Goal: Information Seeking & Learning: Learn about a topic

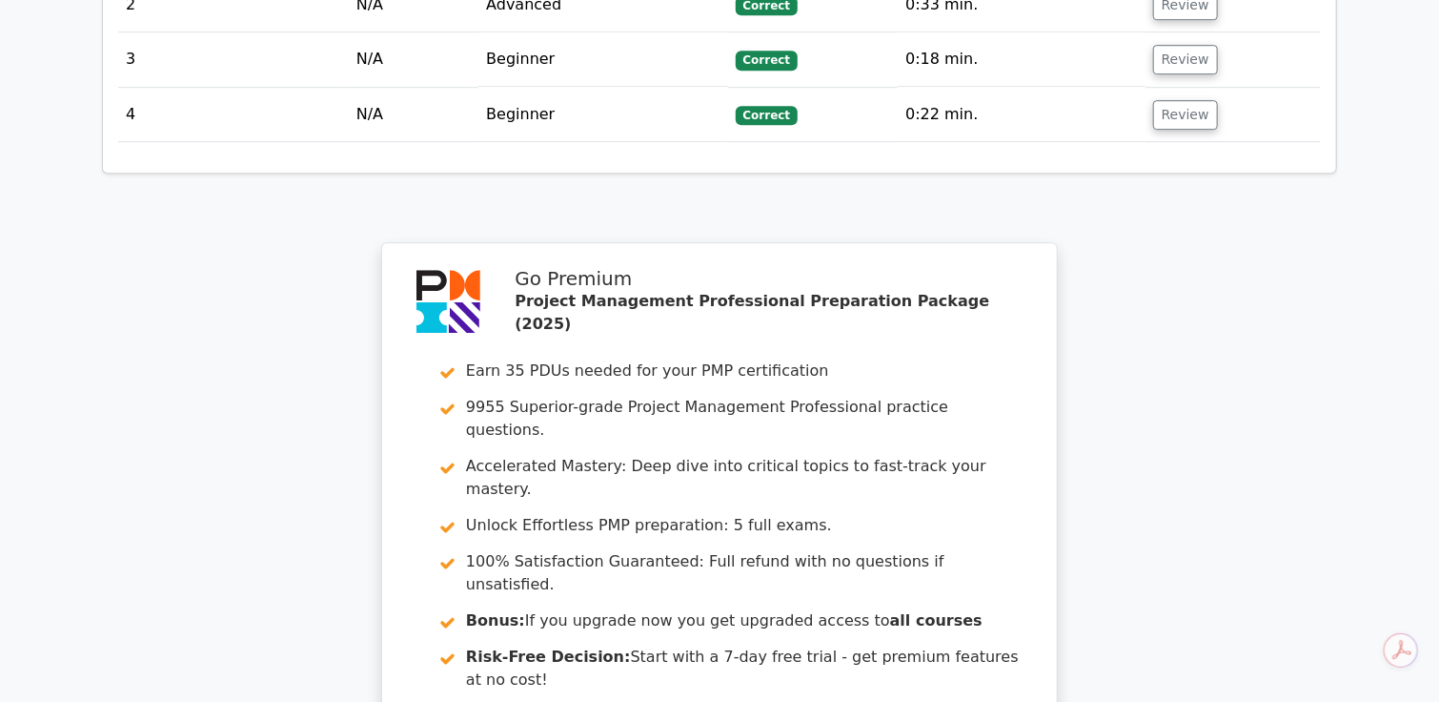
scroll to position [2859, 0]
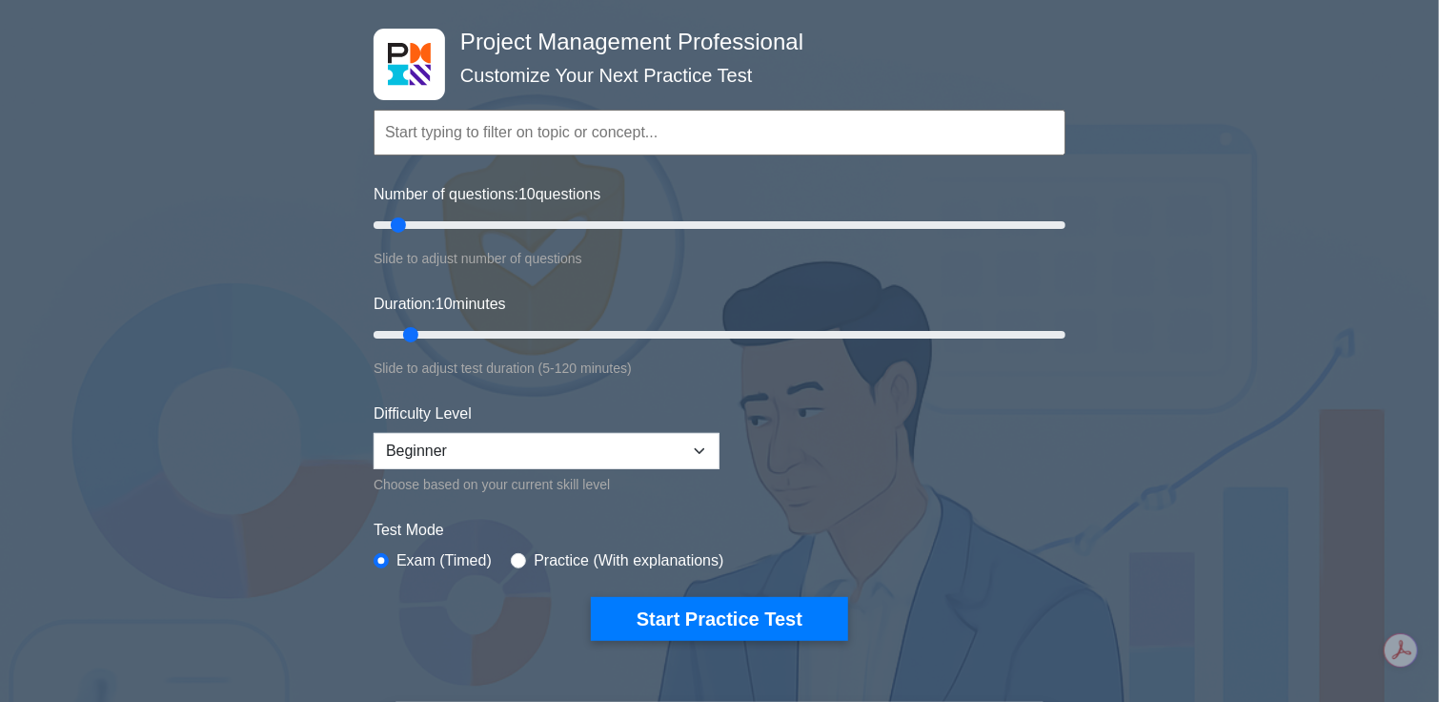
scroll to position [130, 0]
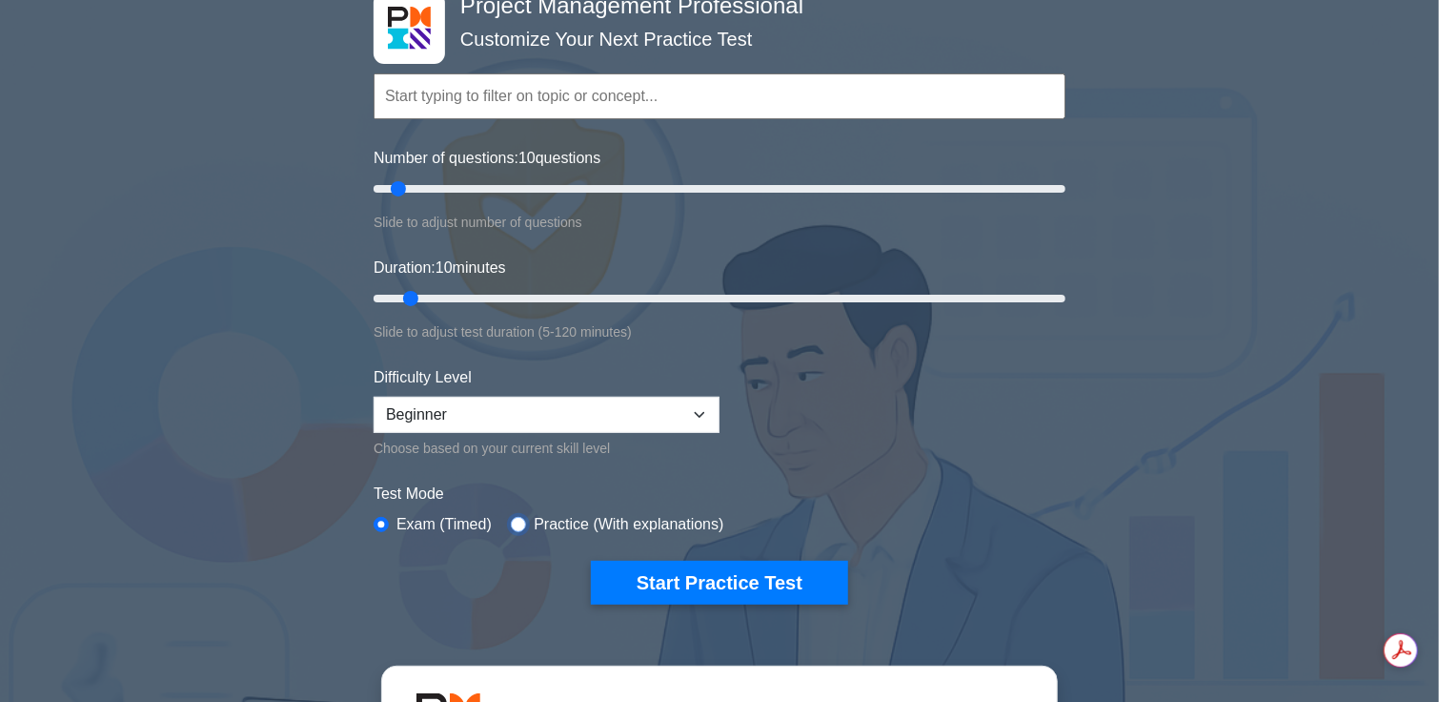
click at [517, 520] on input "radio" at bounding box center [518, 524] width 15 height 15
radio input "true"
click at [548, 419] on select "Beginner Intermediate Expert" at bounding box center [547, 415] width 346 height 36
select select "expert"
click at [374, 397] on select "Beginner Intermediate Expert" at bounding box center [547, 415] width 346 height 36
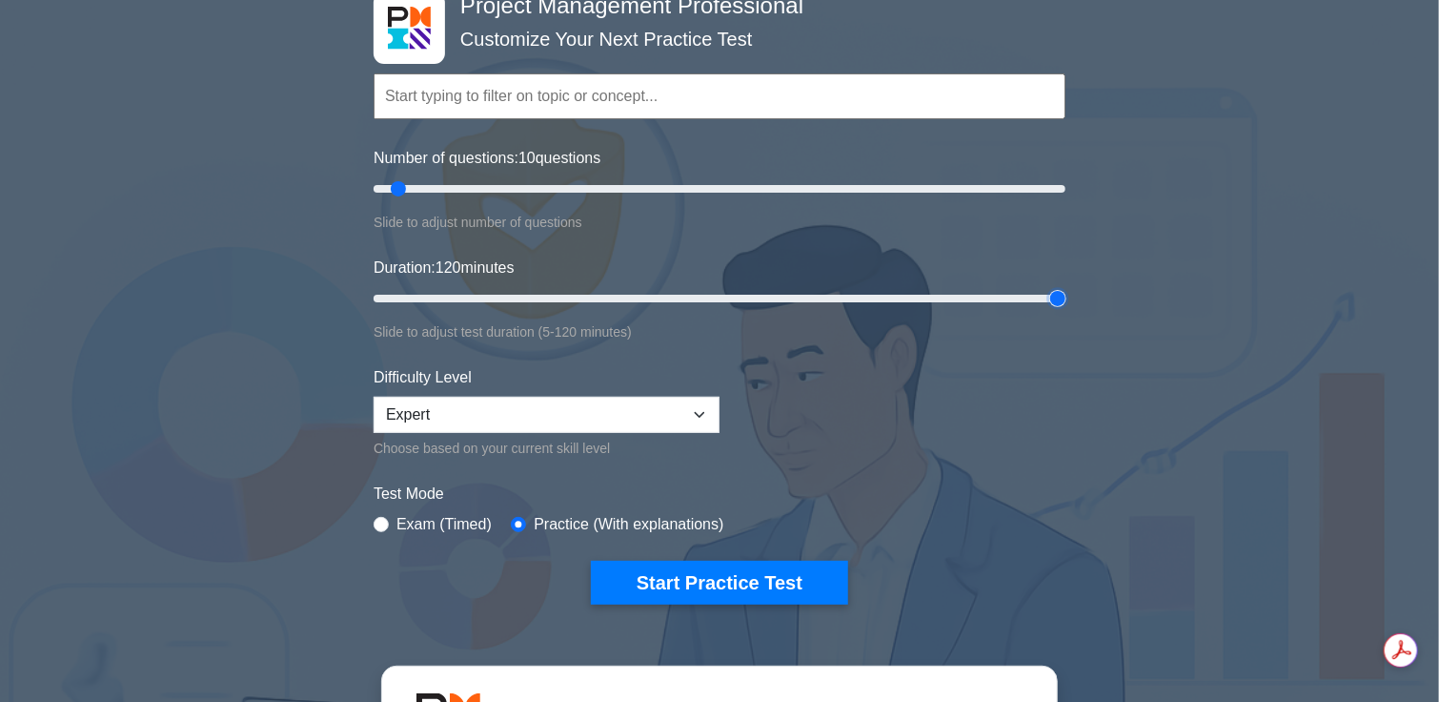
drag, startPoint x: 415, startPoint y: 296, endPoint x: 1111, endPoint y: 315, distance: 697.0
type input "120"
click at [1066, 310] on input "Duration: 120 minutes" at bounding box center [720, 298] width 692 height 23
drag, startPoint x: 399, startPoint y: 190, endPoint x: 1296, endPoint y: 178, distance: 897.0
type input "200"
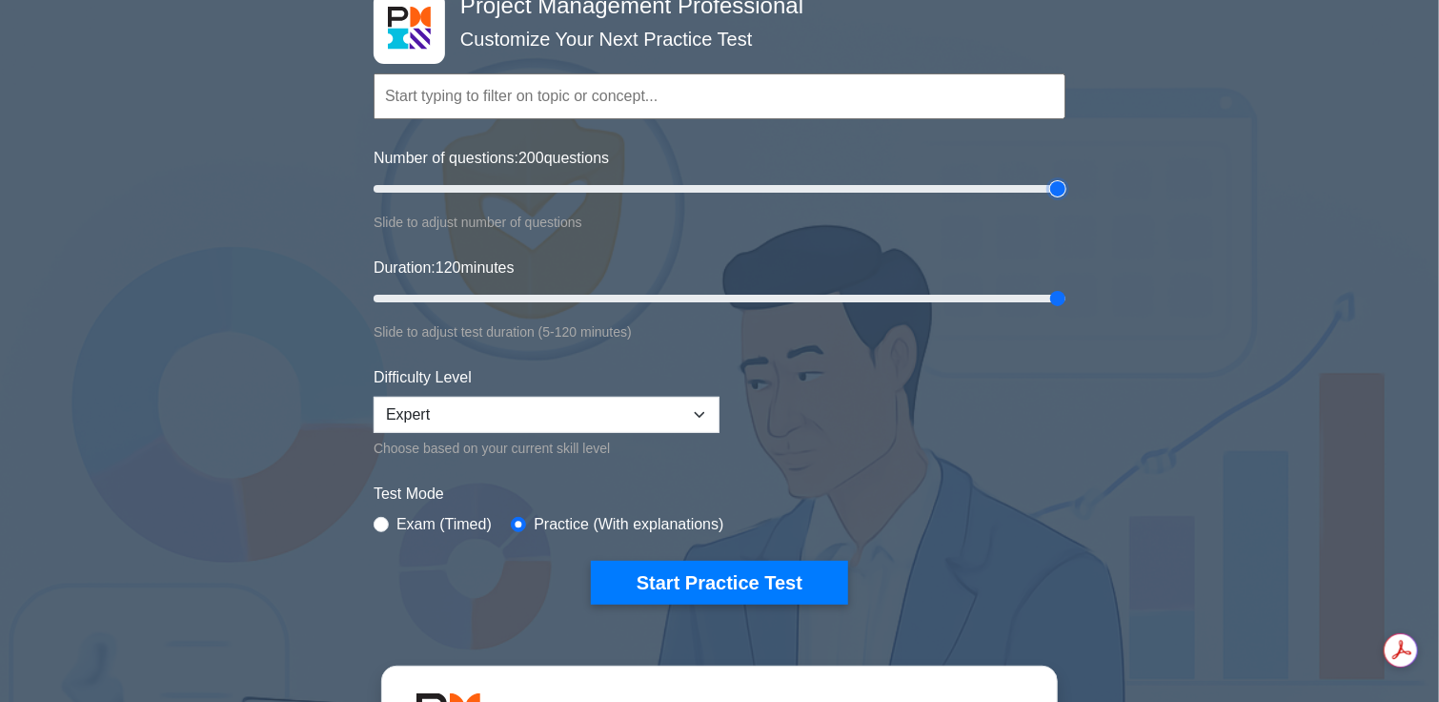
click at [1066, 178] on input "Number of questions: 200 questions" at bounding box center [720, 188] width 692 height 23
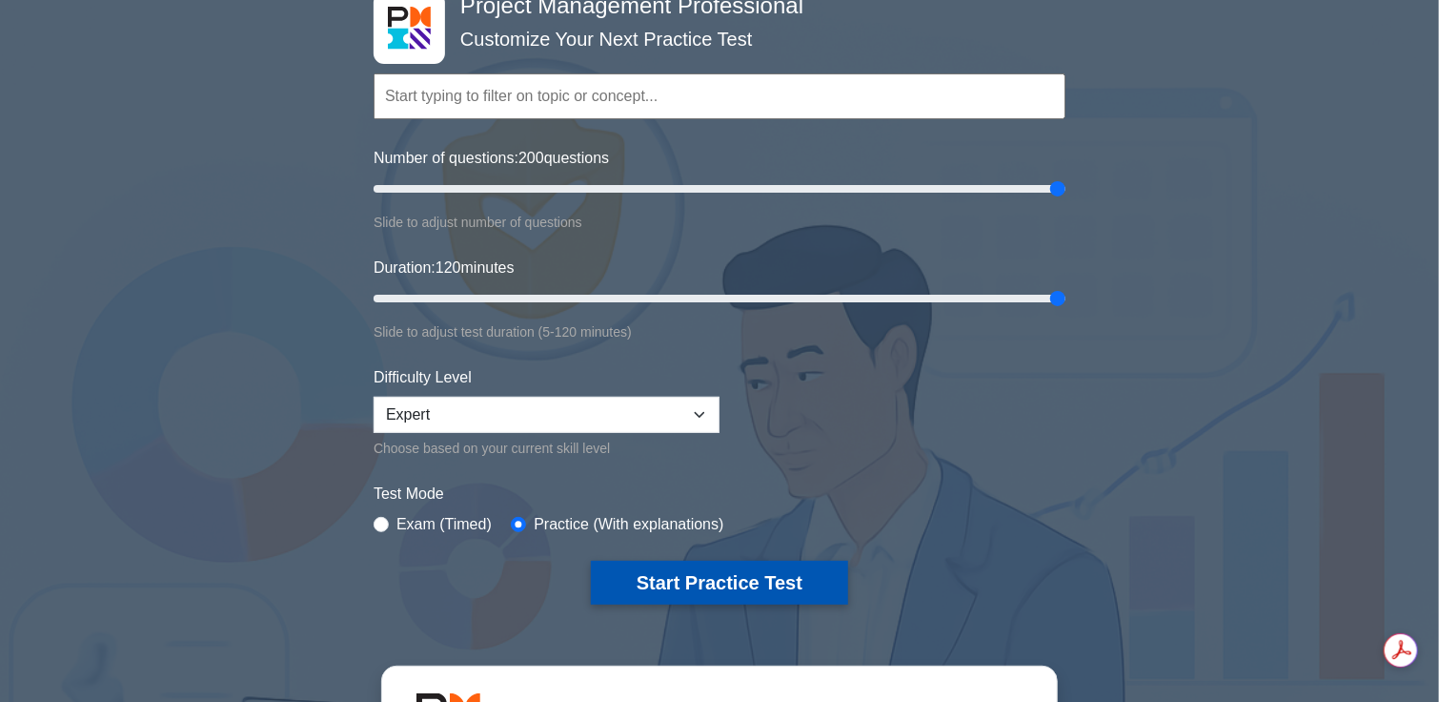
click at [739, 578] on button "Start Practice Test" at bounding box center [719, 582] width 257 height 44
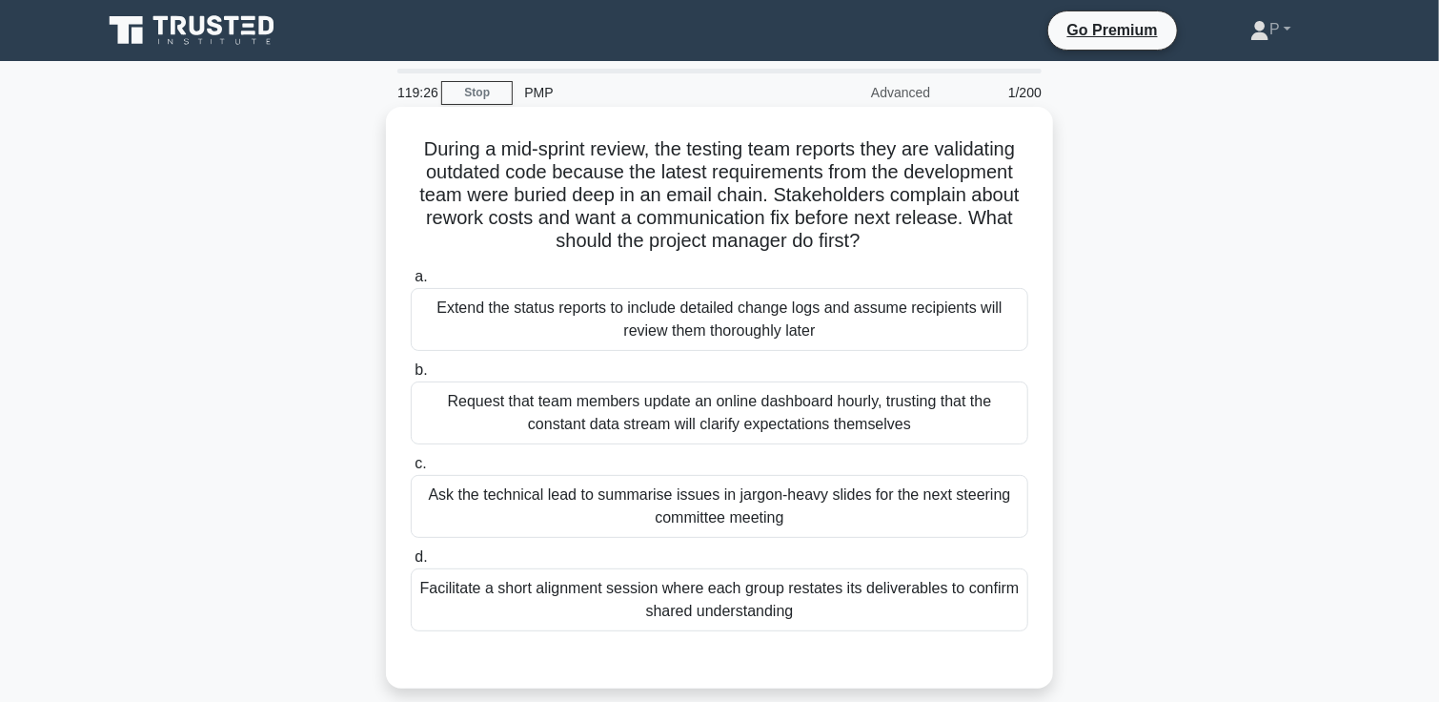
click at [701, 617] on div "Facilitate a short alignment session where each group restates its deliverables…" at bounding box center [720, 599] width 618 height 63
click at [411, 563] on input "d. Facilitate a short alignment session where each group restates its deliverab…" at bounding box center [411, 557] width 0 height 12
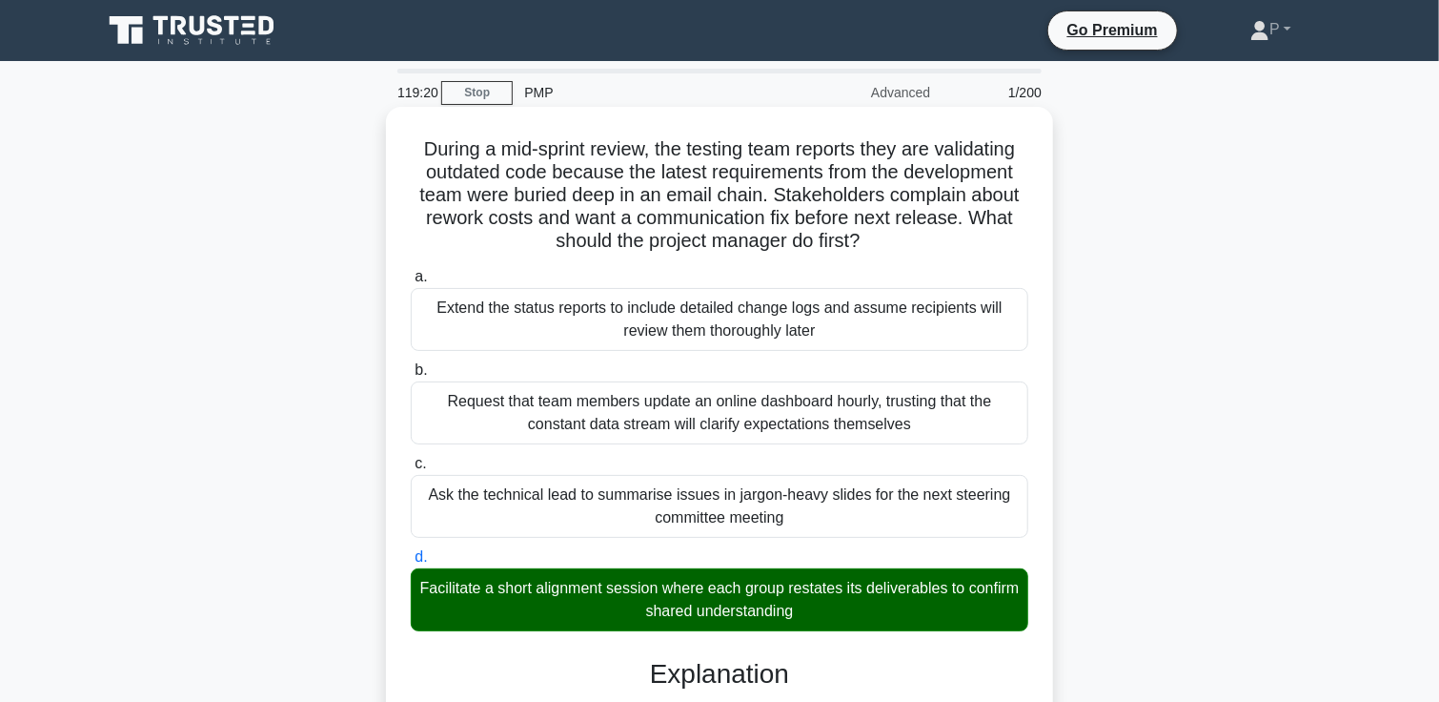
scroll to position [541, 0]
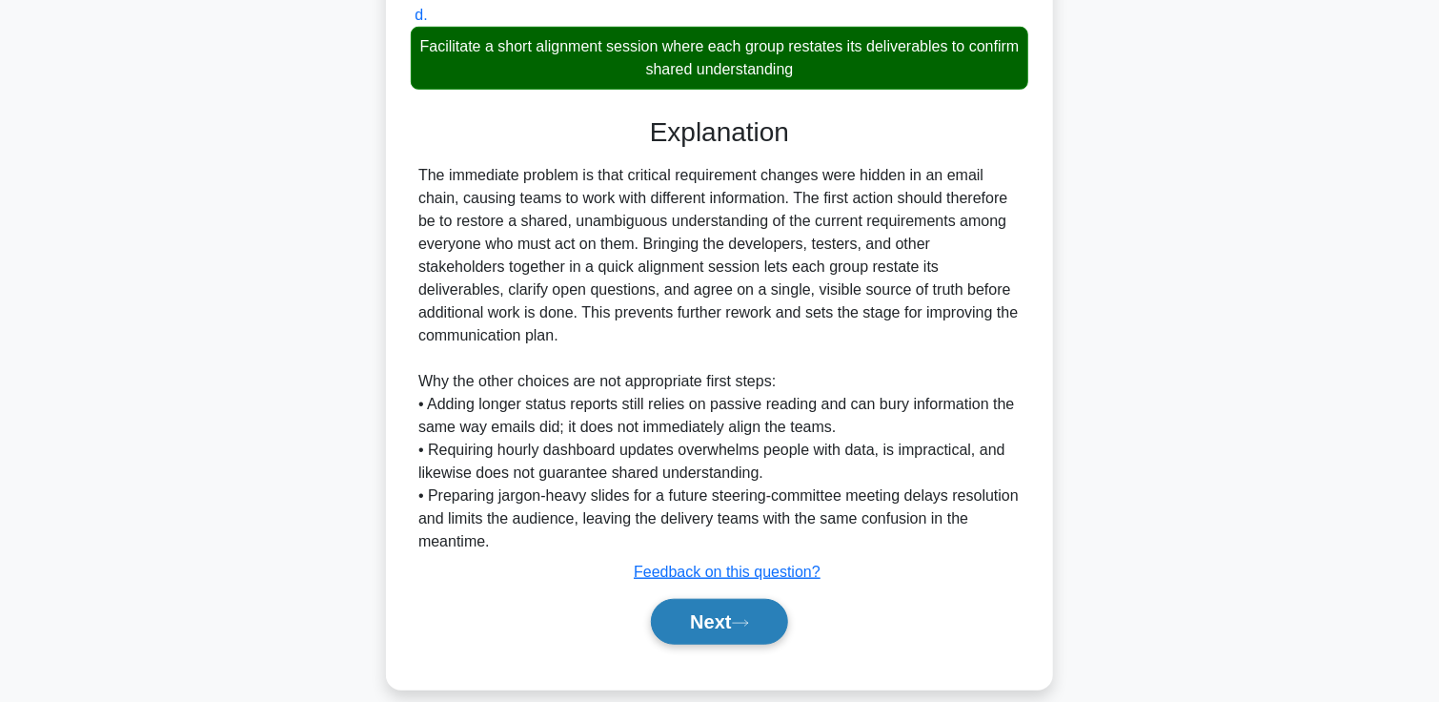
click at [737, 599] on button "Next" at bounding box center [719, 622] width 136 height 46
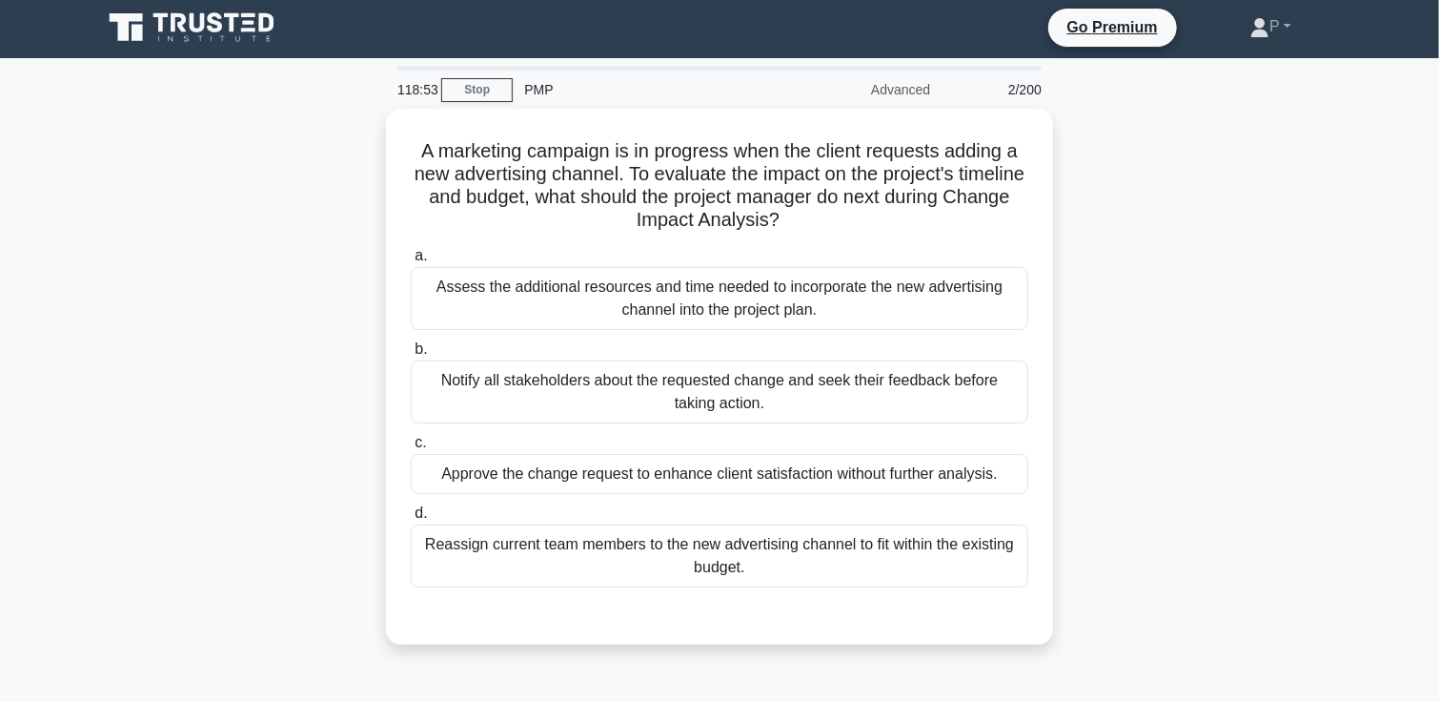
scroll to position [4, 0]
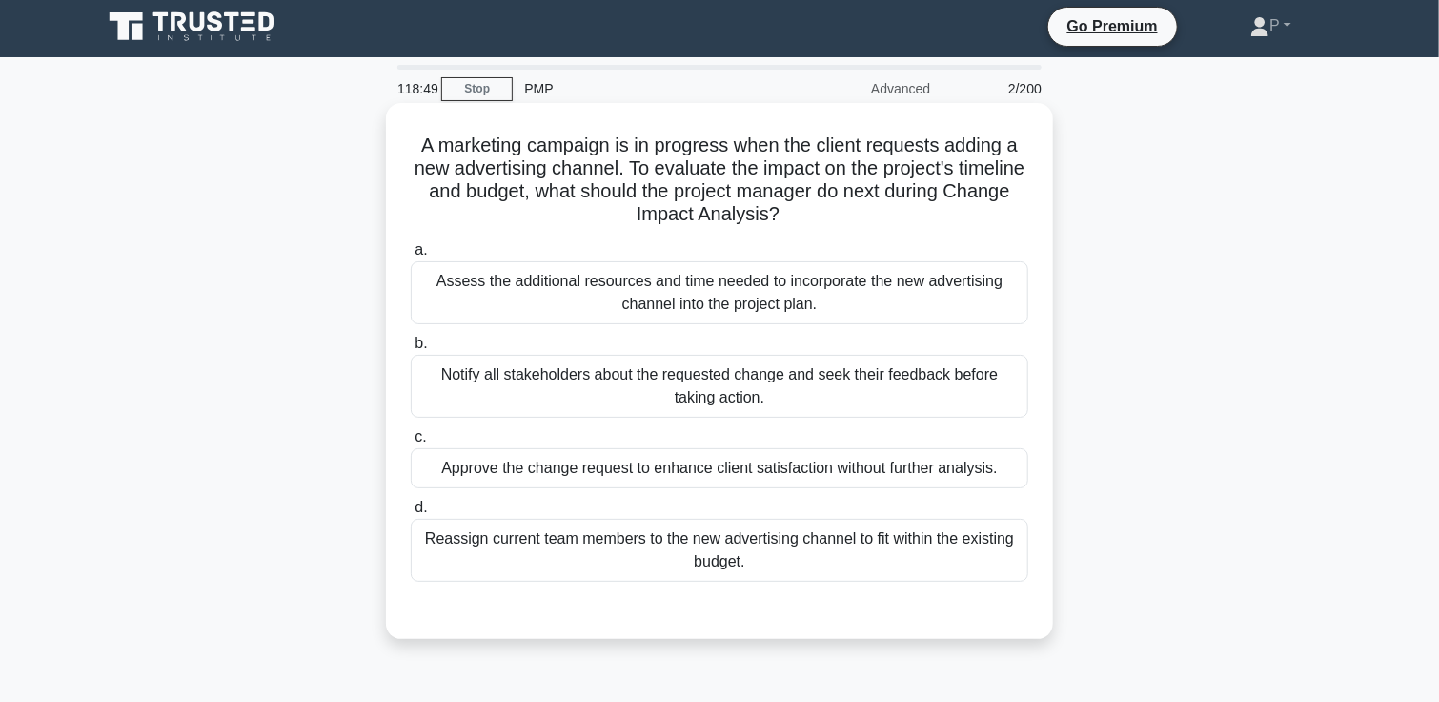
click at [827, 297] on div "Assess the additional resources and time needed to incorporate the new advertis…" at bounding box center [720, 292] width 618 height 63
click at [411, 256] on input "a. Assess the additional resources and time needed to incorporate the new adver…" at bounding box center [411, 250] width 0 height 12
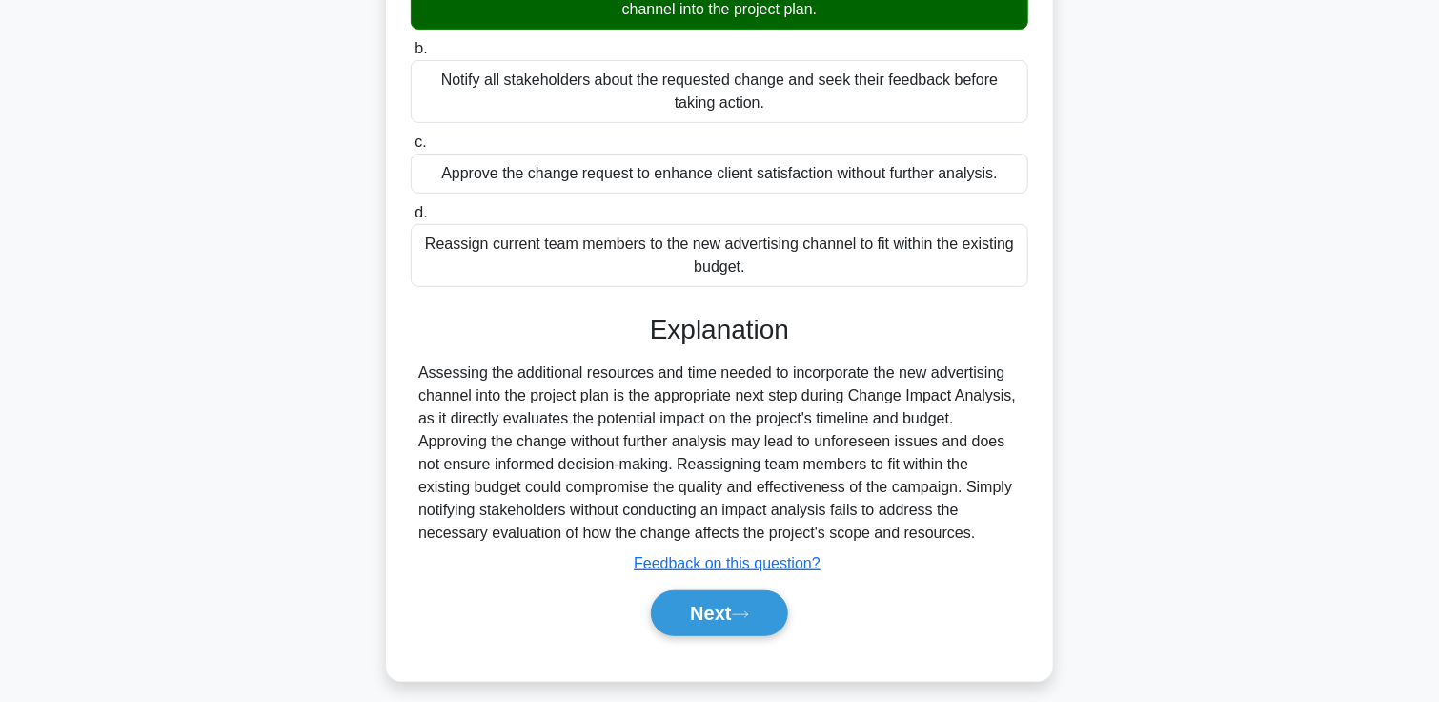
scroll to position [316, 0]
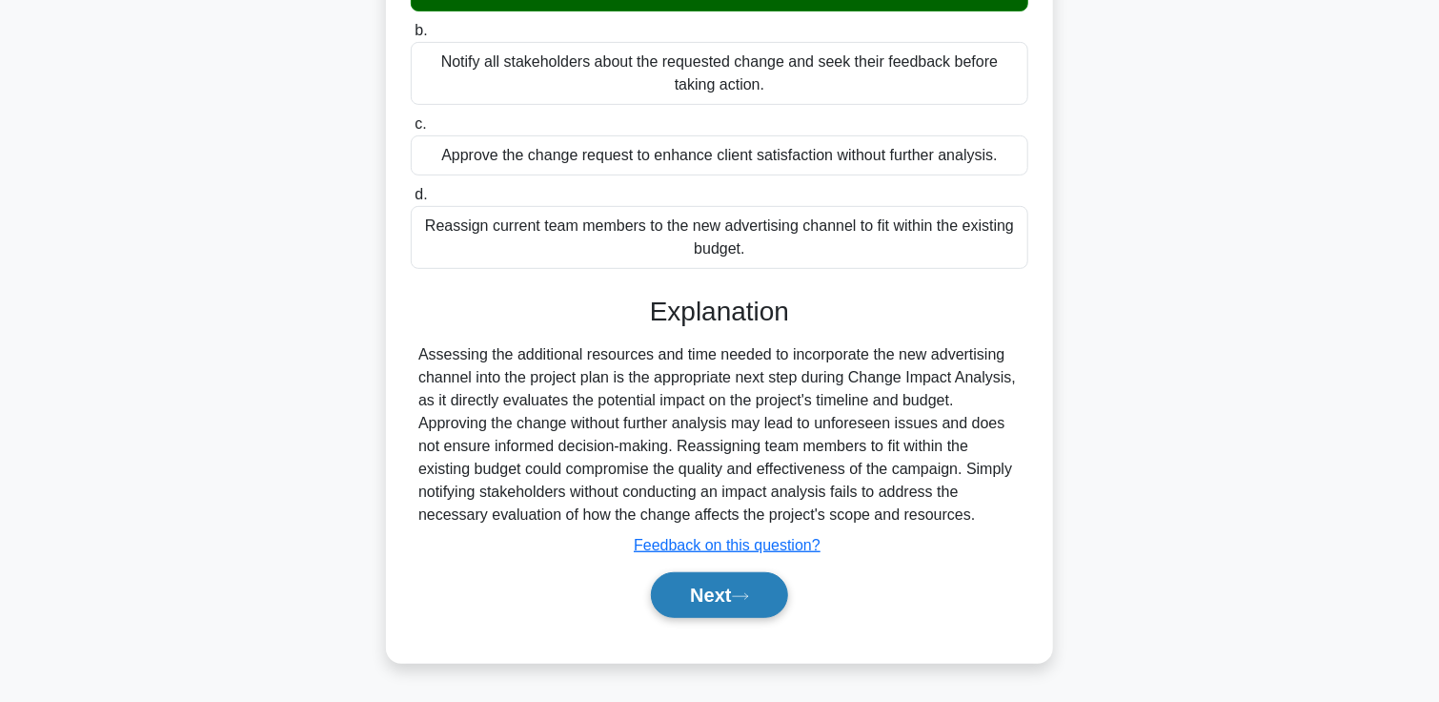
click at [749, 596] on icon at bounding box center [740, 596] width 17 height 10
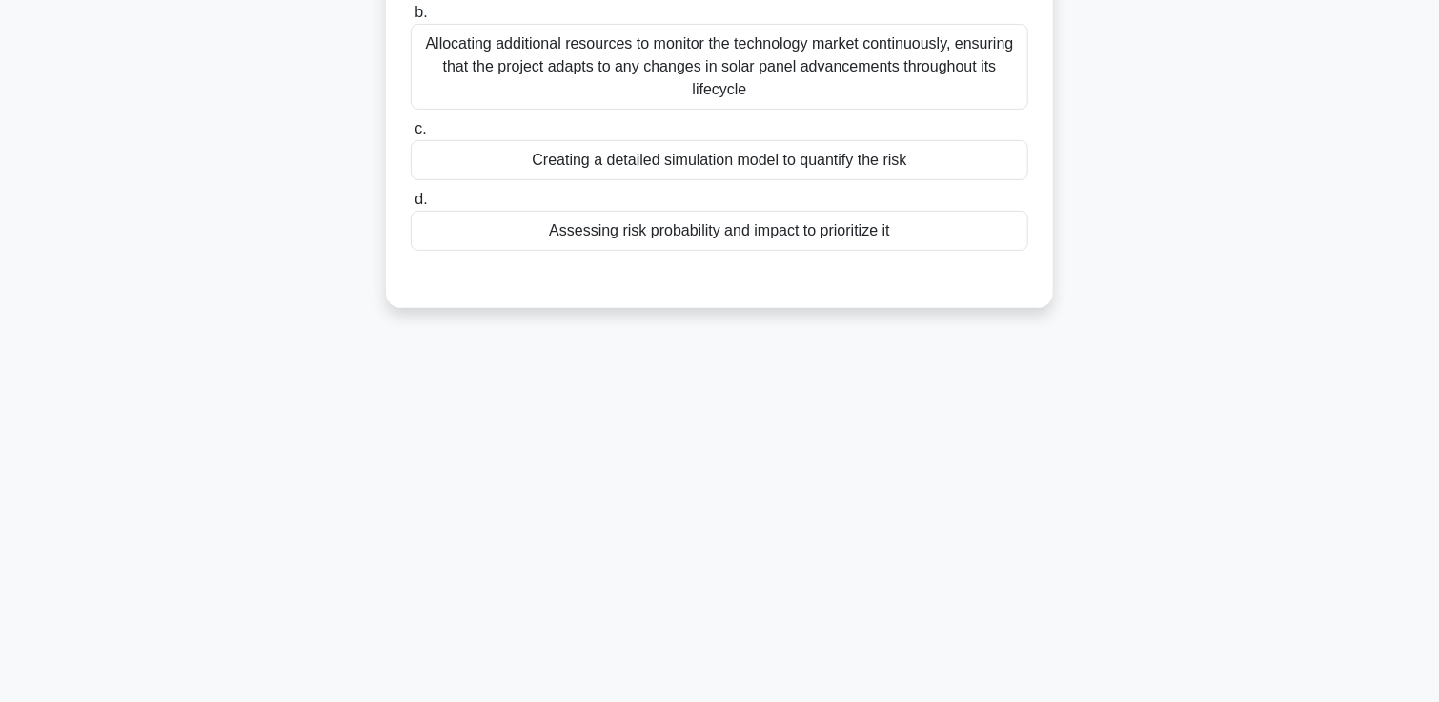
scroll to position [0, 0]
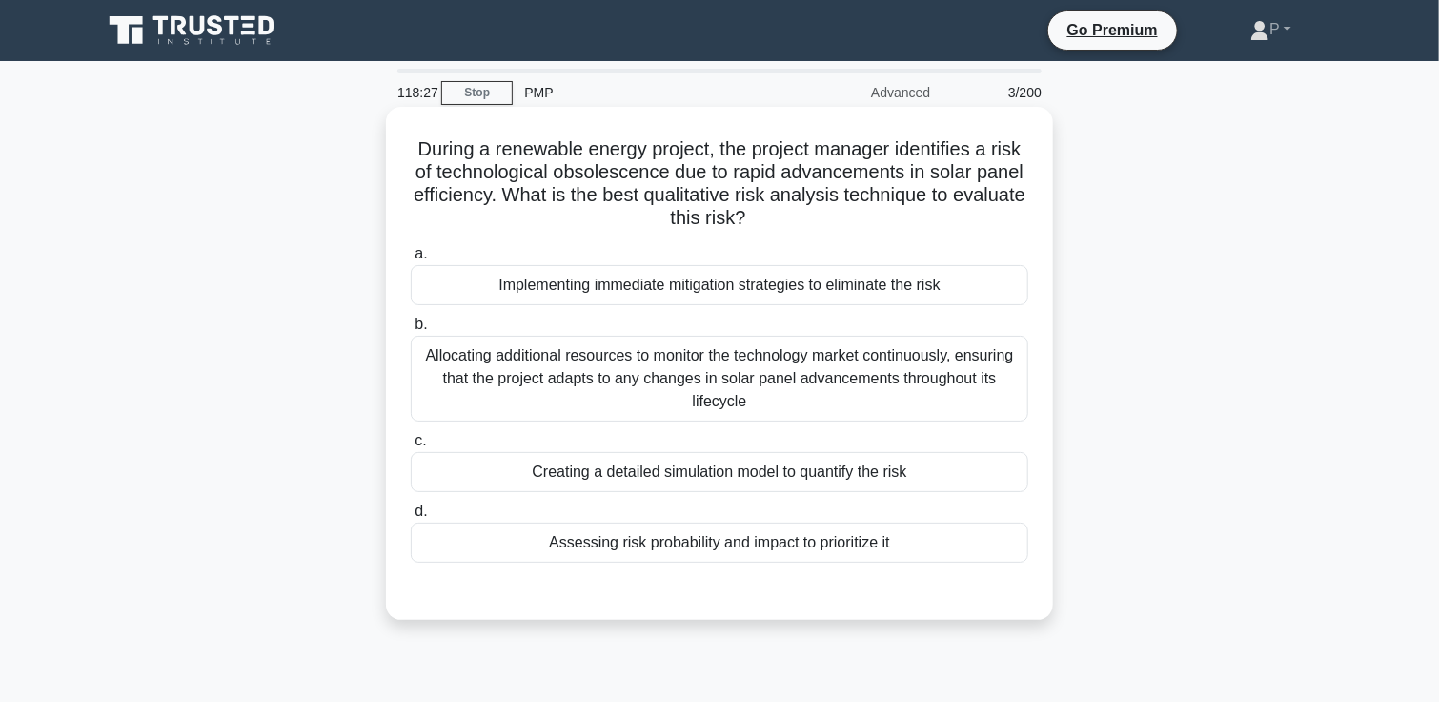
click at [911, 474] on div "Creating a detailed simulation model to quantify the risk" at bounding box center [720, 472] width 618 height 40
click at [411, 447] on input "c. Creating a detailed simulation model to quantify the risk" at bounding box center [411, 441] width 0 height 12
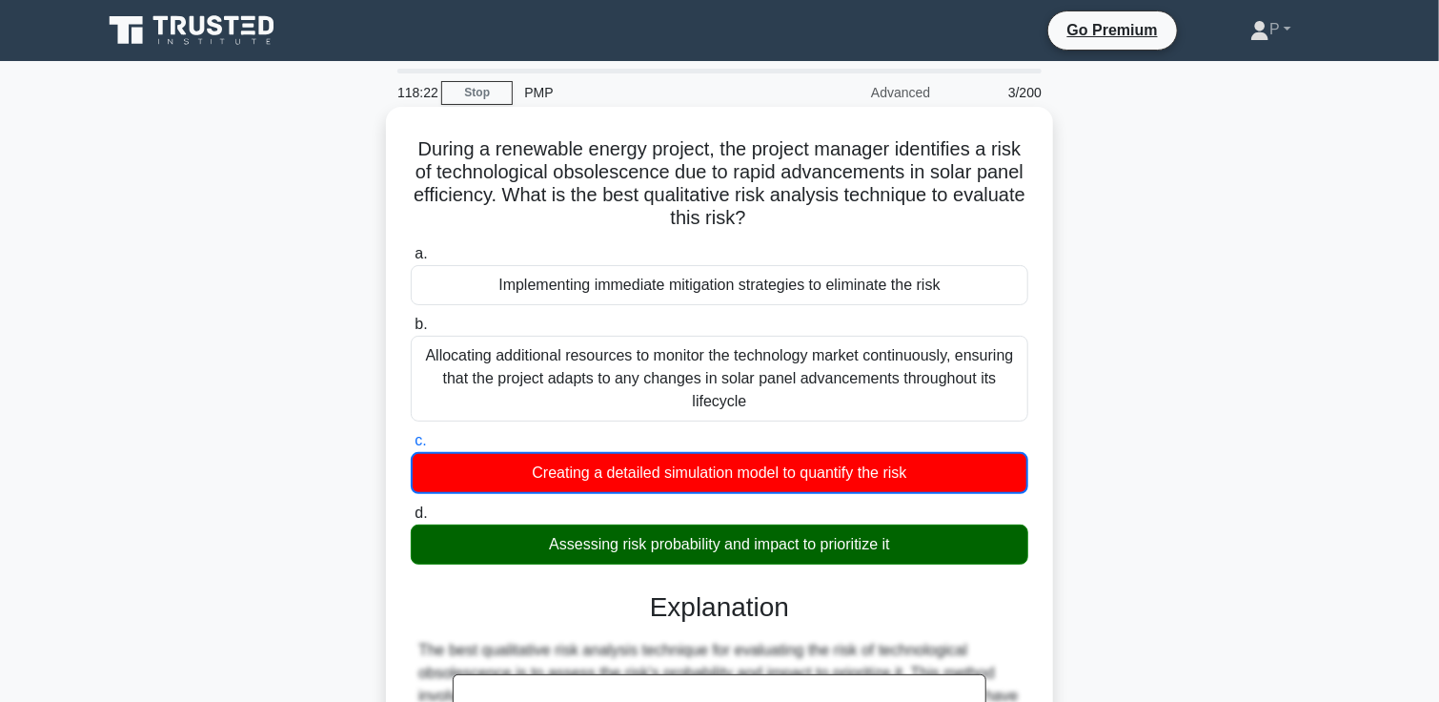
scroll to position [451, 0]
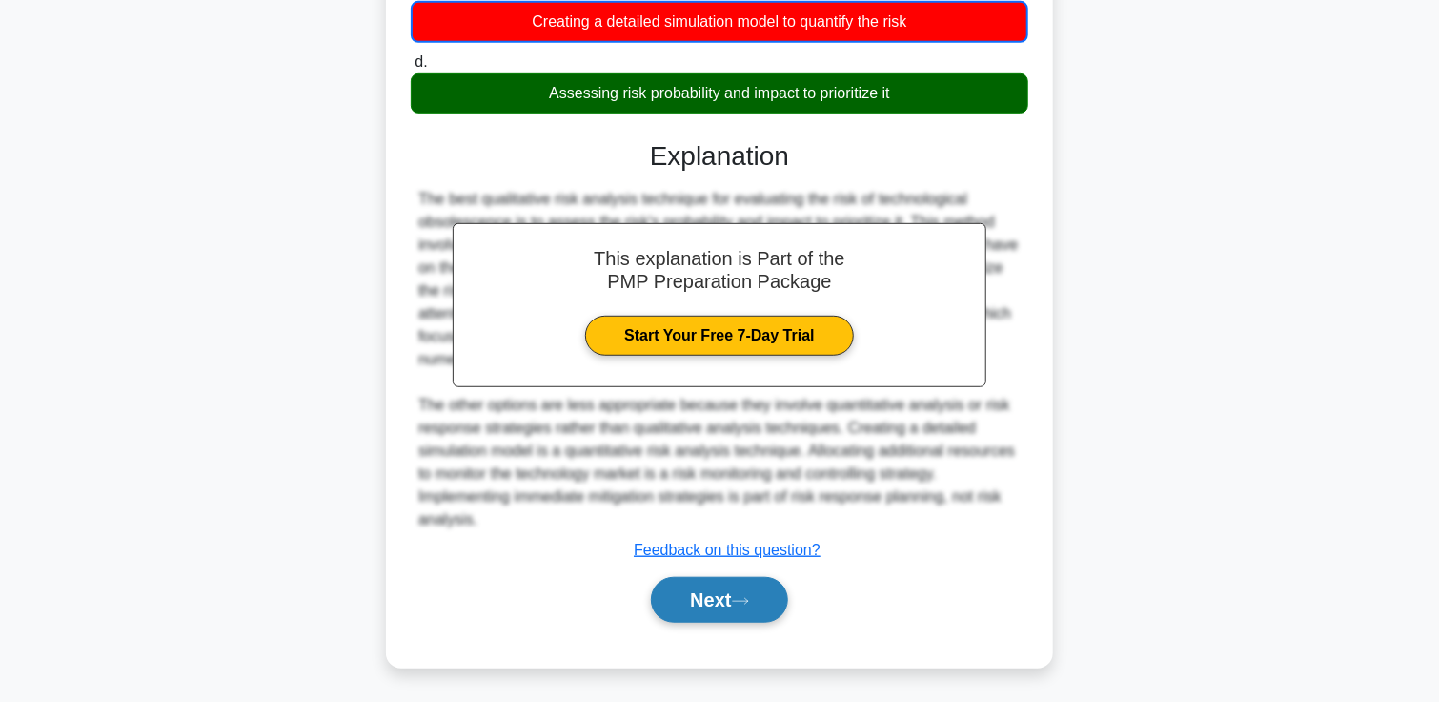
click at [728, 597] on button "Next" at bounding box center [719, 600] width 136 height 46
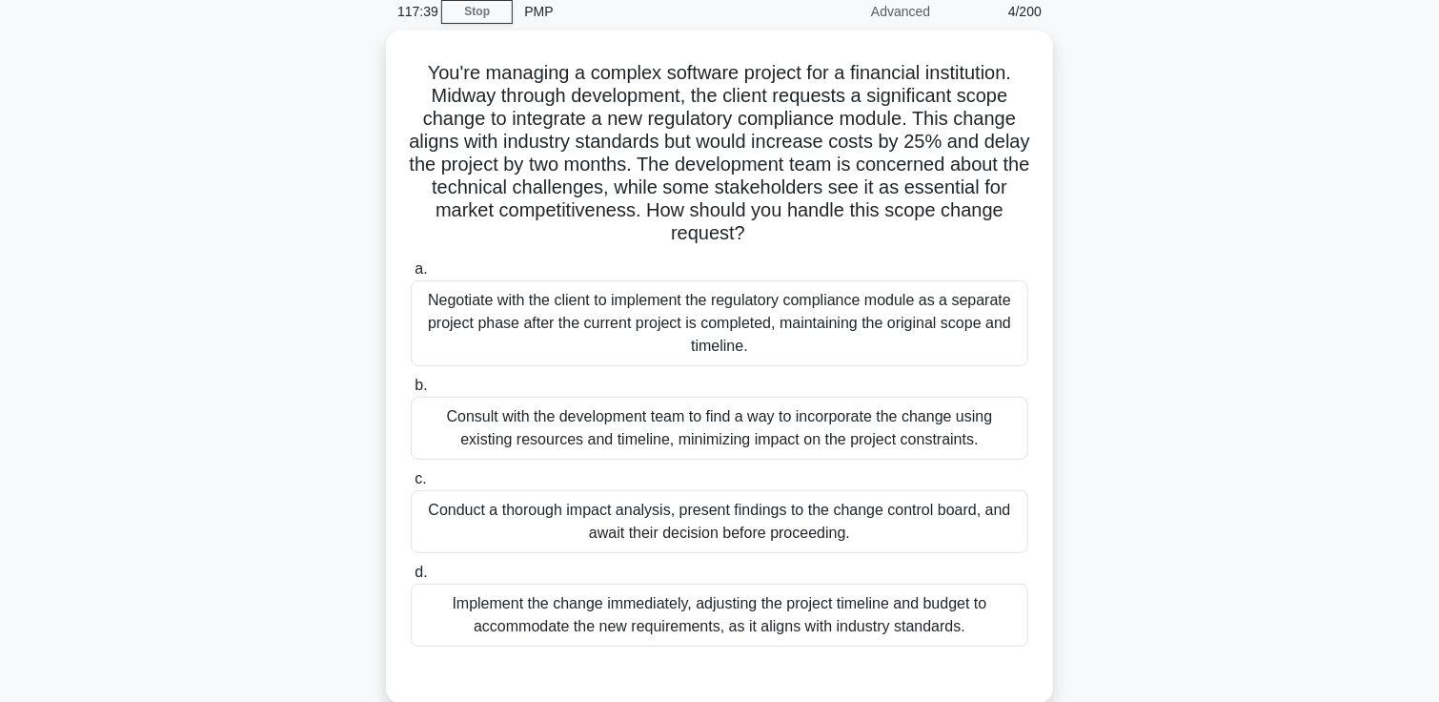
scroll to position [94, 0]
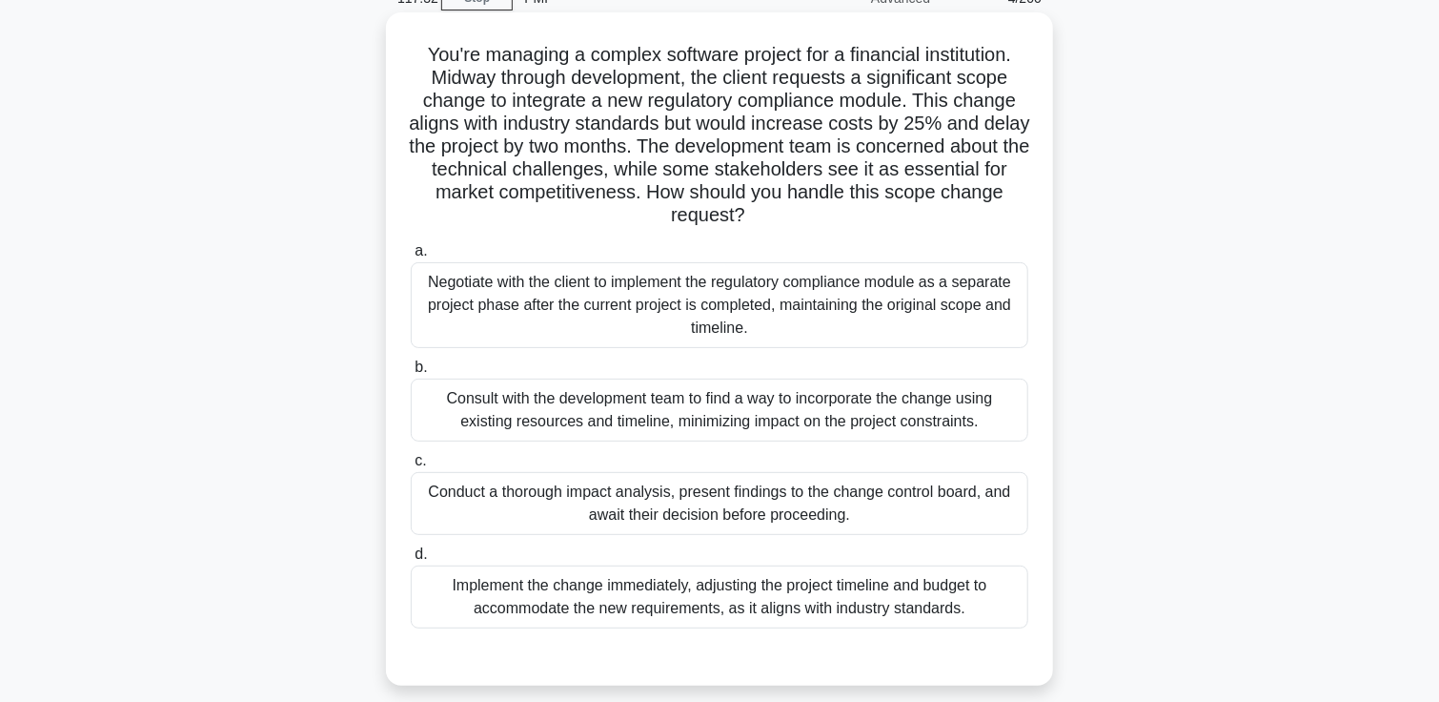
click at [926, 508] on div "Conduct a thorough impact analysis, present findings to the change control boar…" at bounding box center [720, 503] width 618 height 63
click at [411, 467] on input "c. Conduct a thorough impact analysis, present findings to the change control b…" at bounding box center [411, 461] width 0 height 12
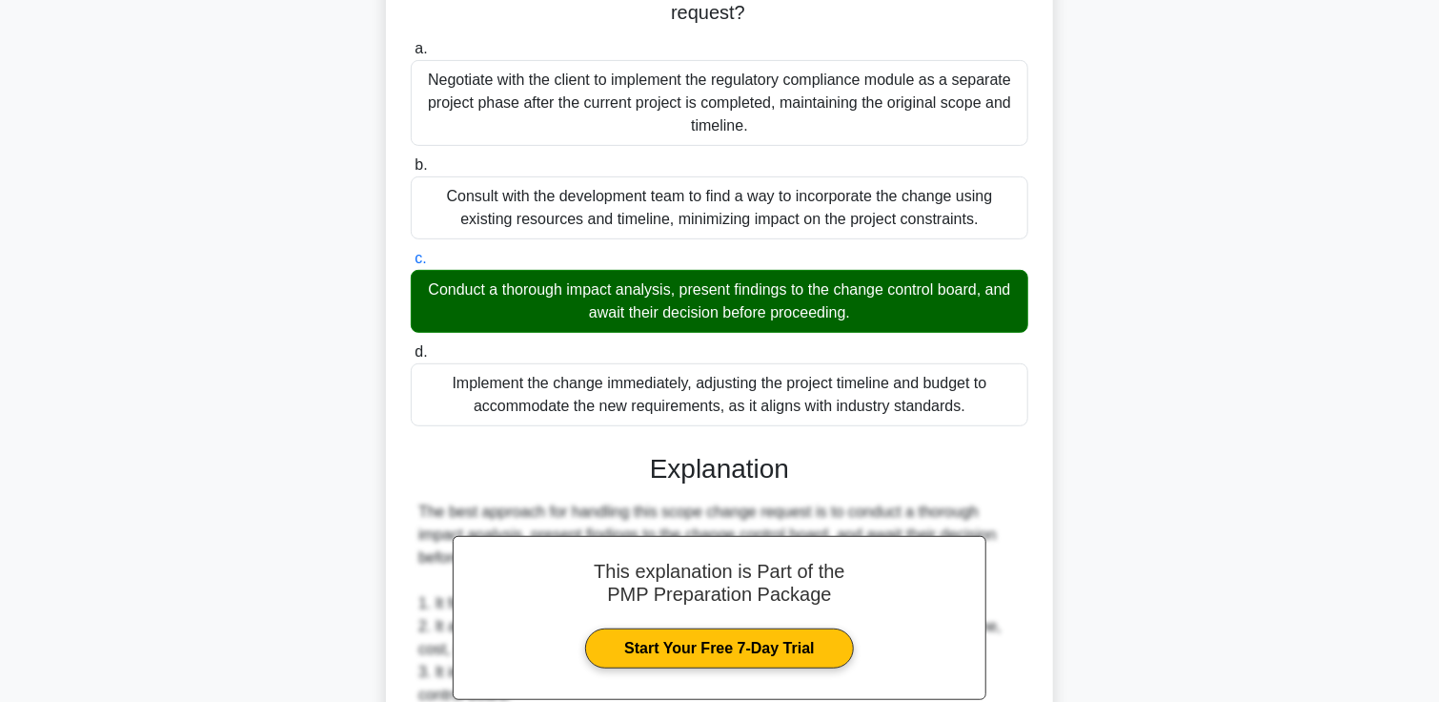
scroll to position [953, 0]
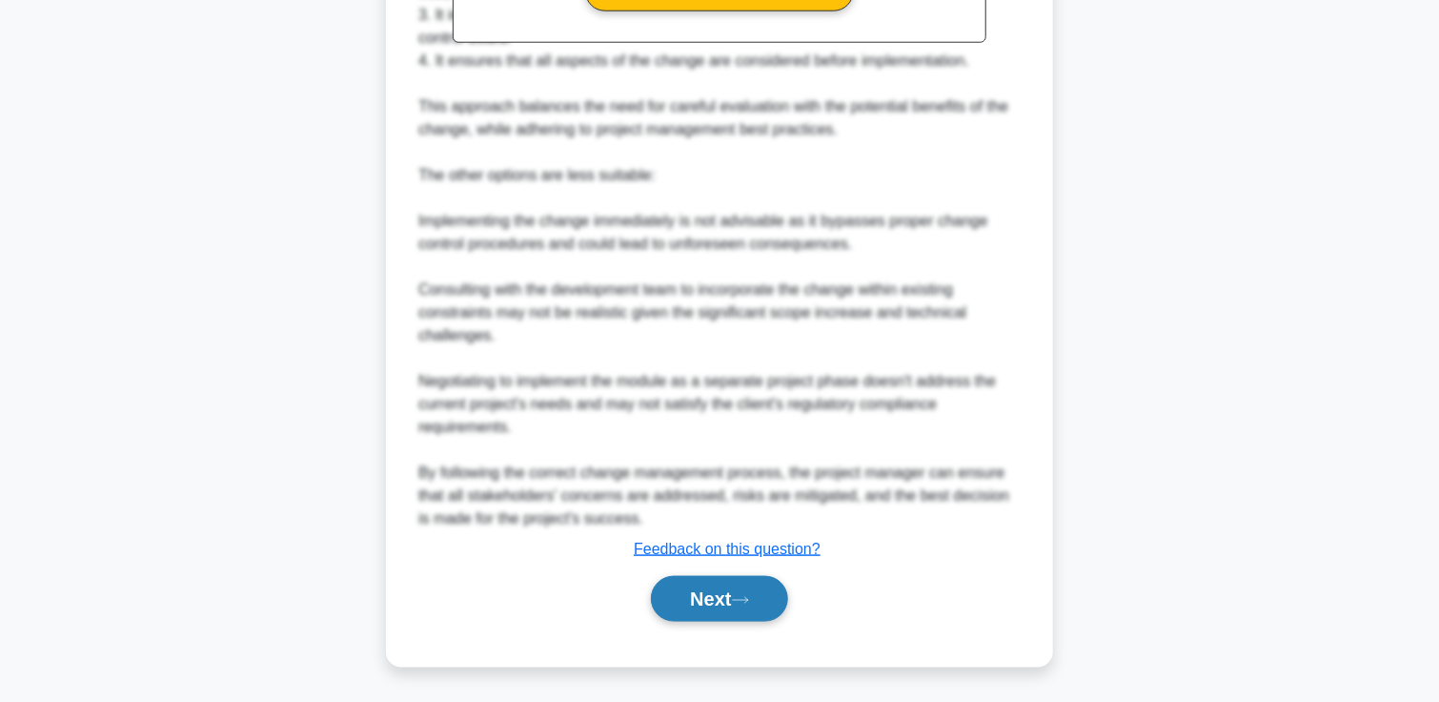
click at [728, 603] on button "Next" at bounding box center [719, 599] width 136 height 46
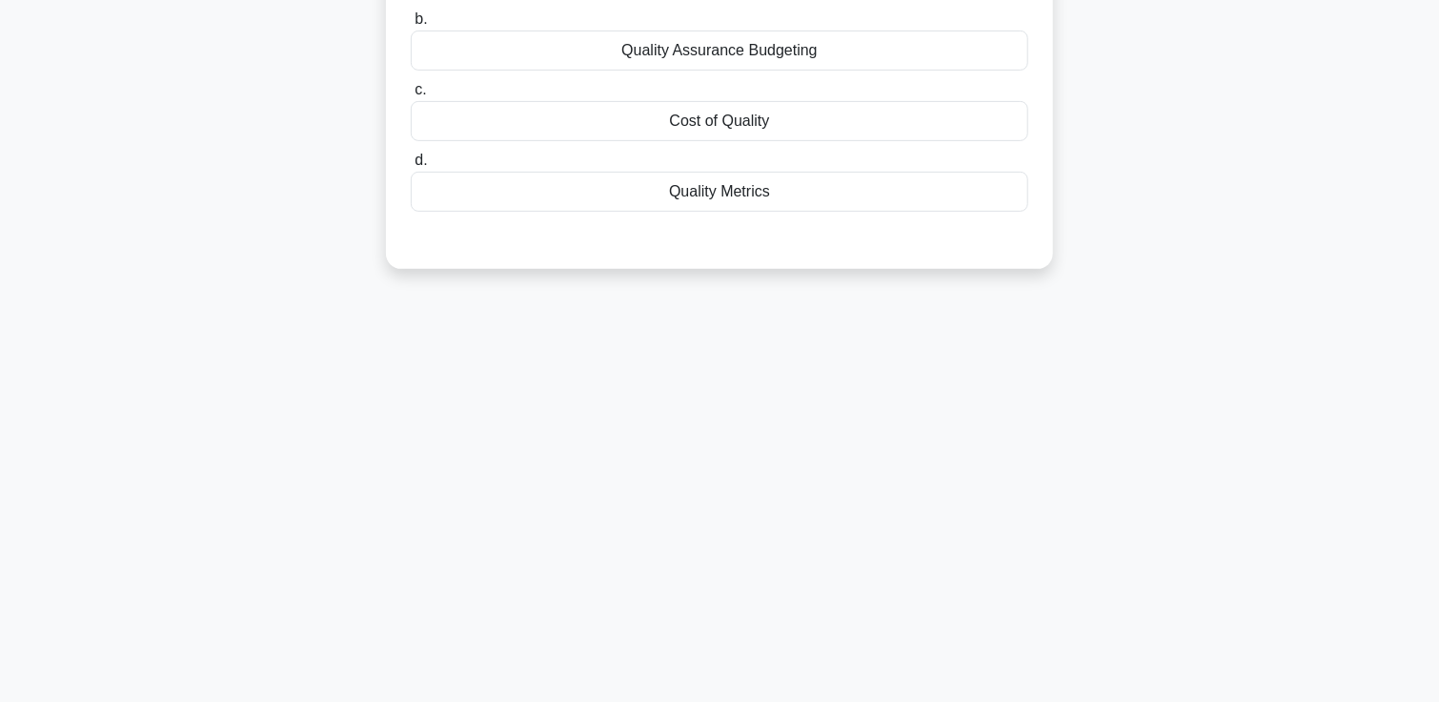
scroll to position [0, 0]
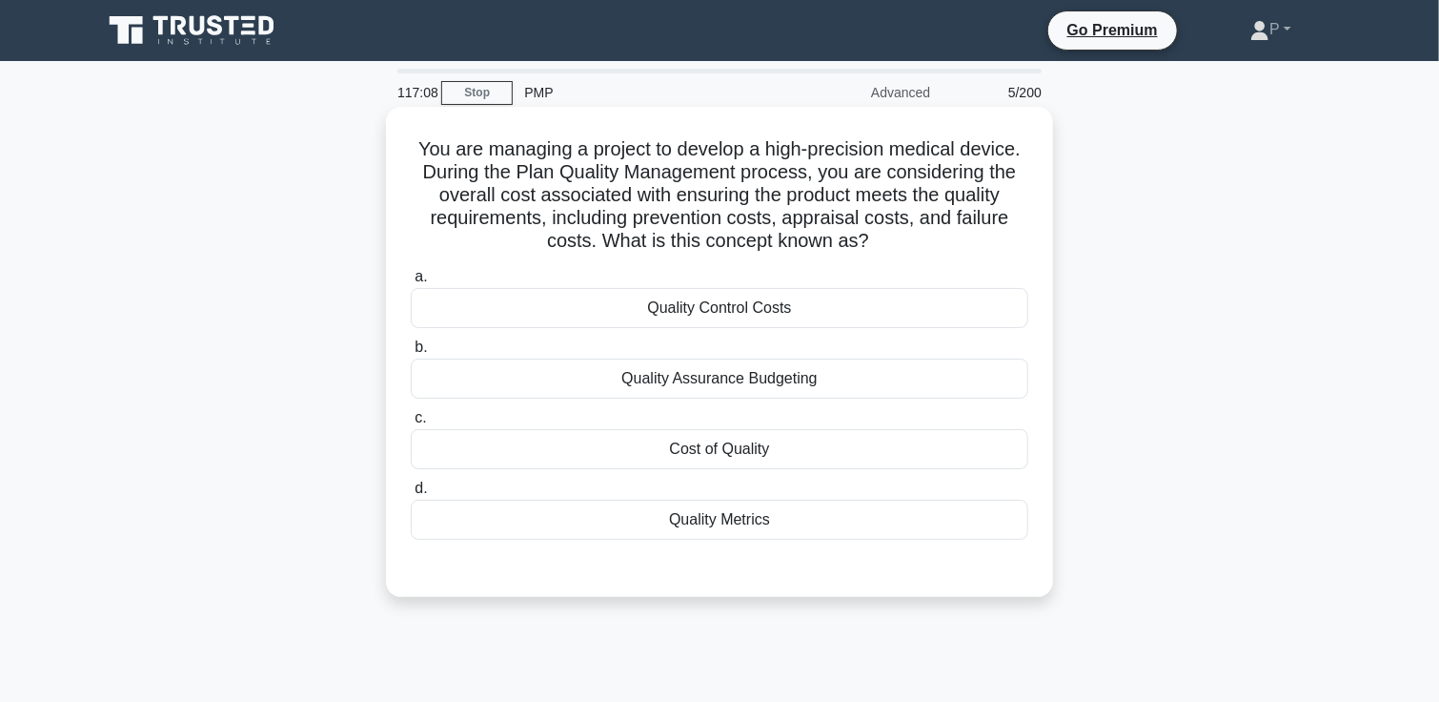
click at [797, 457] on div "Cost of Quality" at bounding box center [720, 449] width 618 height 40
click at [411, 424] on input "c. Cost of Quality" at bounding box center [411, 418] width 0 height 12
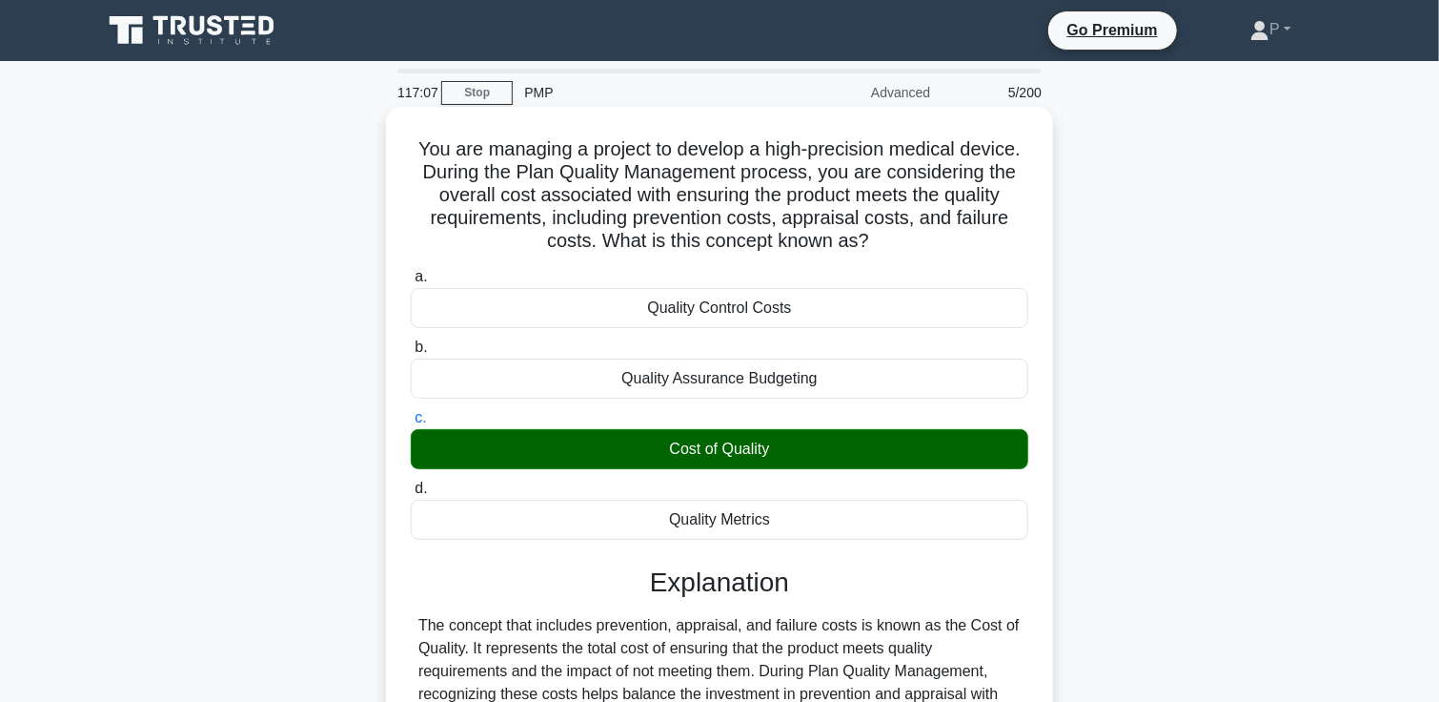
scroll to position [328, 0]
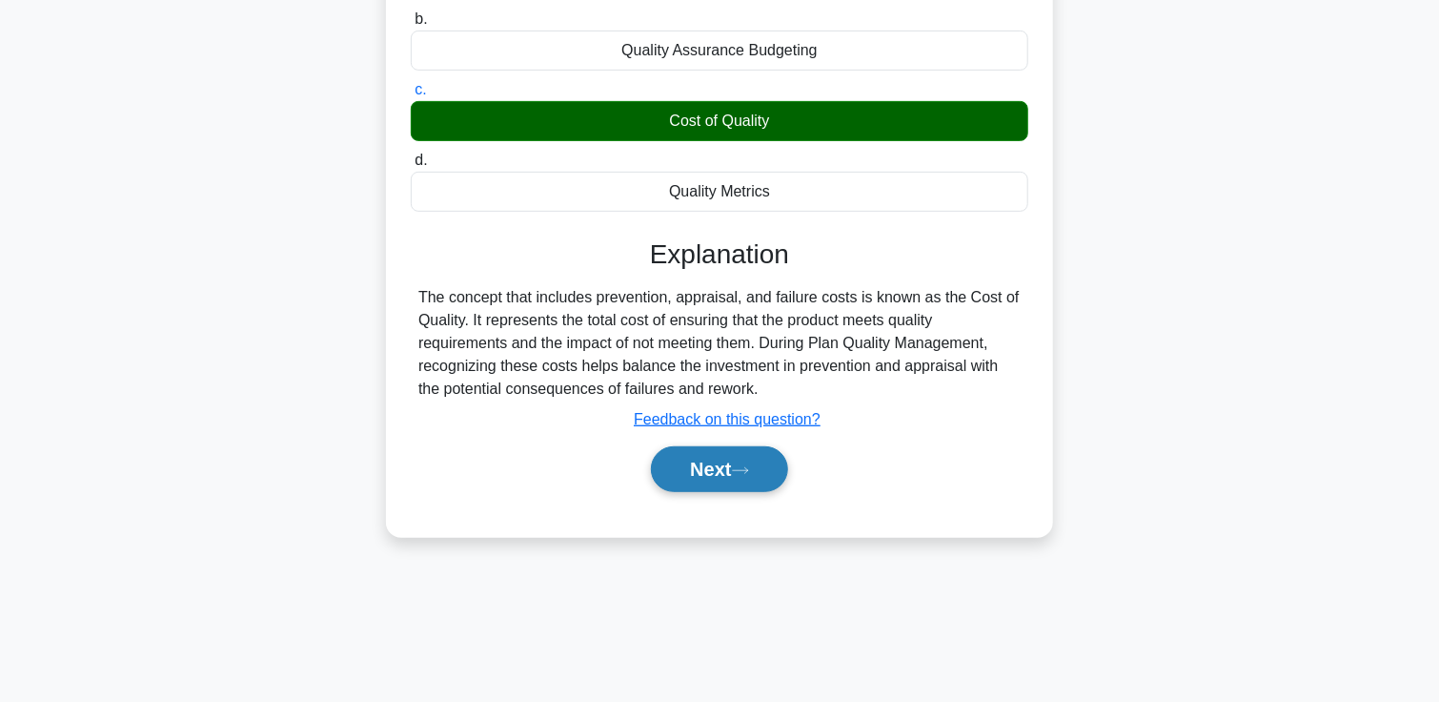
click at [729, 468] on button "Next" at bounding box center [719, 469] width 136 height 46
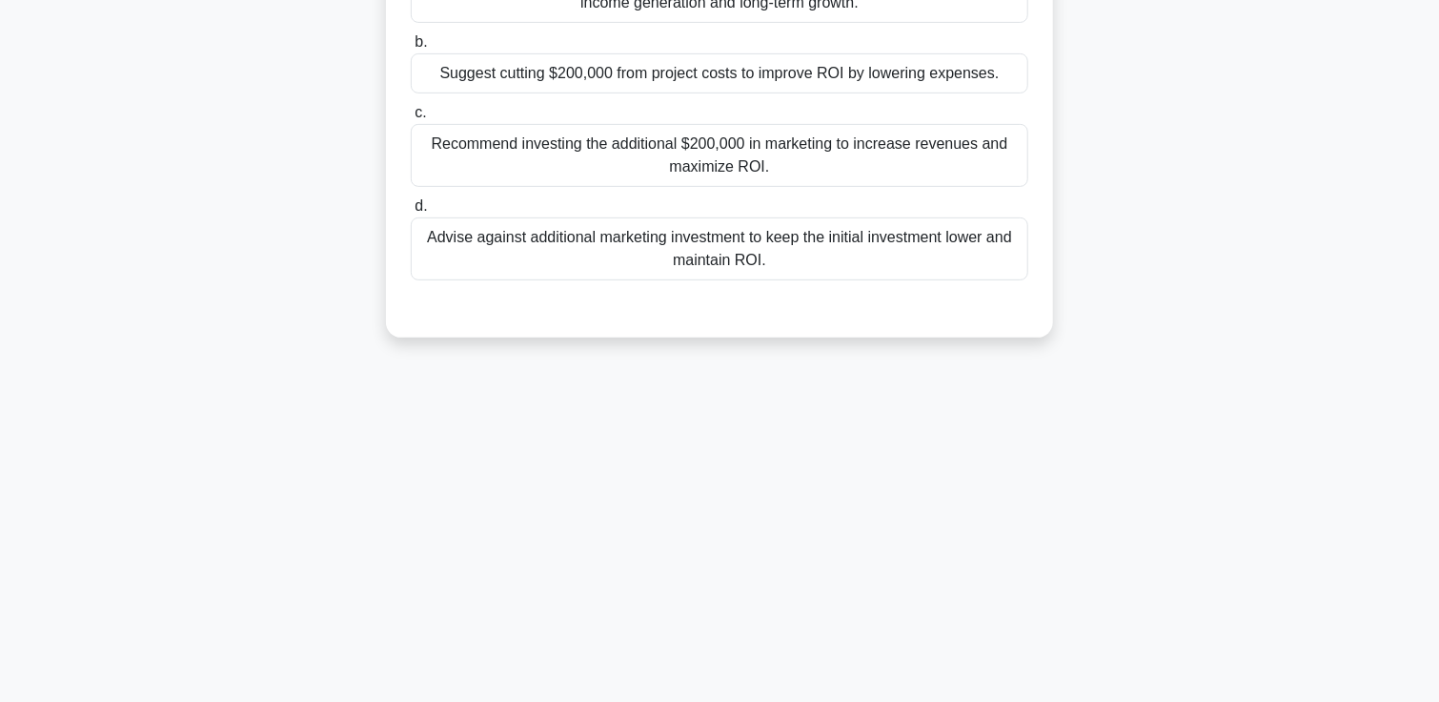
scroll to position [0, 0]
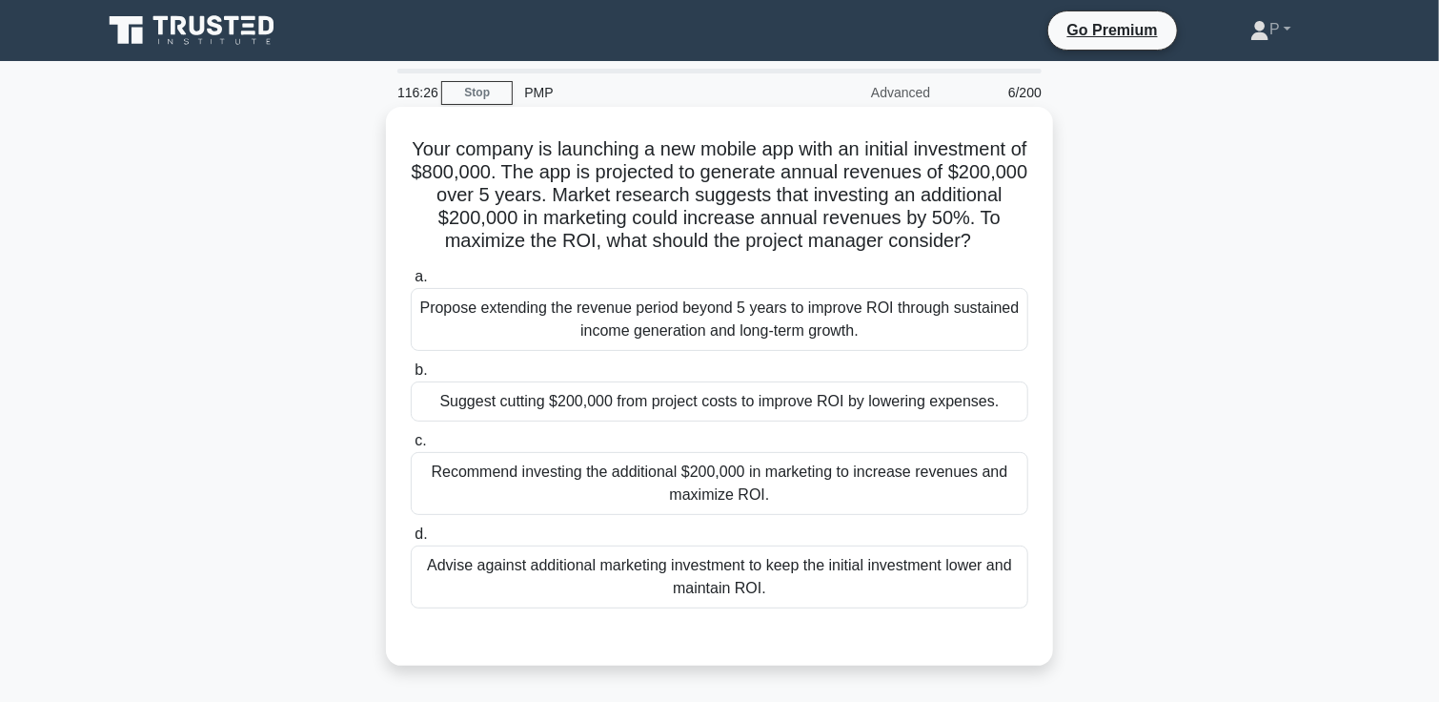
click at [655, 511] on div "Recommend investing the additional $200,000 in marketing to increase revenues a…" at bounding box center [720, 483] width 618 height 63
click at [411, 447] on input "c. Recommend investing the additional $200,000 in marketing to increase revenue…" at bounding box center [411, 441] width 0 height 12
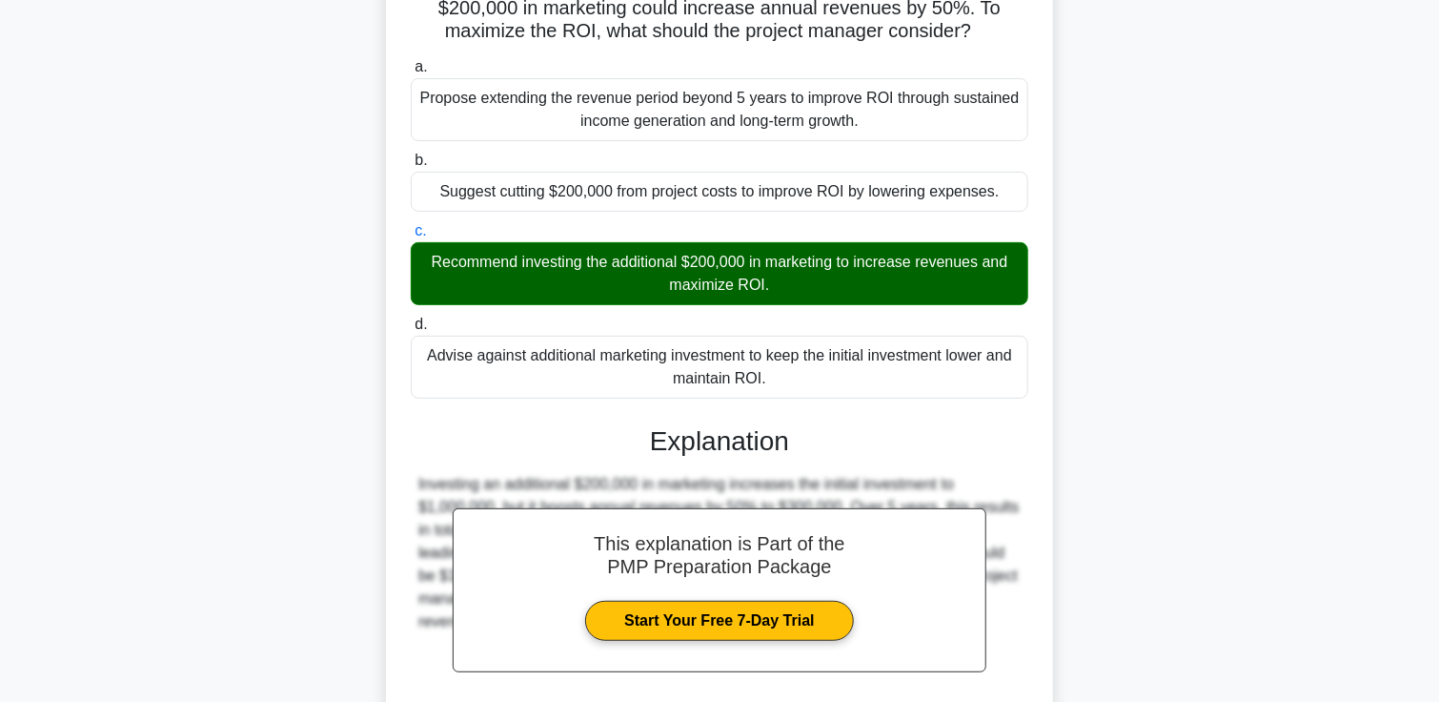
scroll to position [404, 0]
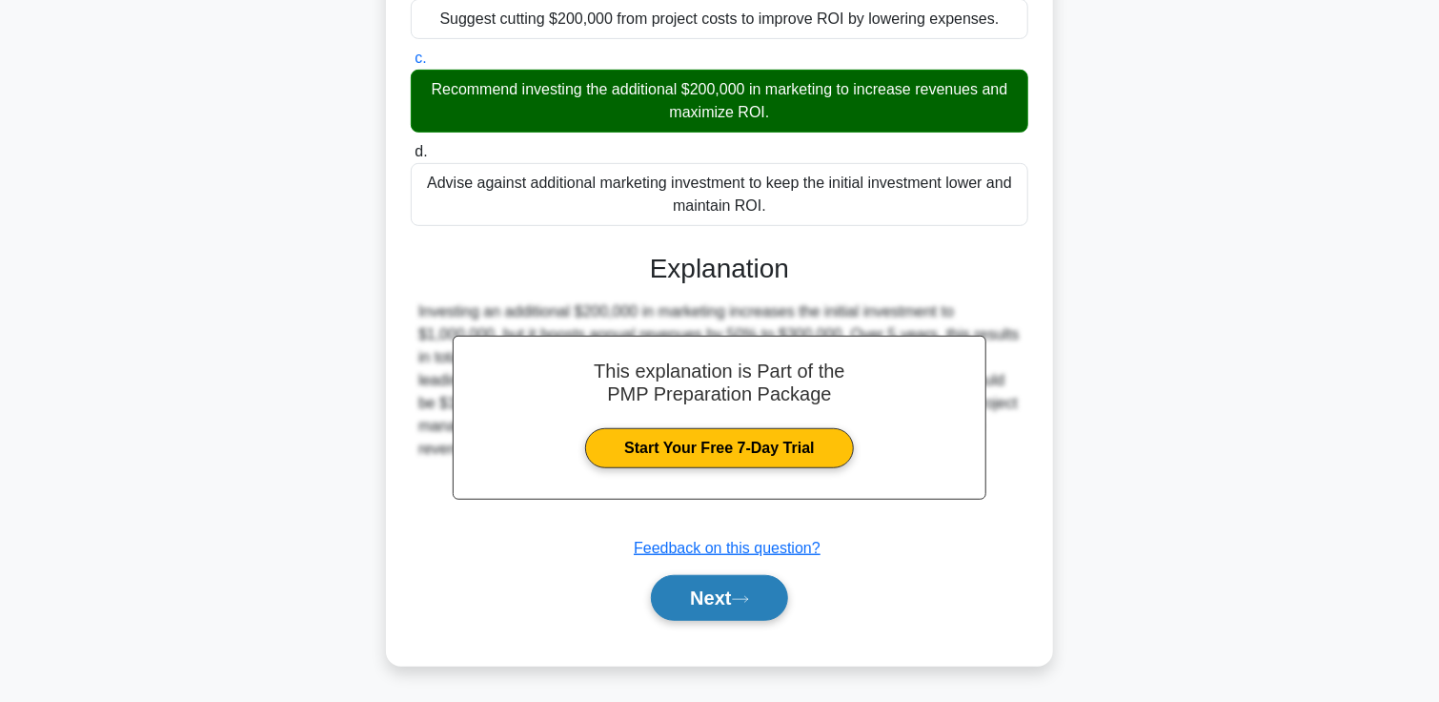
click at [754, 609] on button "Next" at bounding box center [719, 598] width 136 height 46
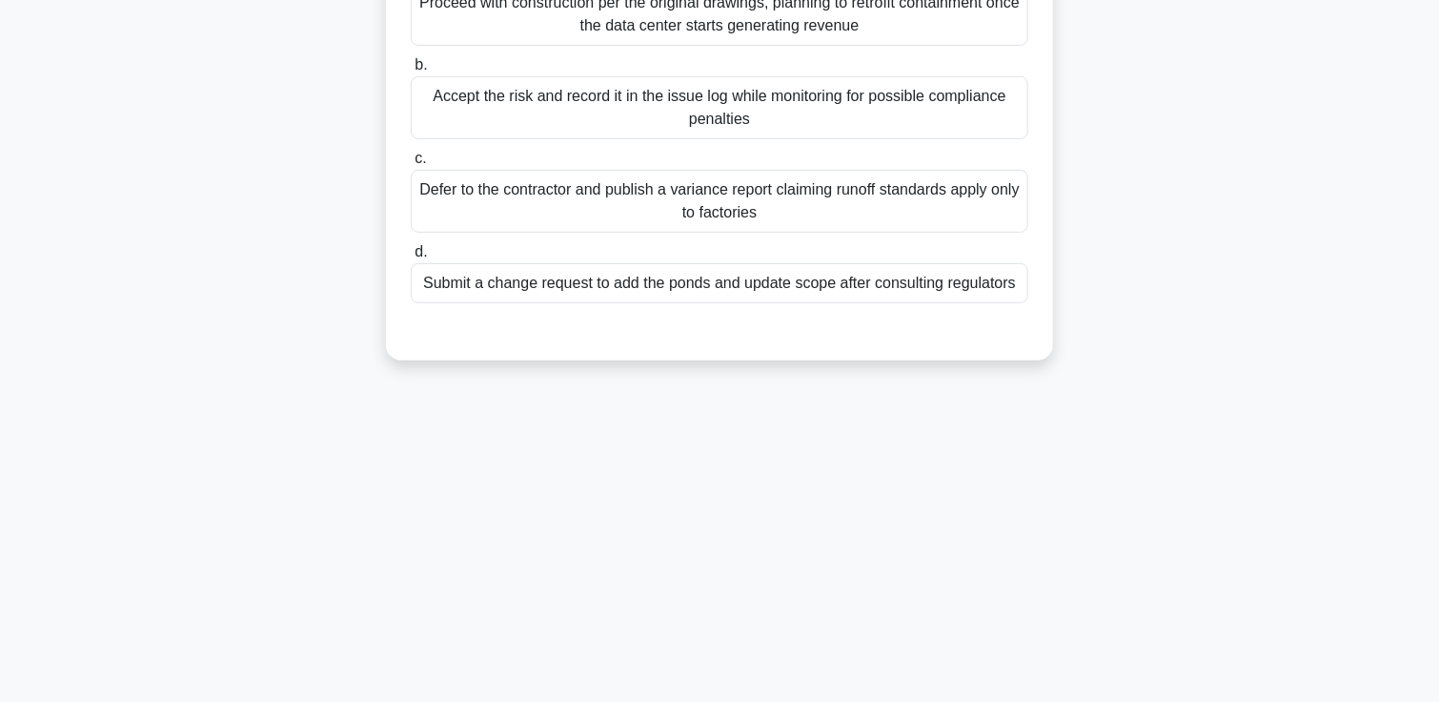
scroll to position [0, 0]
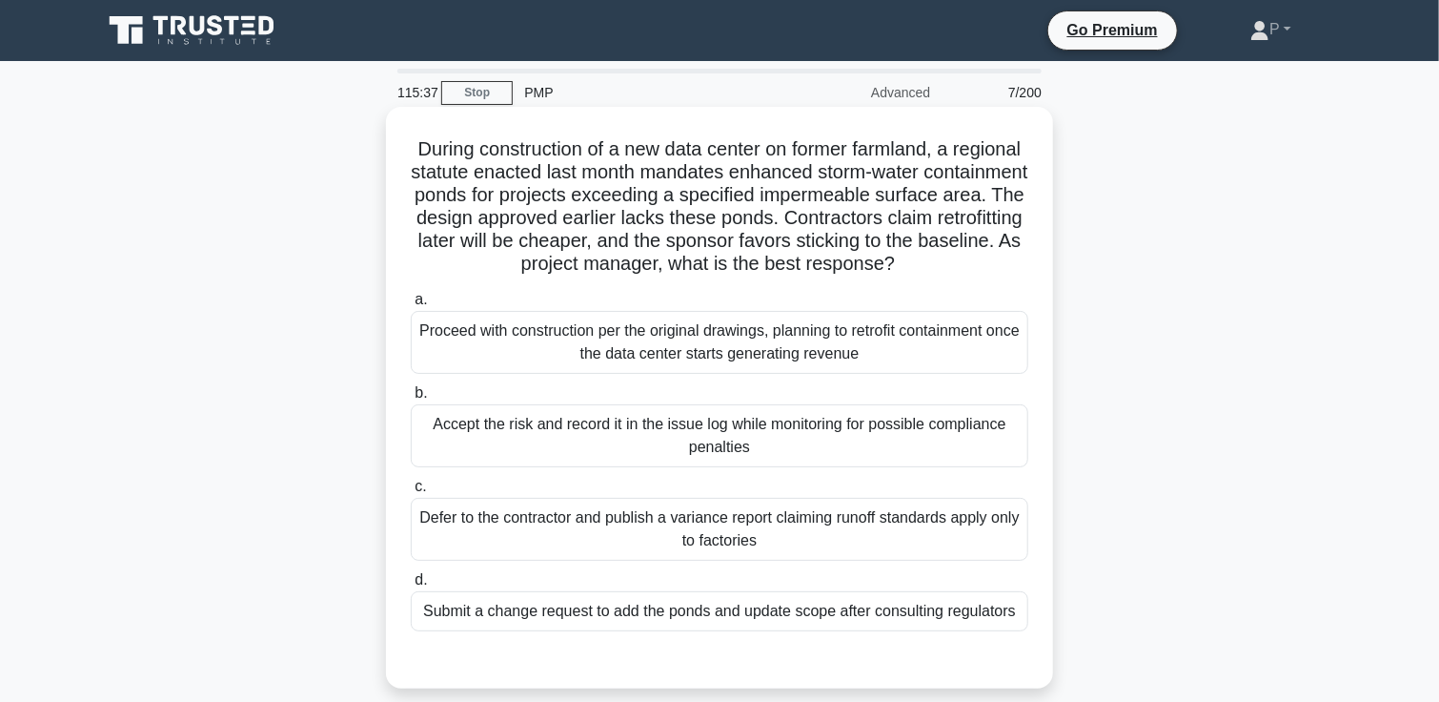
click at [826, 631] on div "Submit a change request to add the ponds and update scope after consulting regu…" at bounding box center [720, 611] width 618 height 40
click at [411, 586] on input "d. Submit a change request to add the ponds and update scope after consulting r…" at bounding box center [411, 580] width 0 height 12
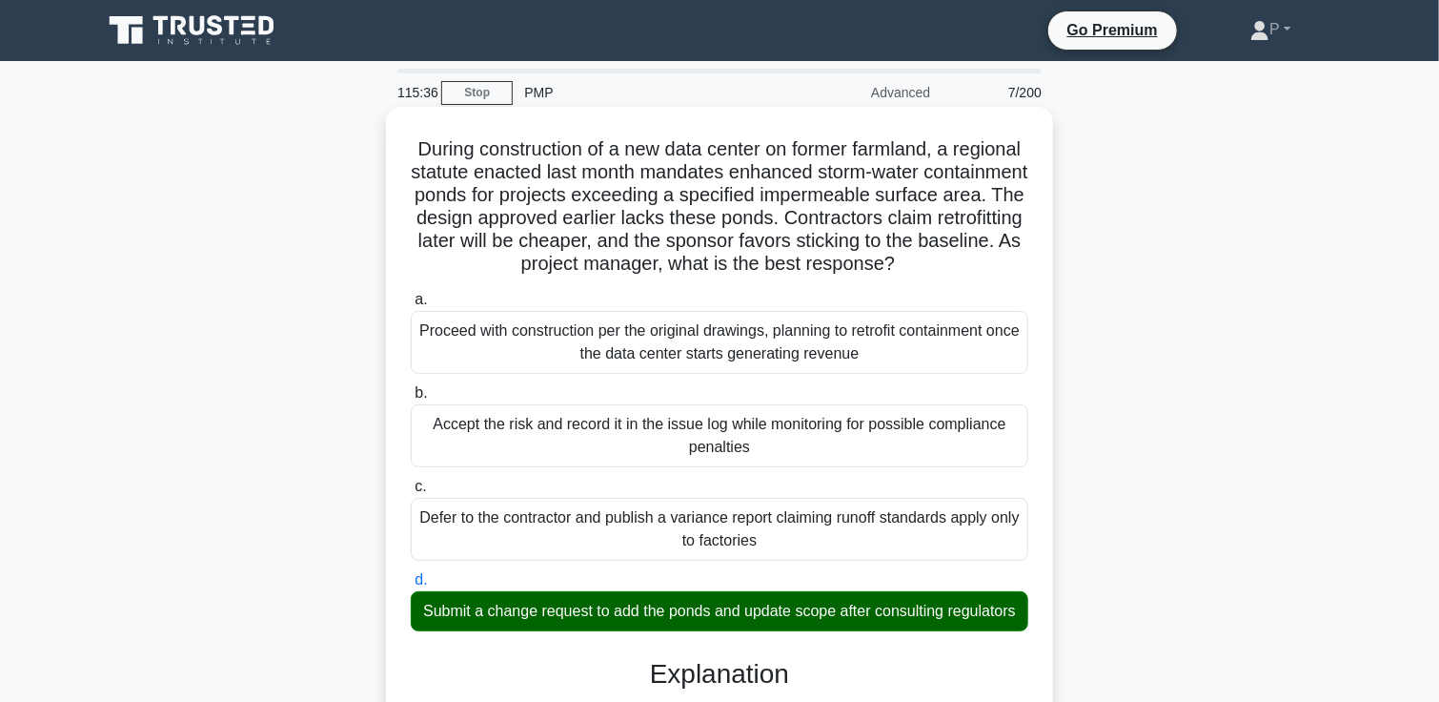
scroll to position [519, 0]
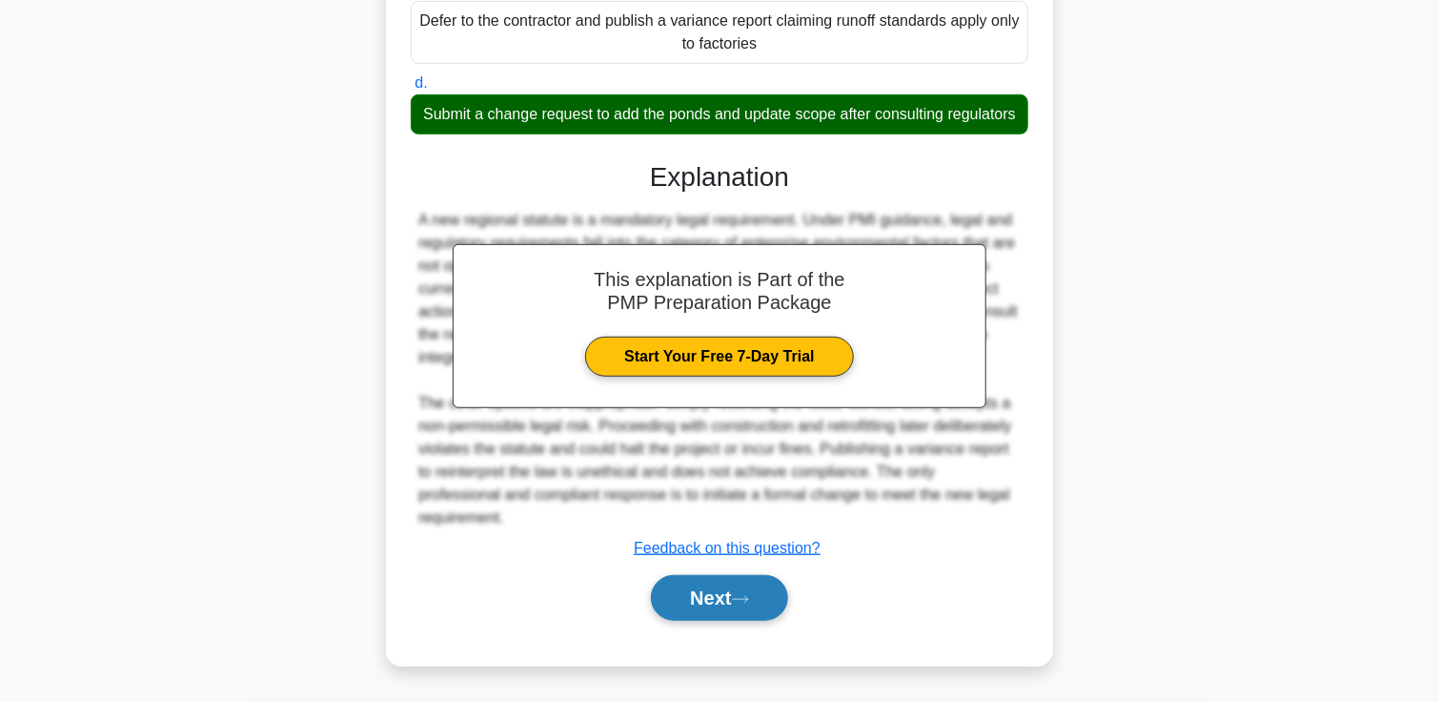
click at [745, 601] on icon at bounding box center [740, 599] width 17 height 10
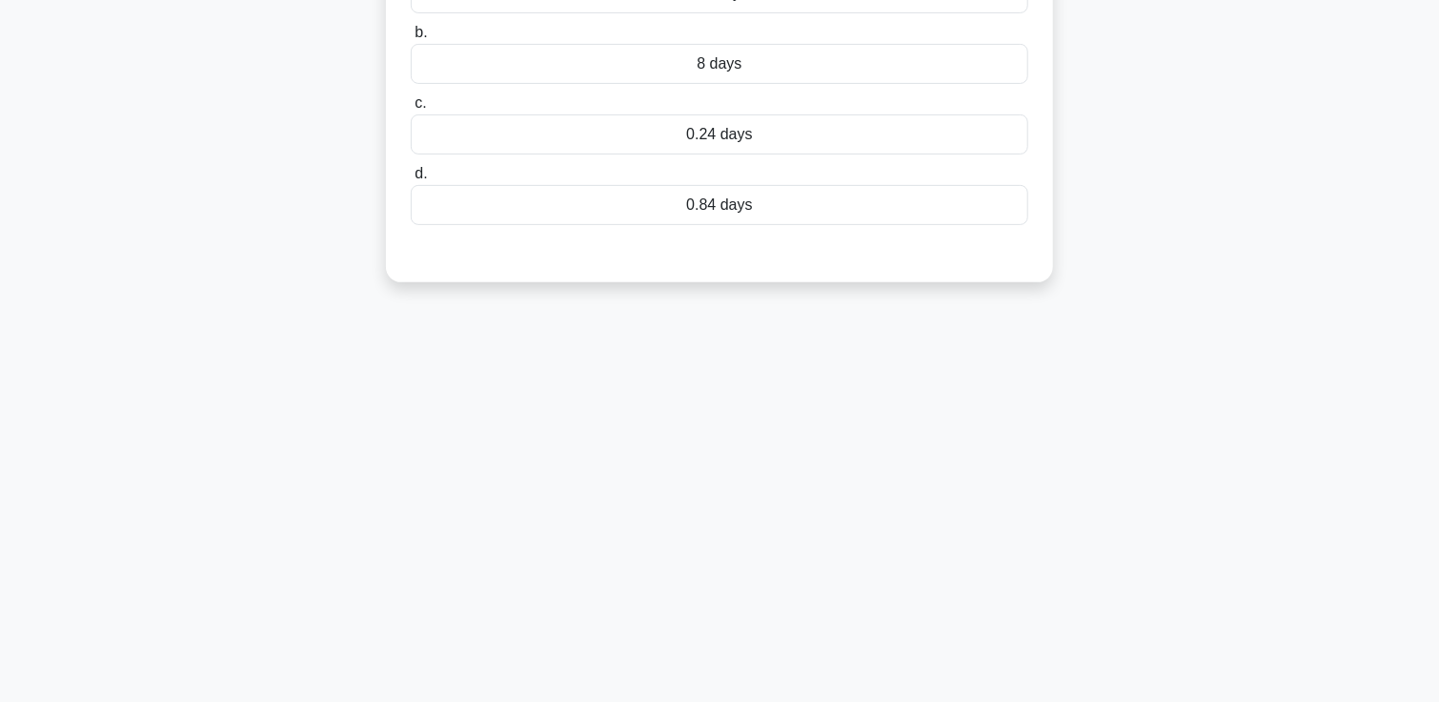
scroll to position [0, 0]
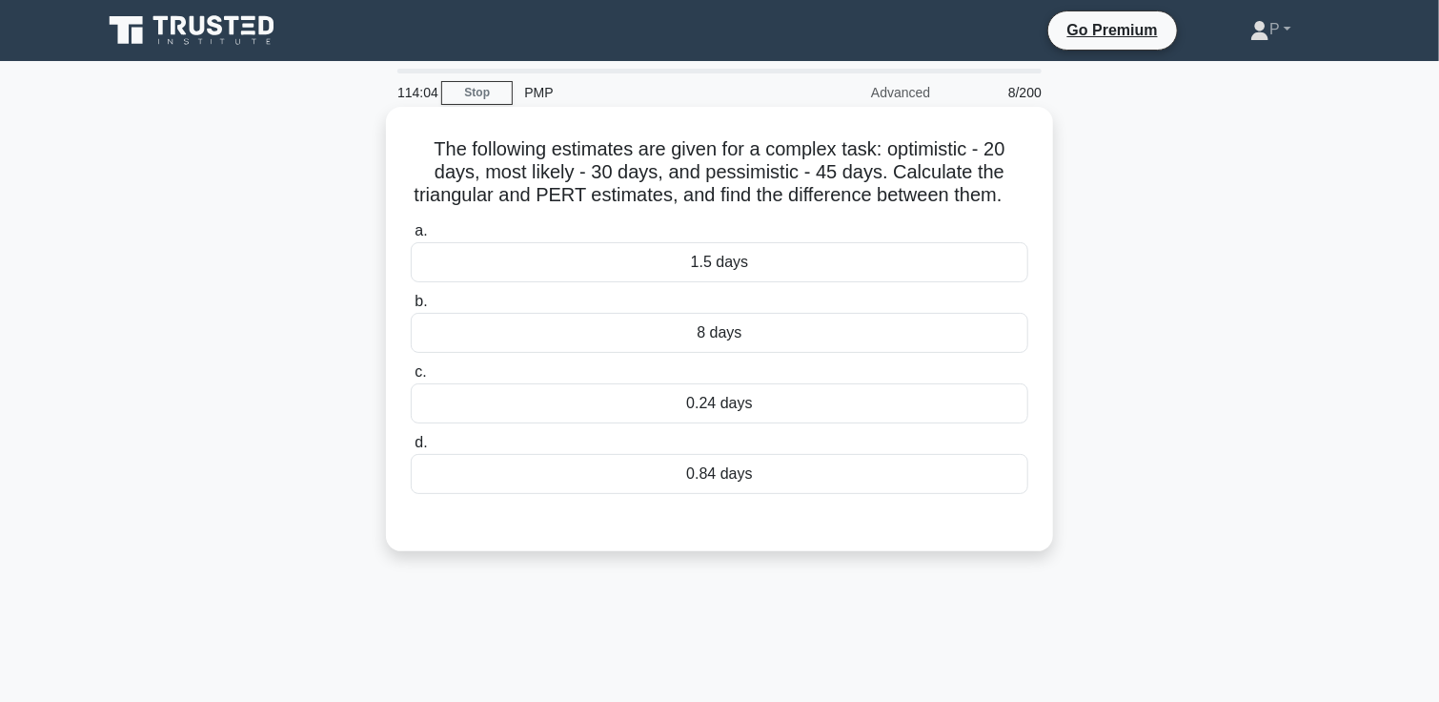
click at [832, 353] on div "8 days" at bounding box center [720, 333] width 618 height 40
click at [411, 308] on input "b. 8 days" at bounding box center [411, 301] width 0 height 12
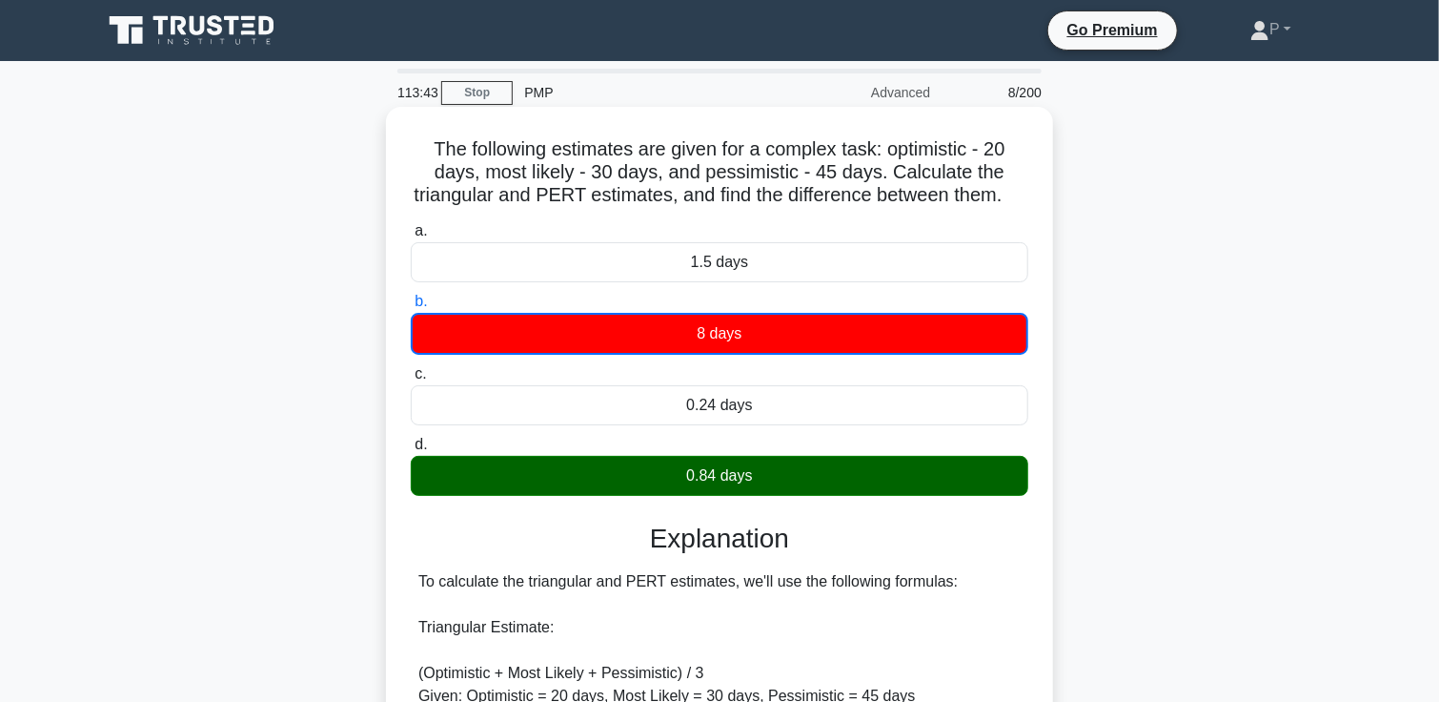
scroll to position [497, 0]
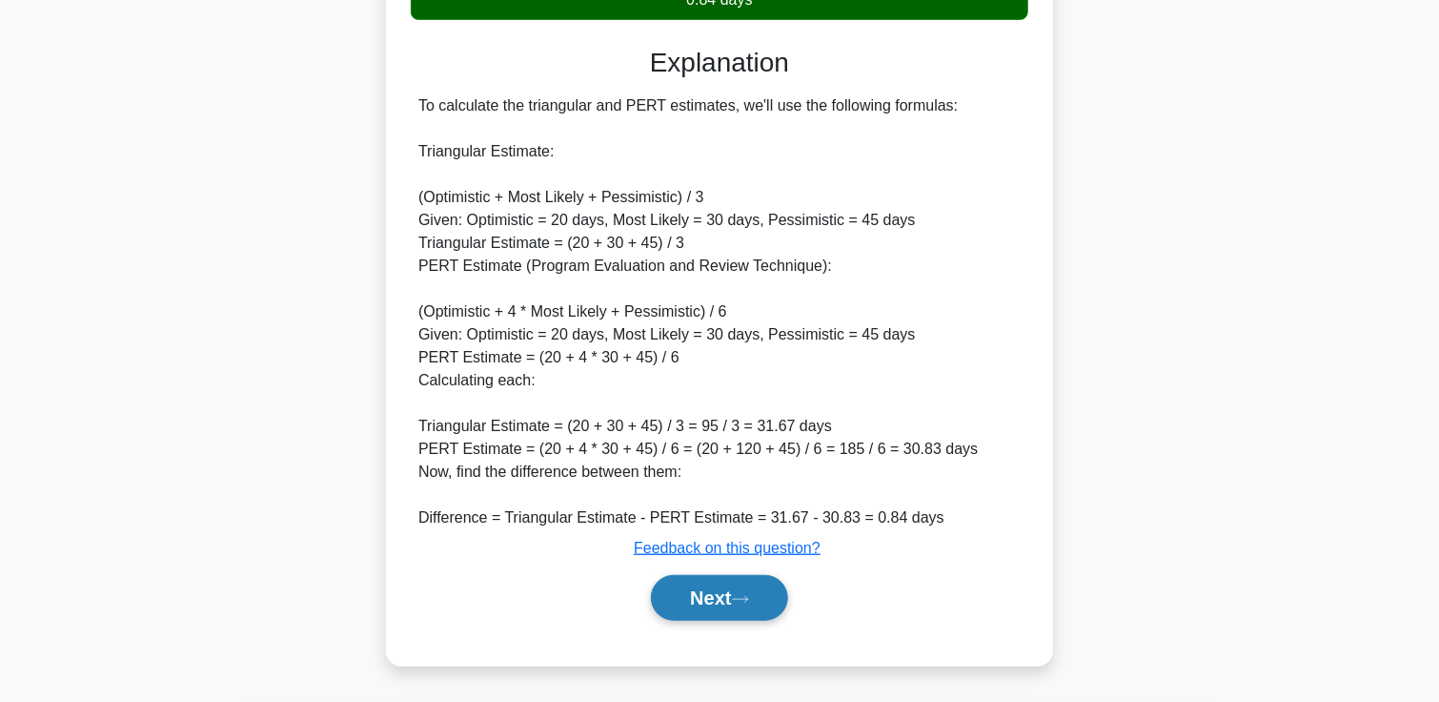
click at [770, 617] on button "Next" at bounding box center [719, 598] width 136 height 46
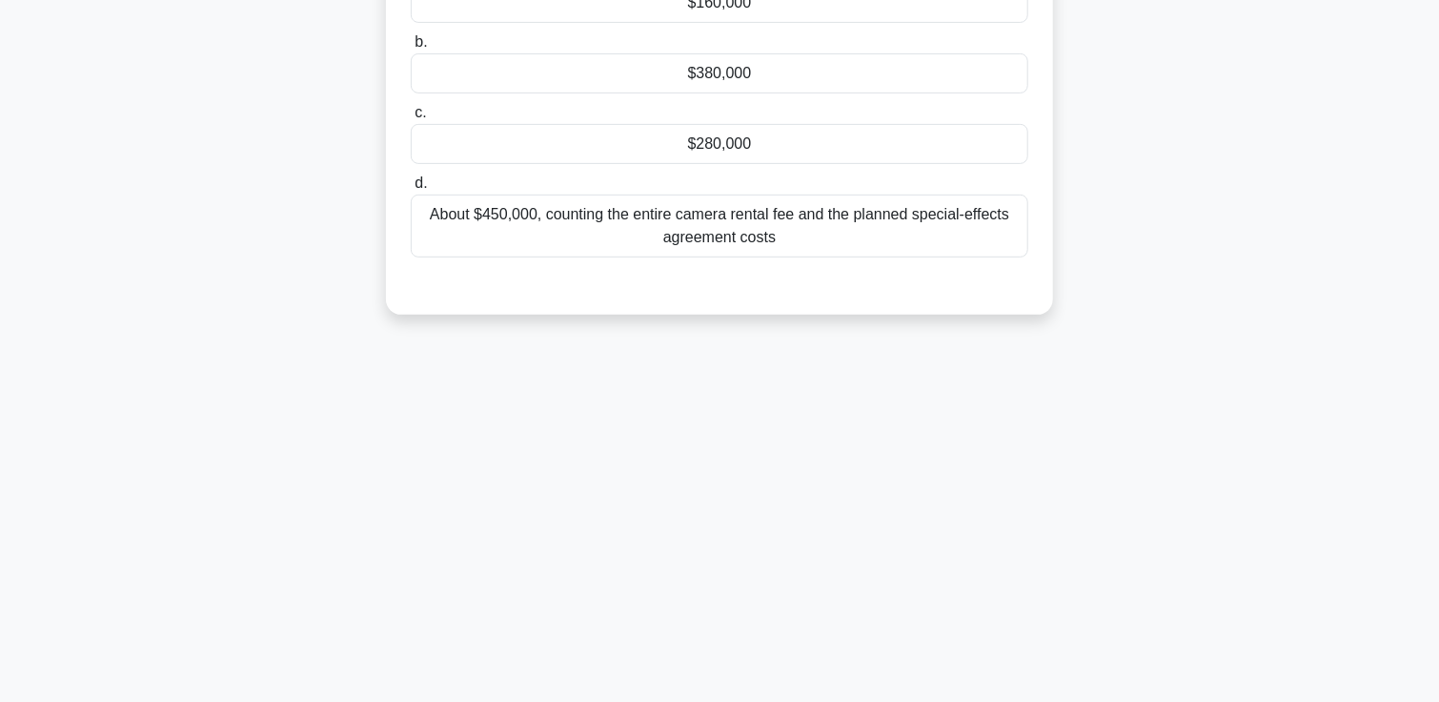
scroll to position [0, 0]
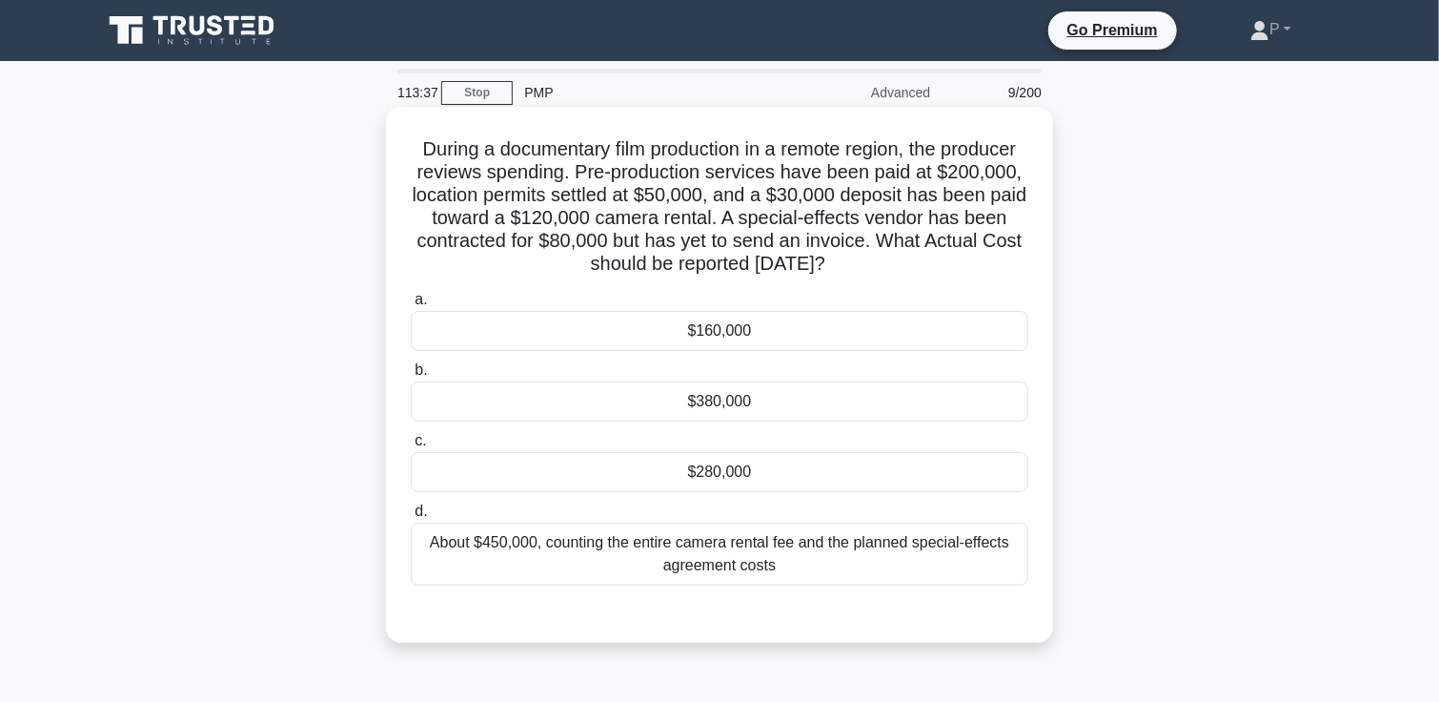
click at [930, 567] on div "About $450,000, counting the entire camera rental fee and the planned special-e…" at bounding box center [720, 553] width 618 height 63
click at [411, 518] on input "d. About $450,000, counting the entire camera rental fee and the planned specia…" at bounding box center [411, 511] width 0 height 12
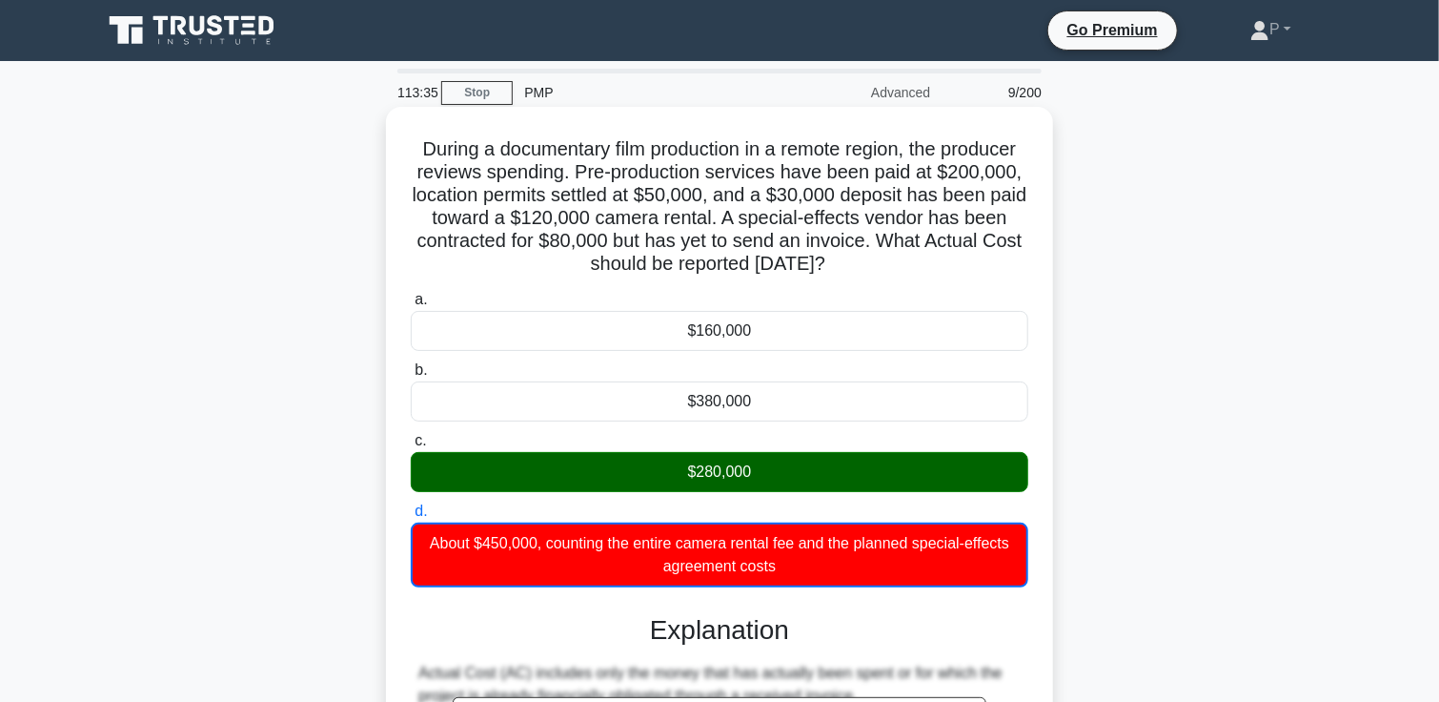
scroll to position [382, 0]
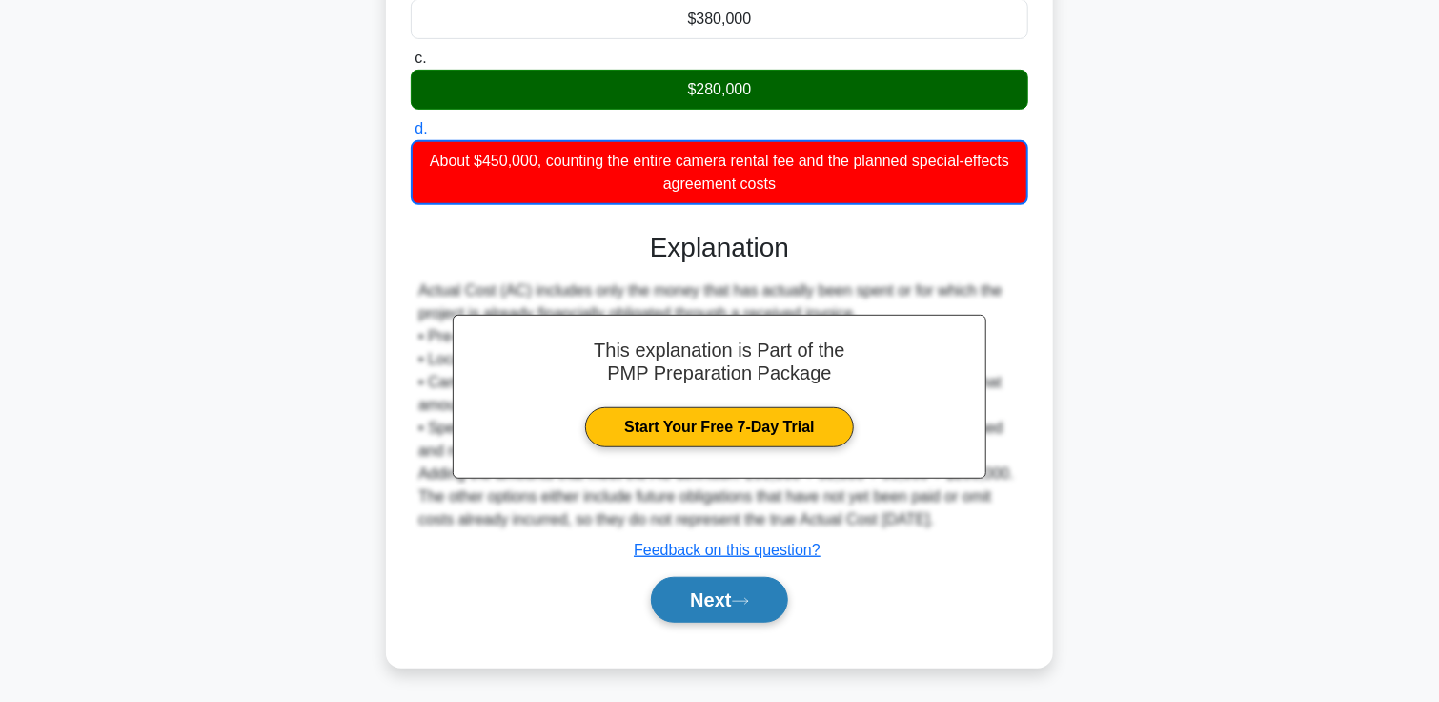
click at [744, 593] on button "Next" at bounding box center [719, 600] width 136 height 46
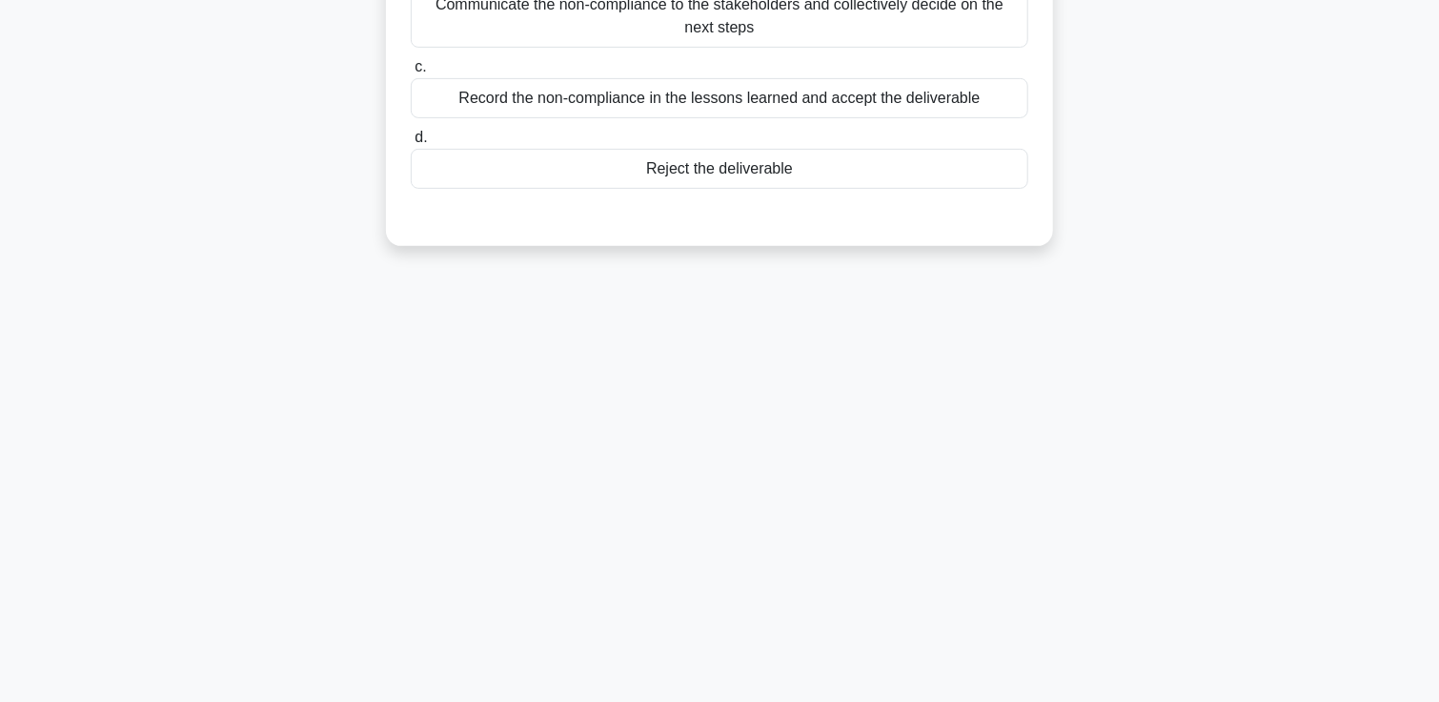
scroll to position [0, 0]
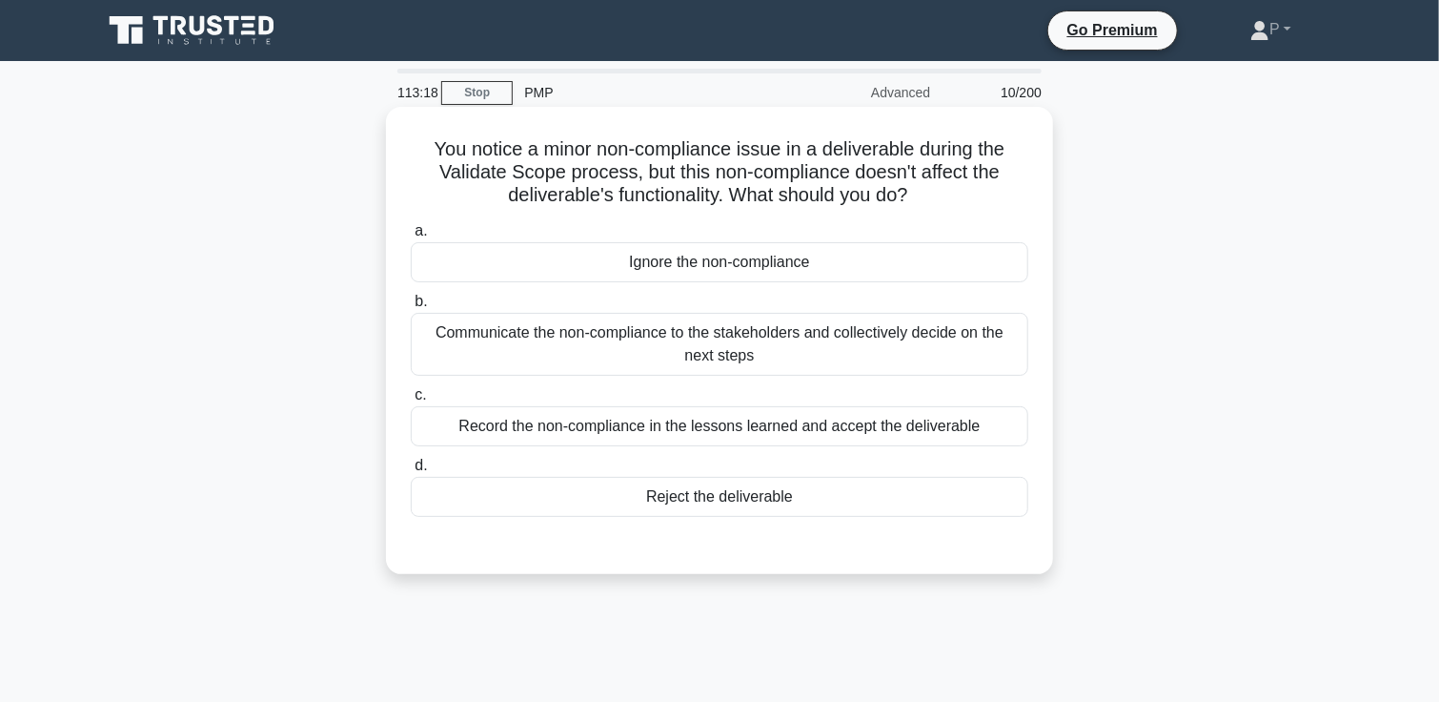
click at [679, 340] on div "Communicate the non-compliance to the stakeholders and collectively decide on t…" at bounding box center [720, 344] width 618 height 63
click at [411, 308] on input "b. Communicate the non-compliance to the stakeholders and collectively decide o…" at bounding box center [411, 301] width 0 height 12
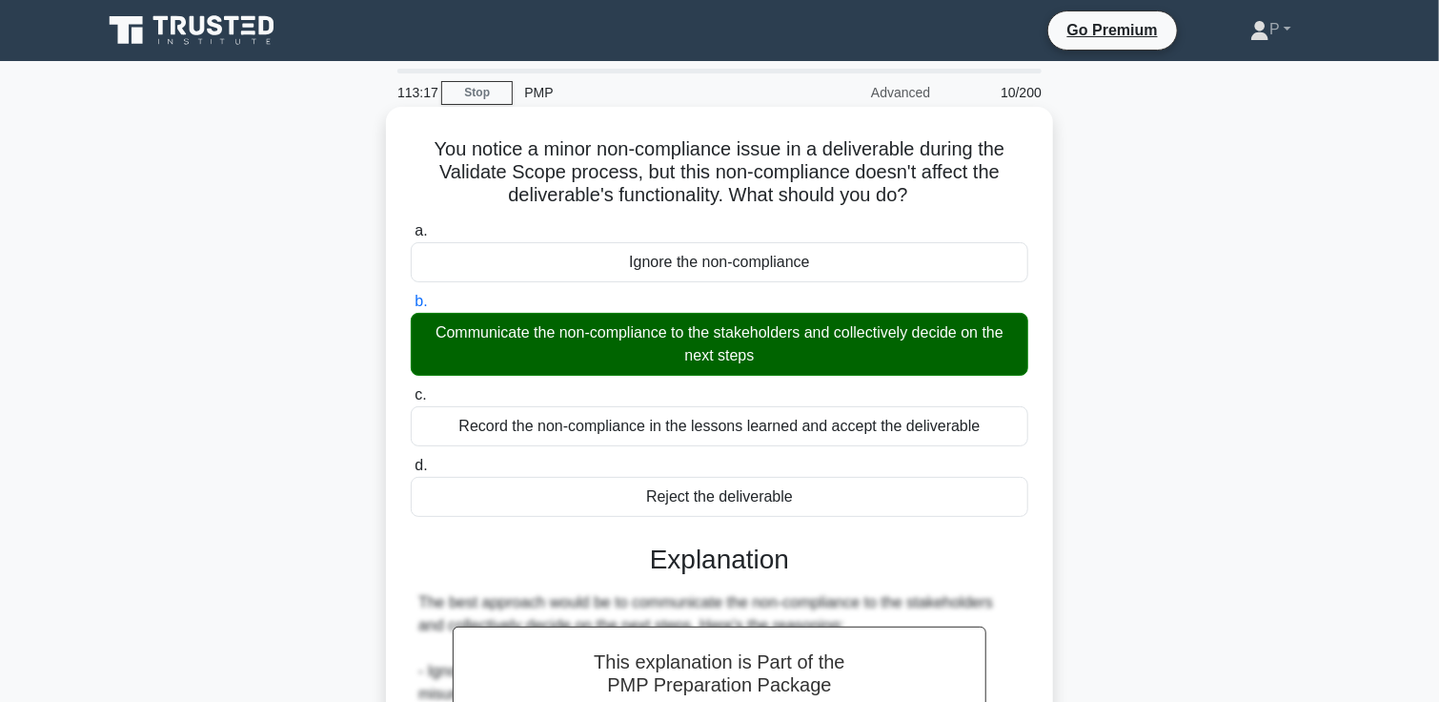
scroll to position [587, 0]
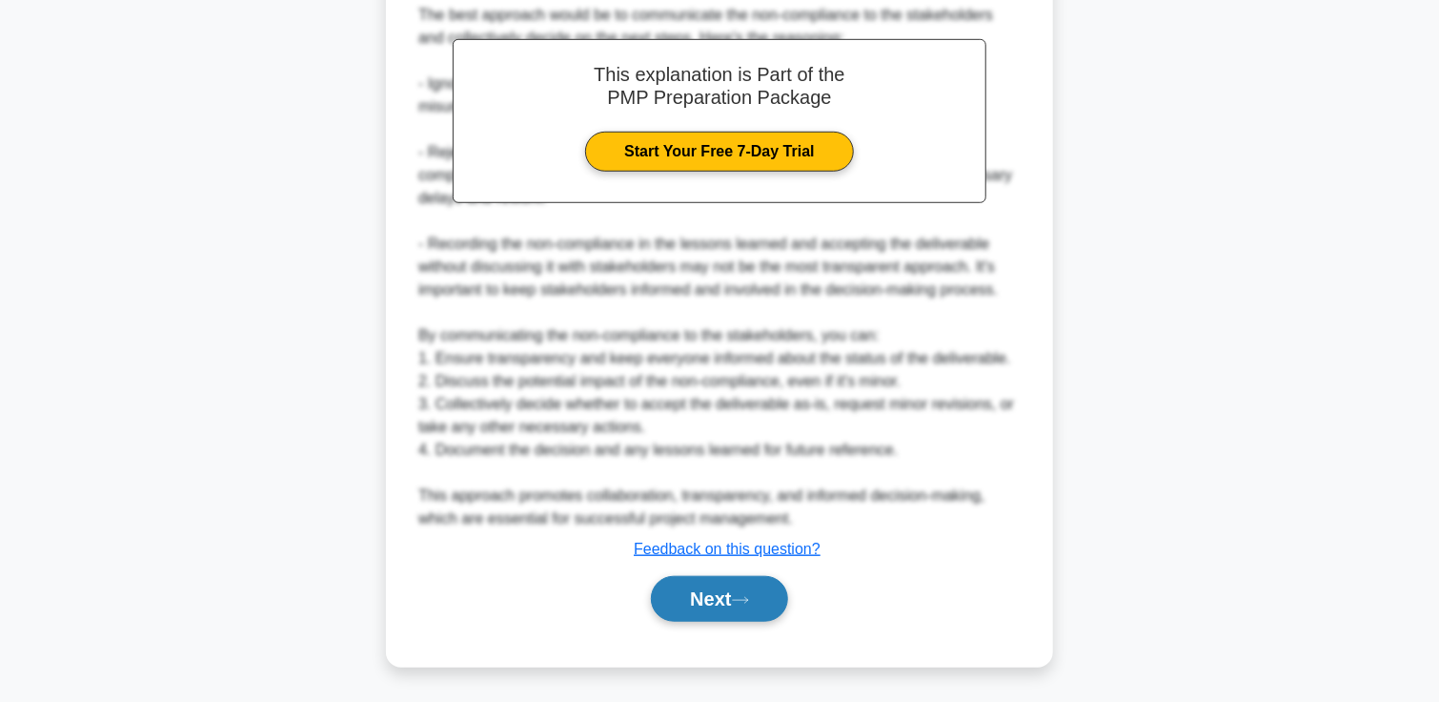
click at [736, 598] on button "Next" at bounding box center [719, 599] width 136 height 46
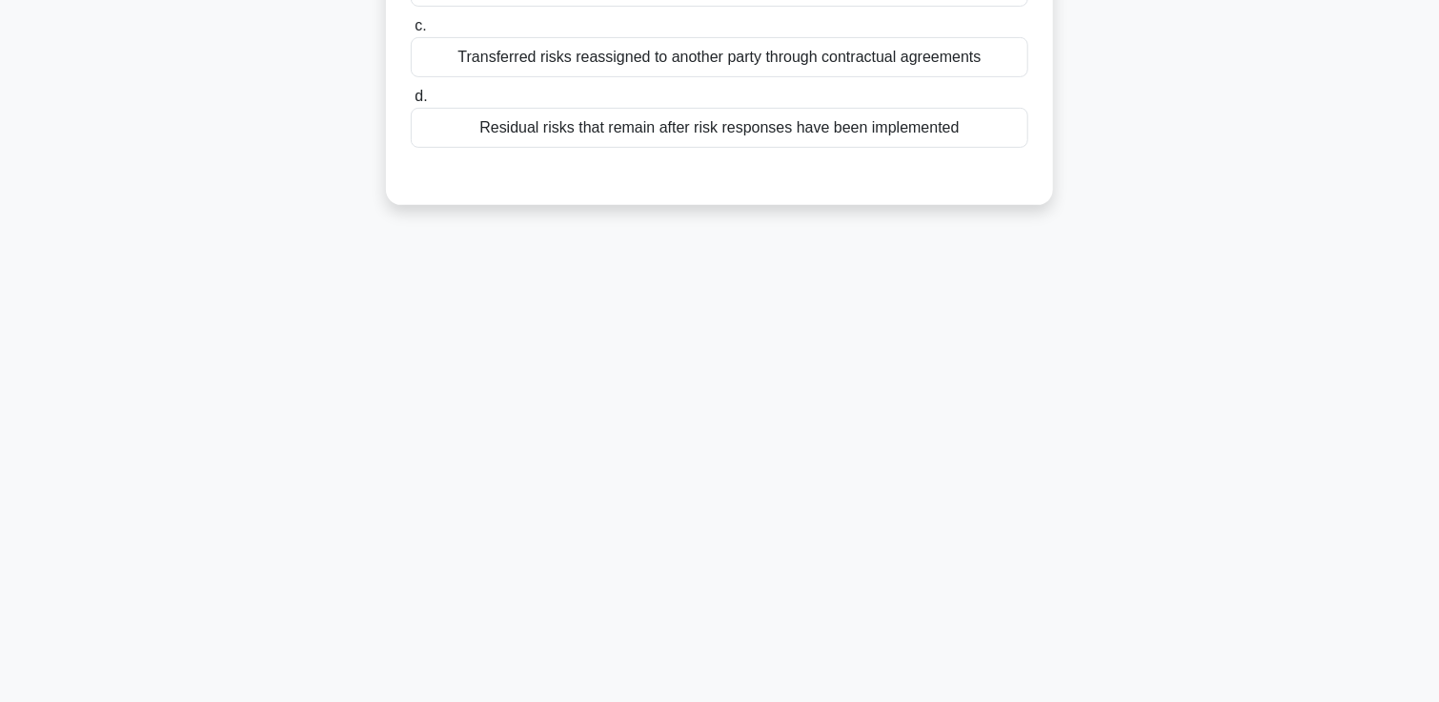
scroll to position [0, 0]
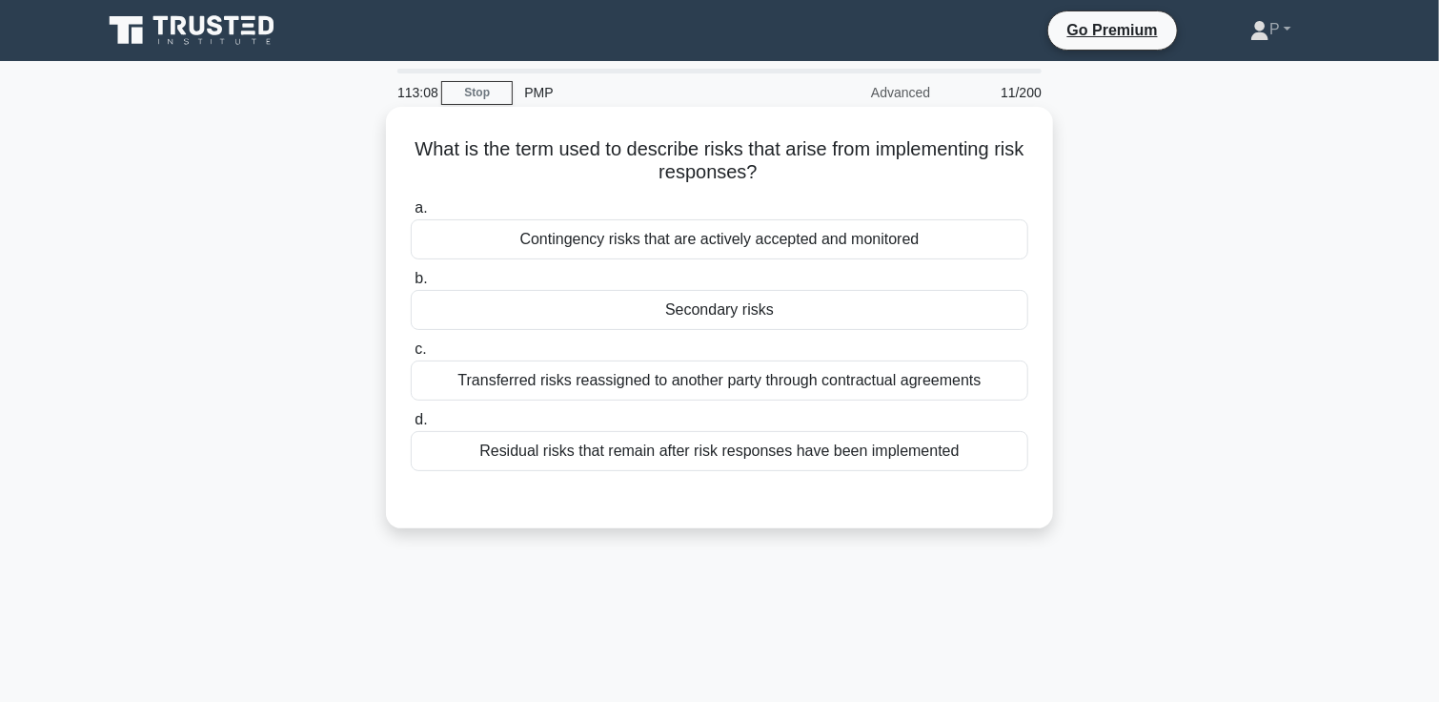
click at [763, 308] on div "Secondary risks" at bounding box center [720, 310] width 618 height 40
click at [411, 285] on input "b. Secondary risks" at bounding box center [411, 279] width 0 height 12
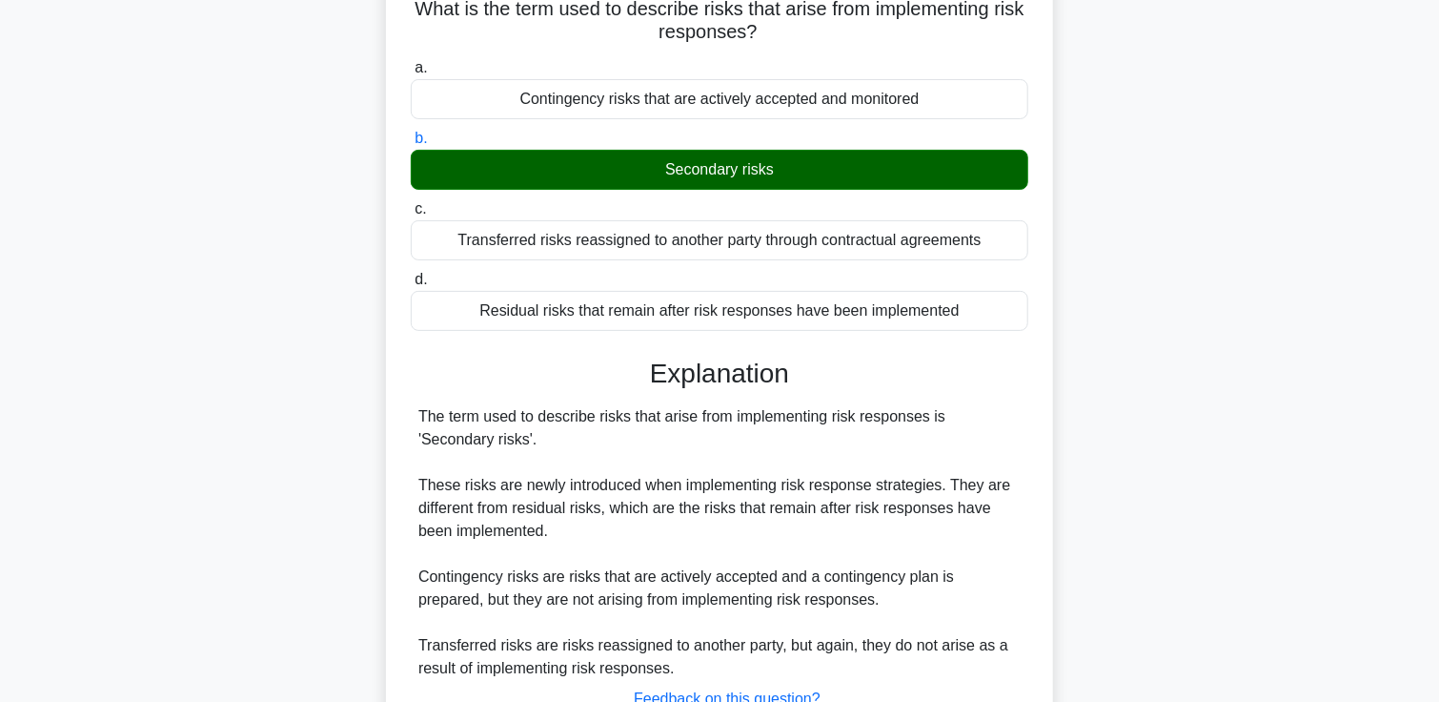
scroll to position [328, 0]
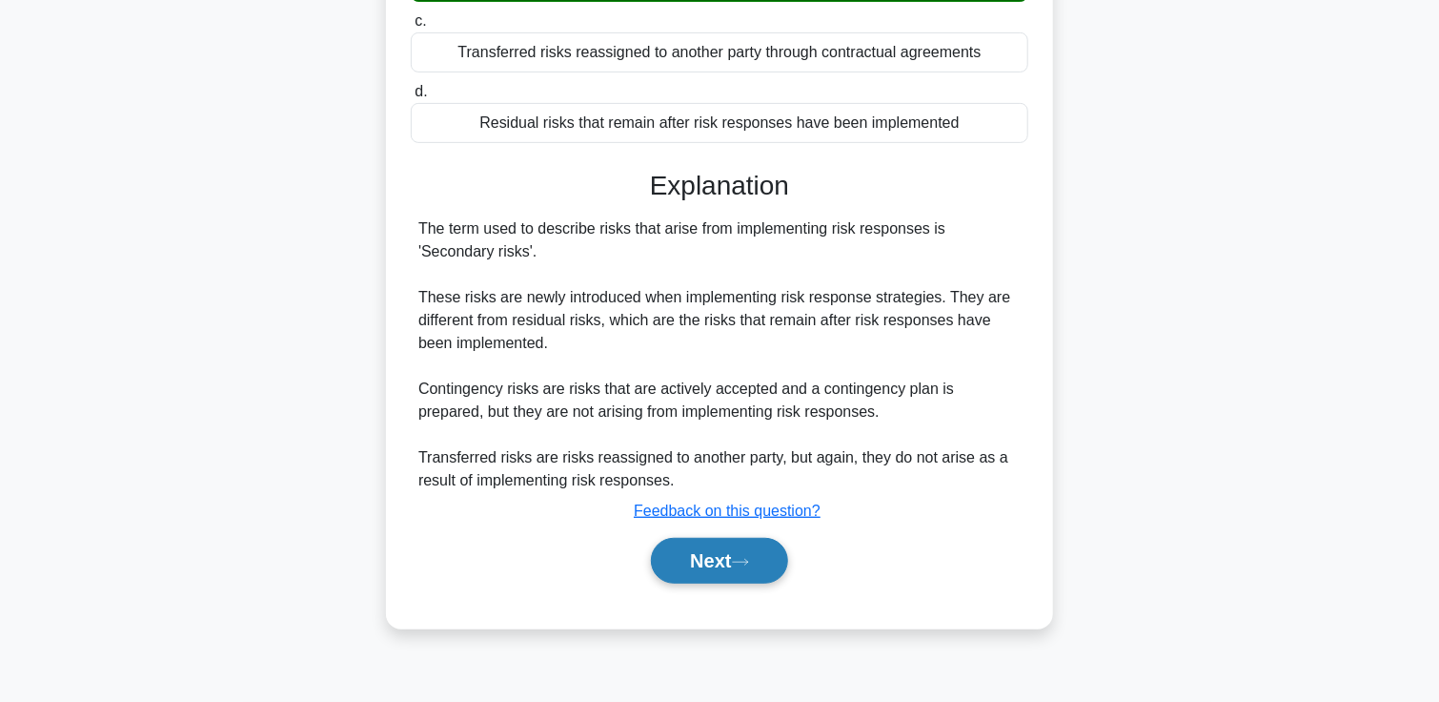
click at [762, 570] on button "Next" at bounding box center [719, 561] width 136 height 46
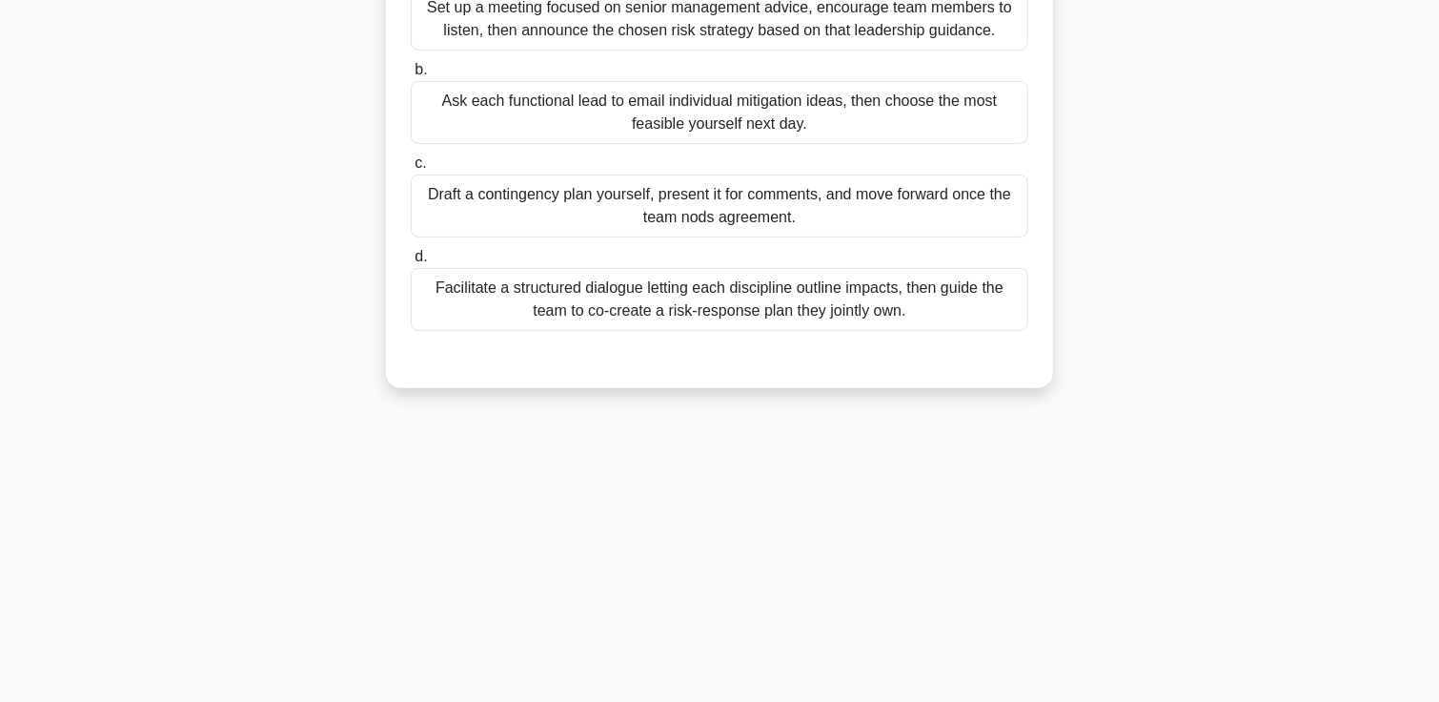
scroll to position [0, 0]
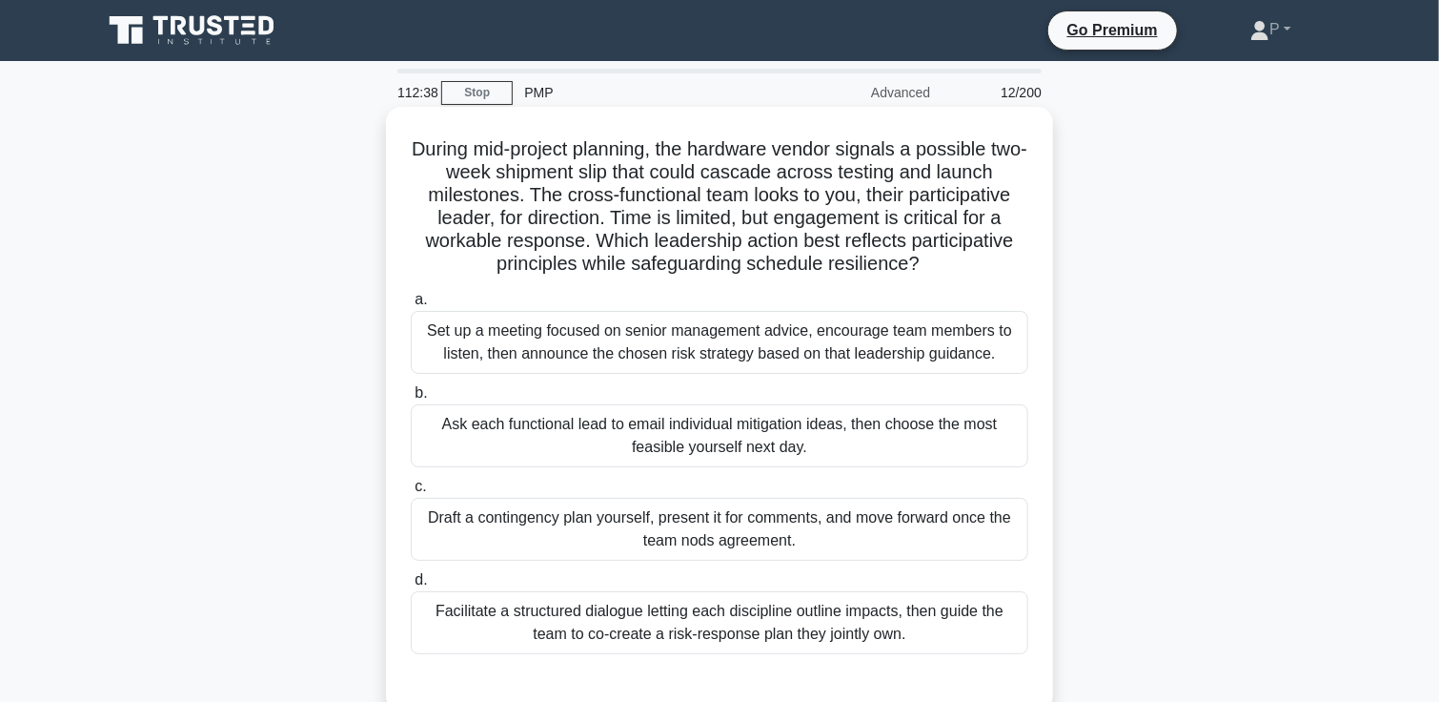
click at [692, 628] on div "Facilitate a structured dialogue letting each discipline outline impacts, then …" at bounding box center [720, 622] width 618 height 63
click at [411, 586] on input "d. Facilitate a structured dialogue letting each discipline outline impacts, th…" at bounding box center [411, 580] width 0 height 12
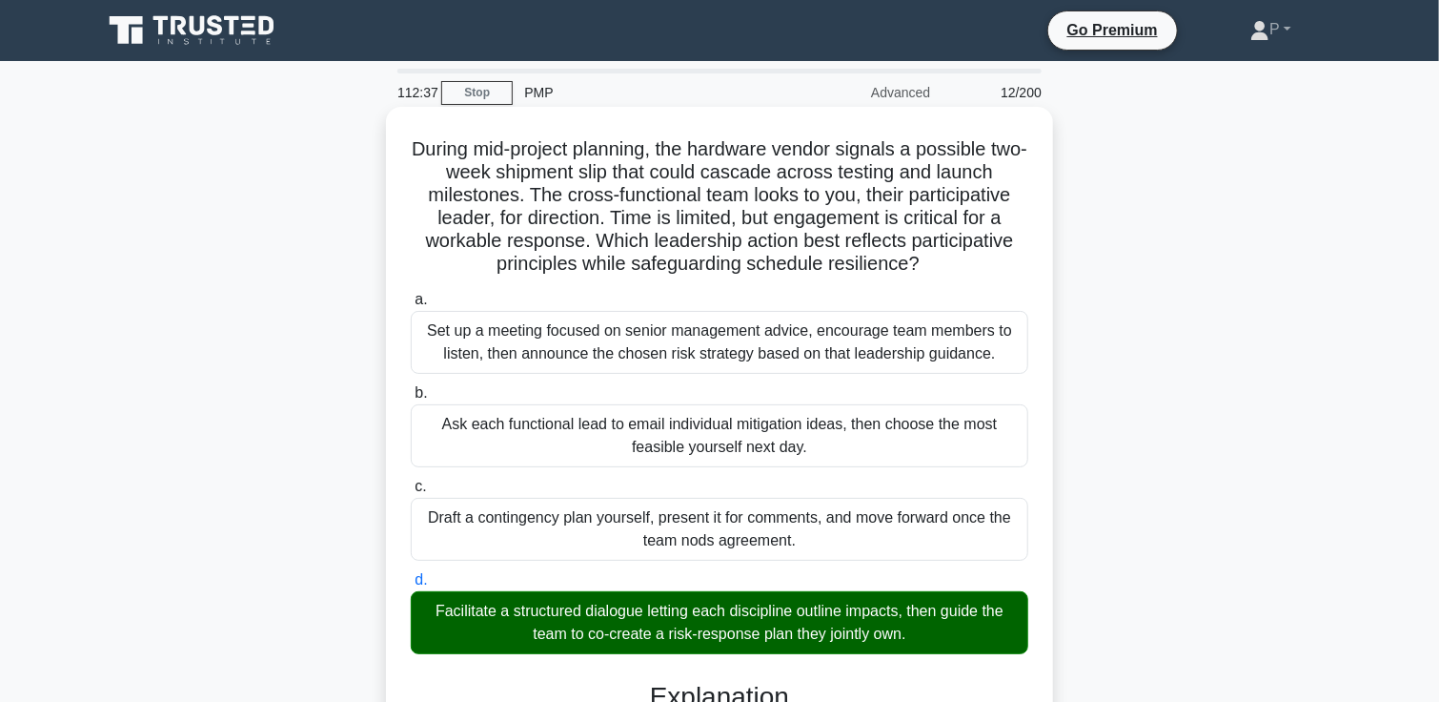
scroll to position [473, 0]
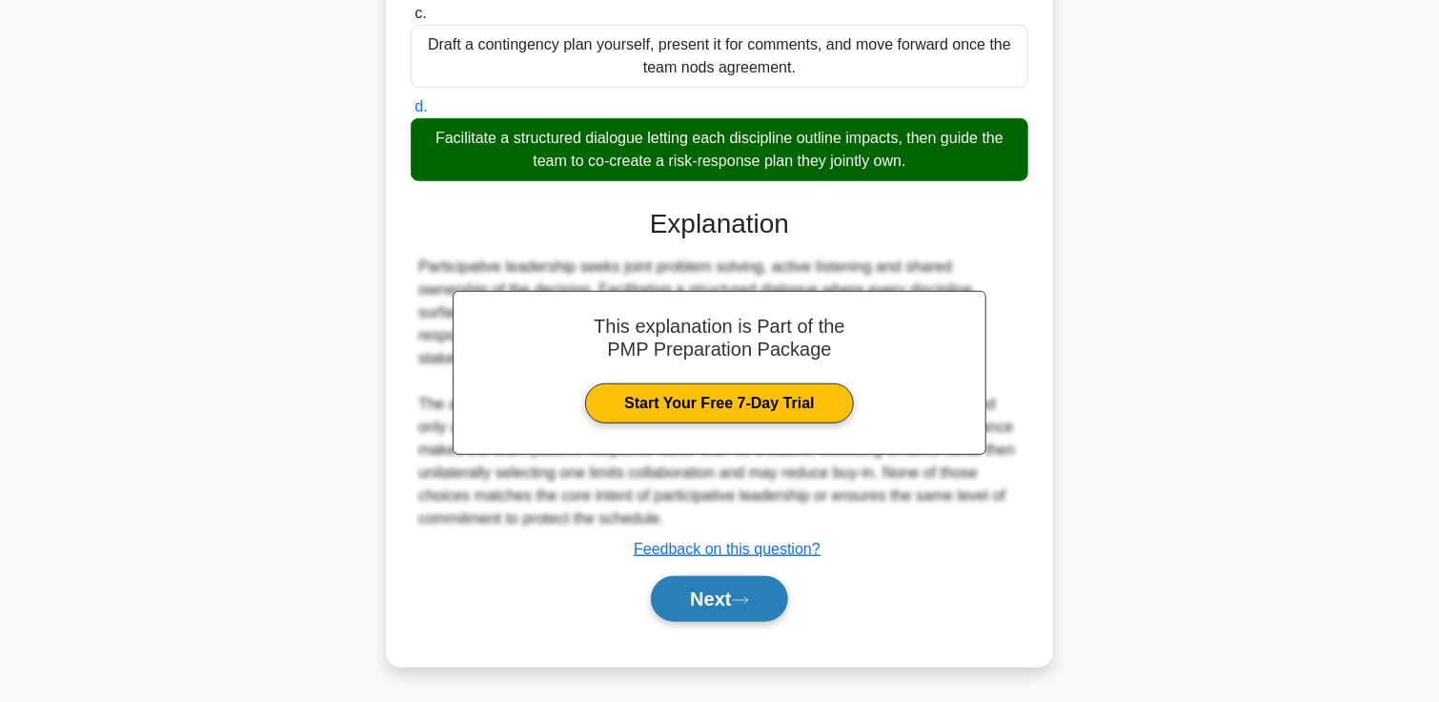
click at [751, 613] on button "Next" at bounding box center [719, 599] width 136 height 46
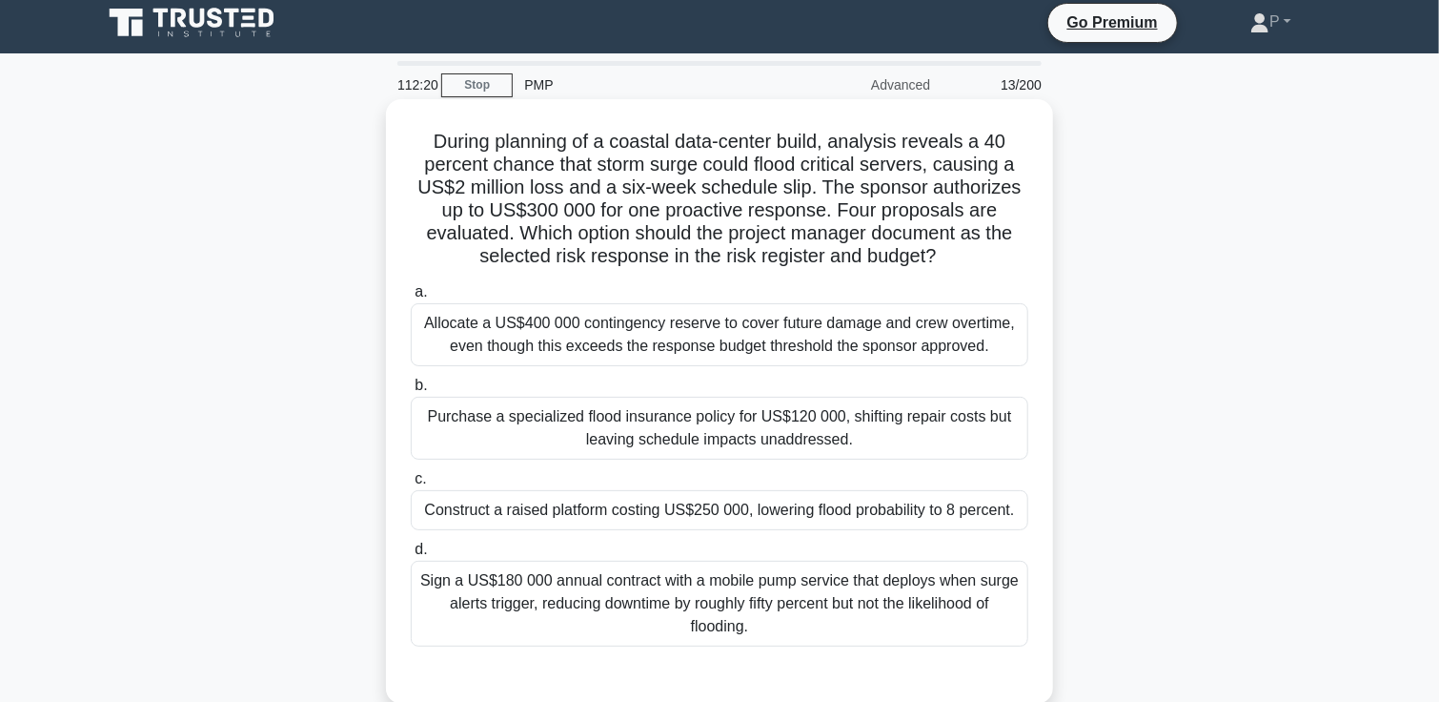
scroll to position [0, 0]
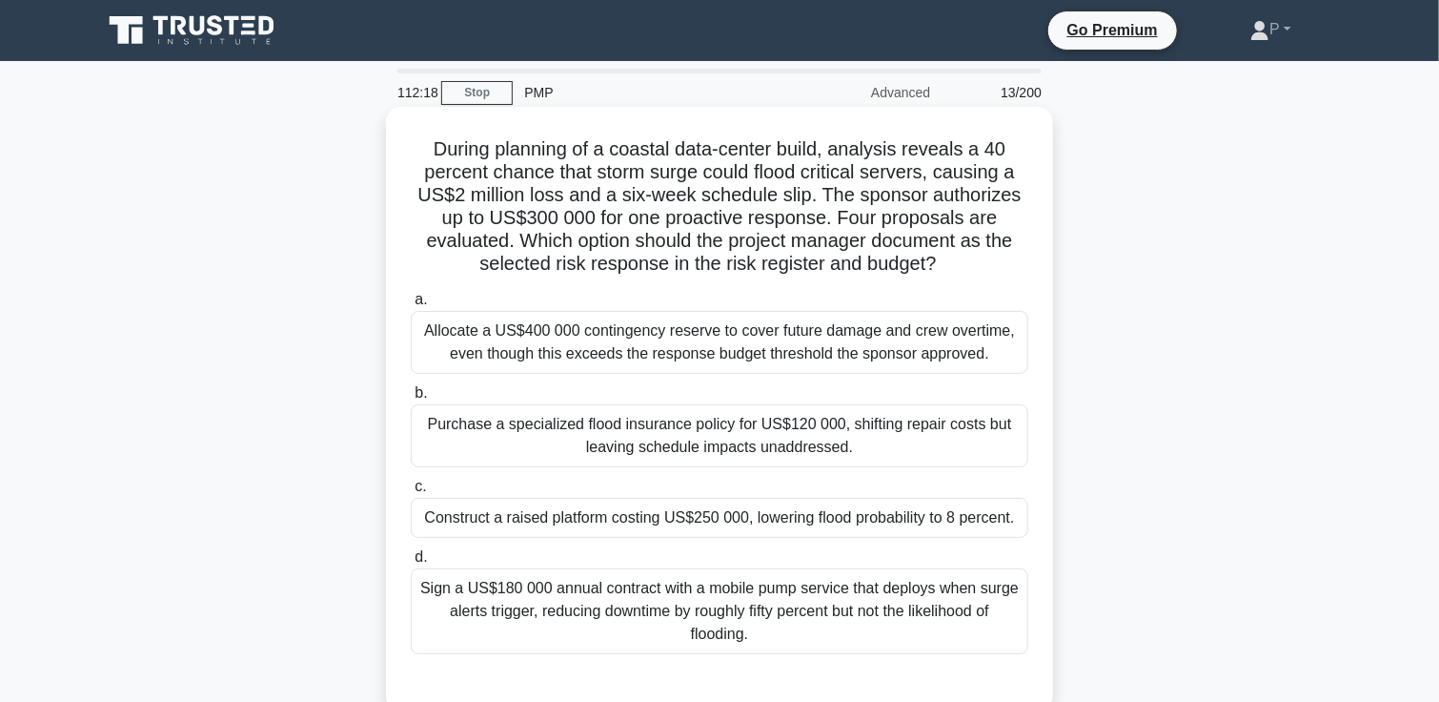
click at [700, 469] on div "a. Allocate a US$400 000 contingency reserve to cover future damage and crew ov…" at bounding box center [719, 471] width 641 height 374
click at [703, 455] on div "Purchase a specialized flood insurance policy for US$120 000, shifting repair c…" at bounding box center [720, 435] width 618 height 63
click at [411, 399] on input "b. Purchase a specialized flood insurance policy for US$120 000, shifting repai…" at bounding box center [411, 393] width 0 height 12
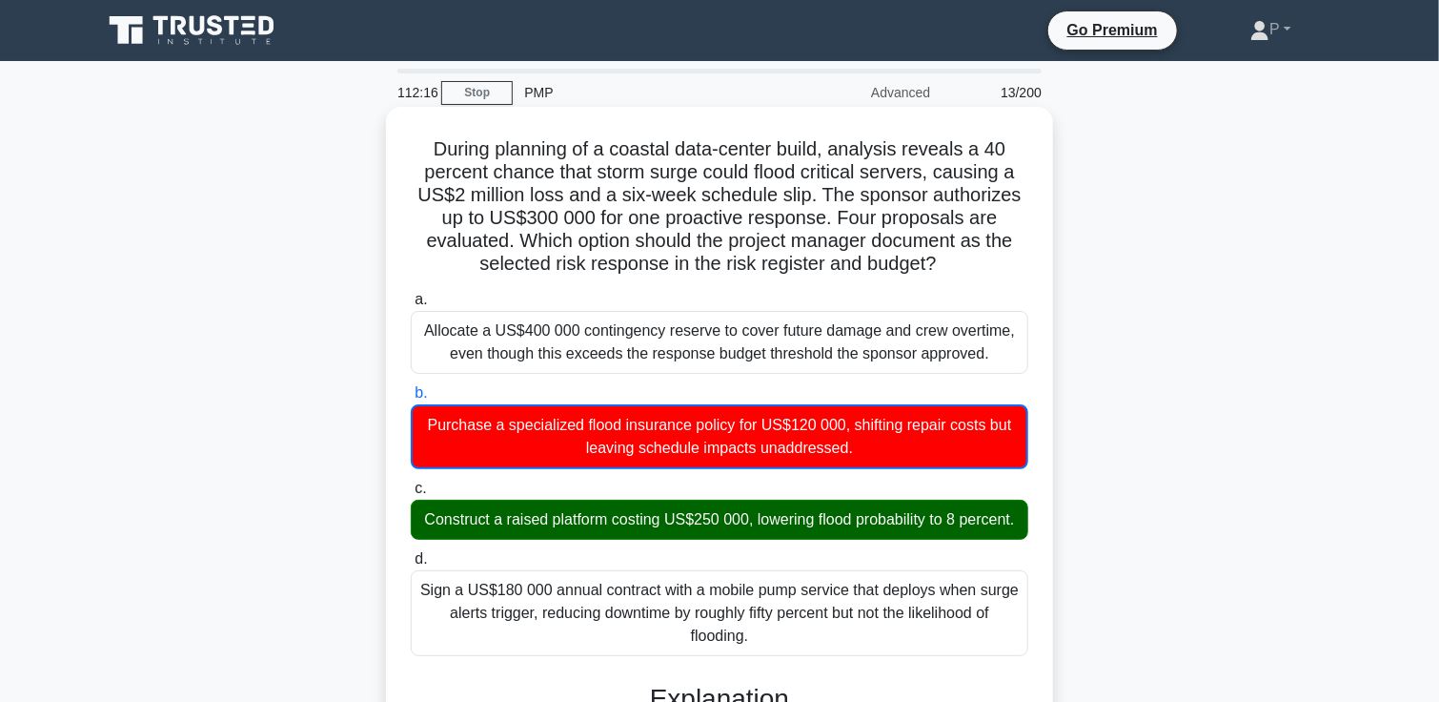
scroll to position [702, 0]
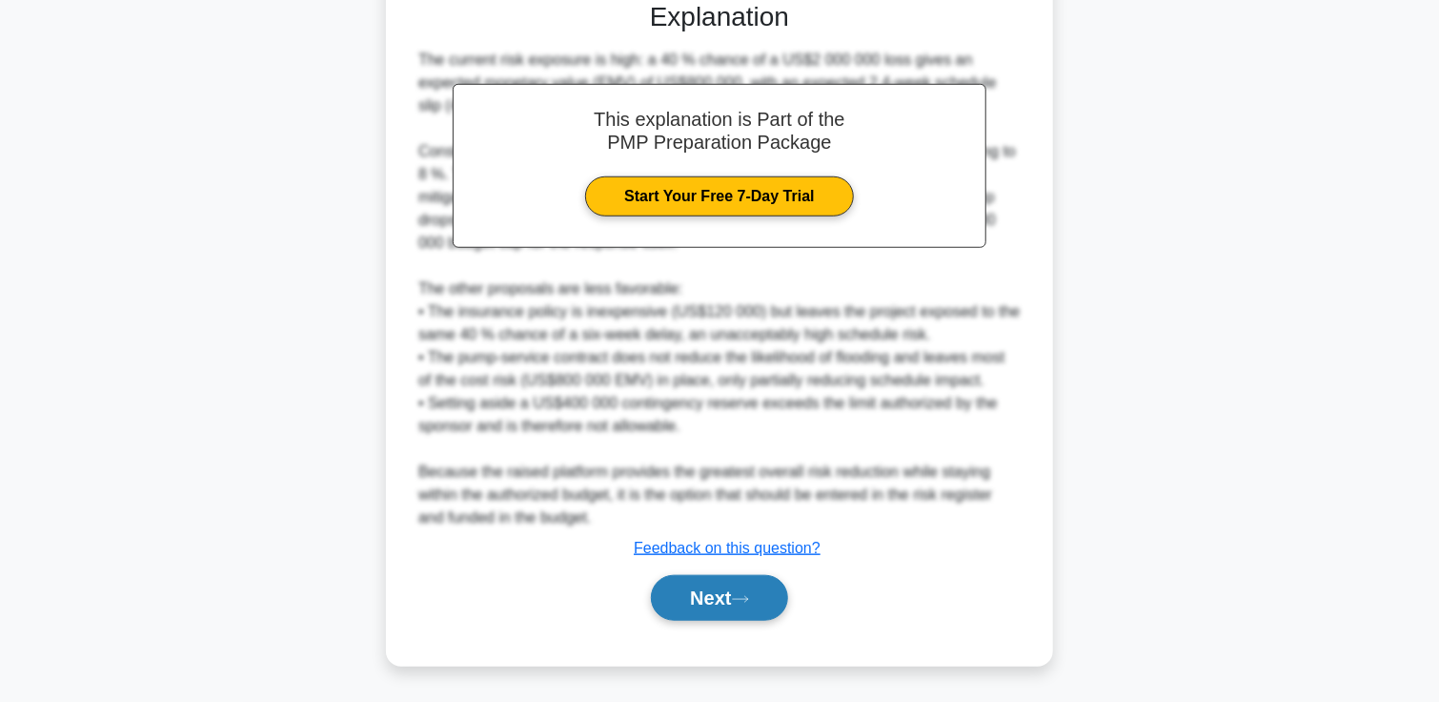
click at [736, 607] on button "Next" at bounding box center [719, 598] width 136 height 46
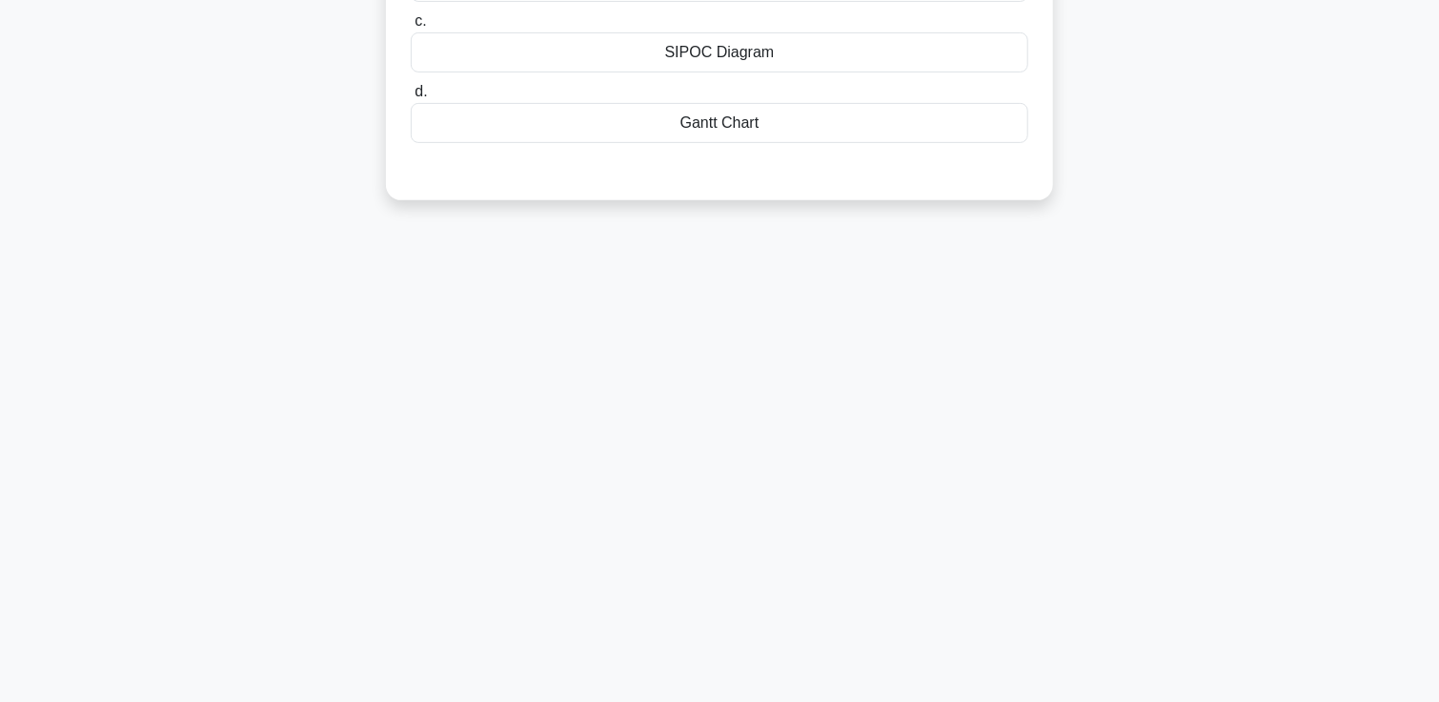
scroll to position [0, 0]
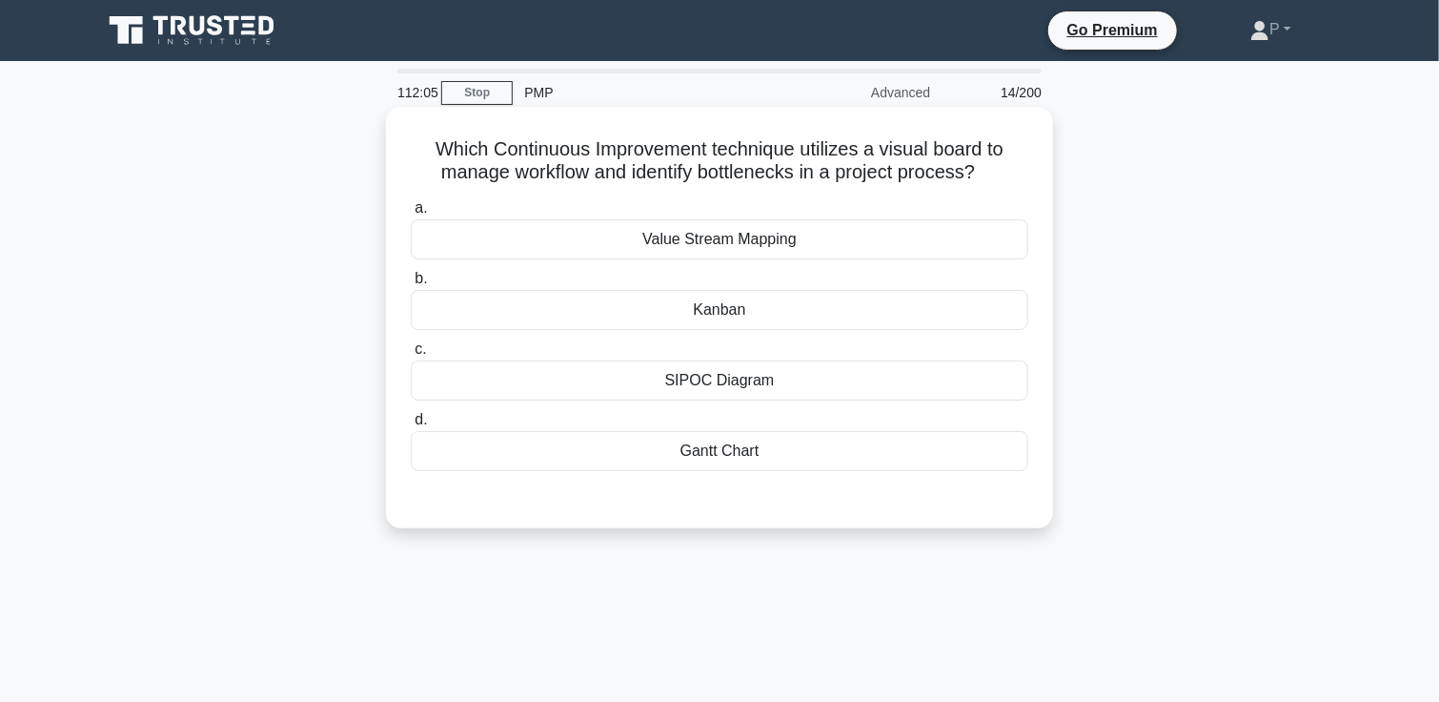
click at [751, 315] on div "Kanban" at bounding box center [720, 310] width 618 height 40
click at [411, 285] on input "b. [GEOGRAPHIC_DATA]" at bounding box center [411, 279] width 0 height 12
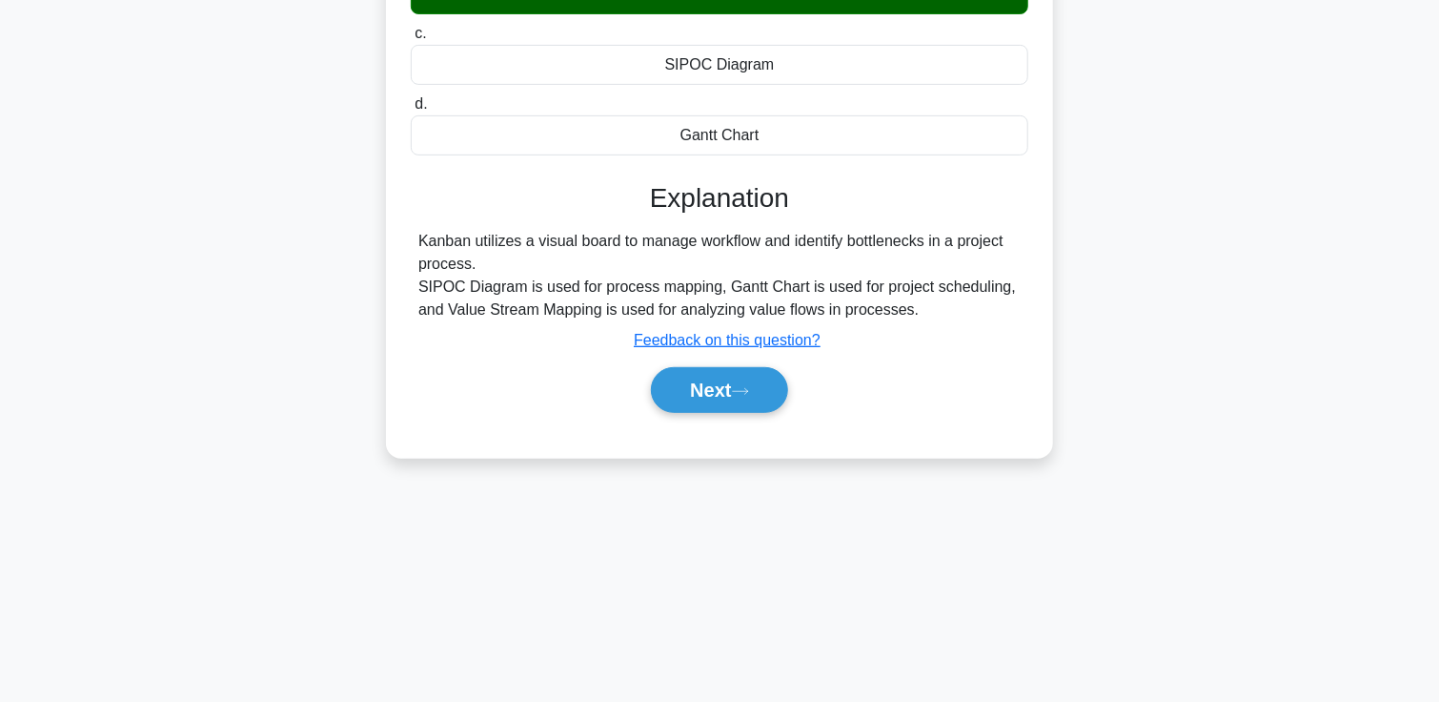
scroll to position [328, 0]
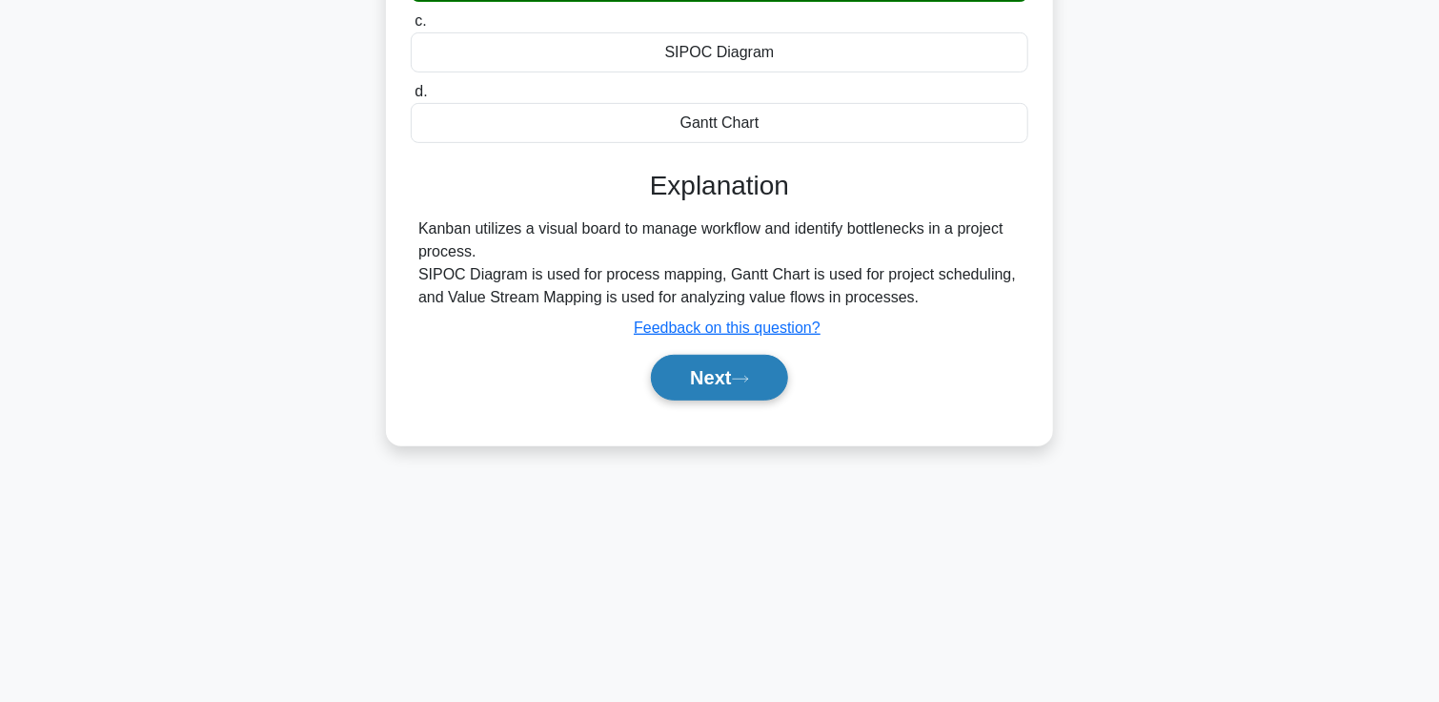
click at [723, 375] on button "Next" at bounding box center [719, 378] width 136 height 46
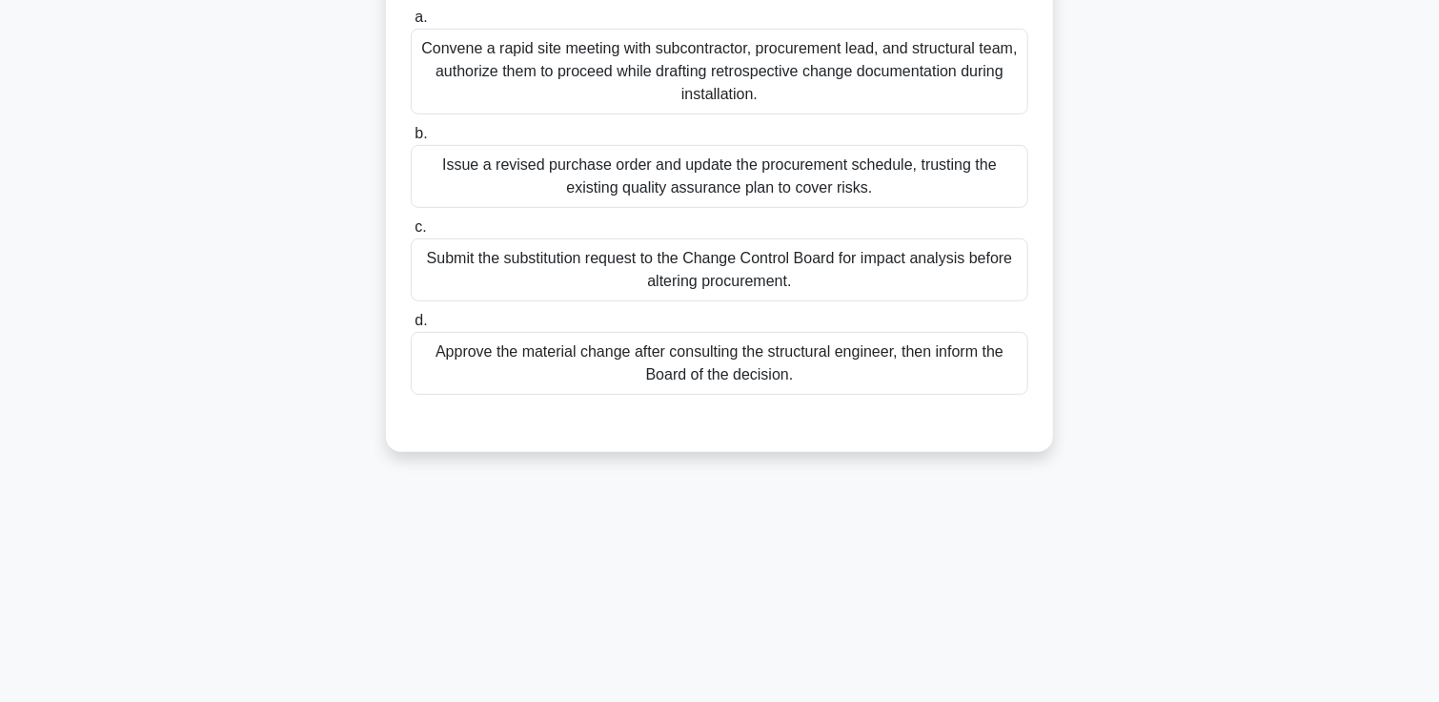
click at [777, 293] on div "Submit the substitution request to the Change Control Board for impact analysis…" at bounding box center [720, 269] width 618 height 63
click at [411, 234] on input "c. Submit the substitution request to the Change Control Board for impact analy…" at bounding box center [411, 227] width 0 height 12
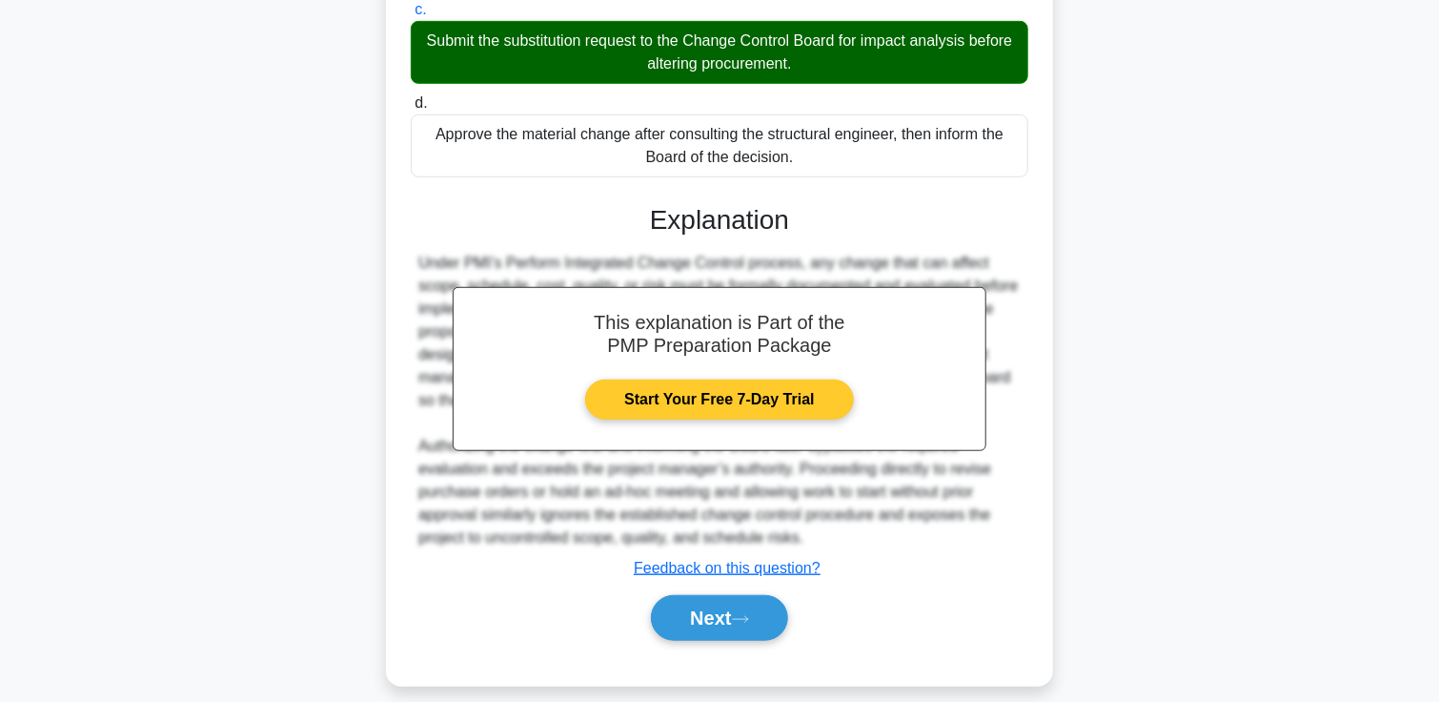
scroll to position [564, 0]
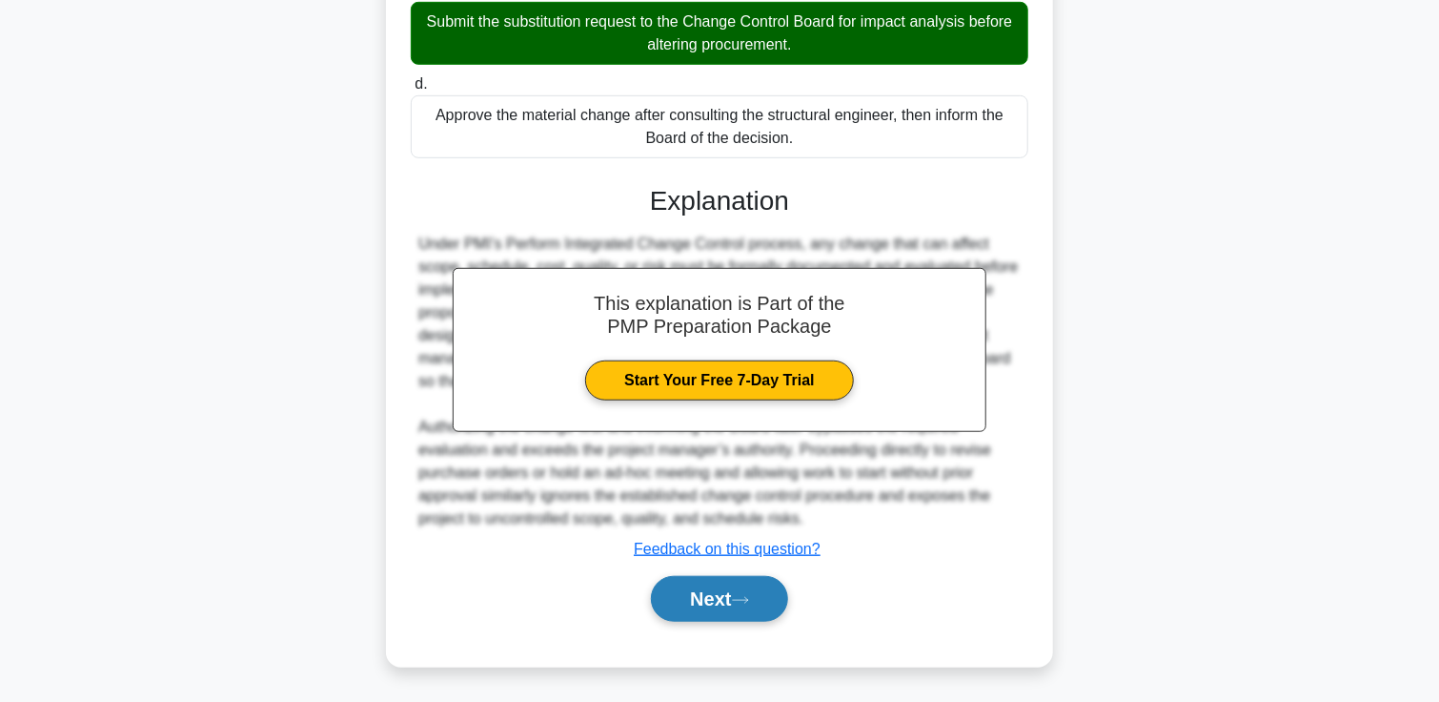
click at [735, 609] on button "Next" at bounding box center [719, 599] width 136 height 46
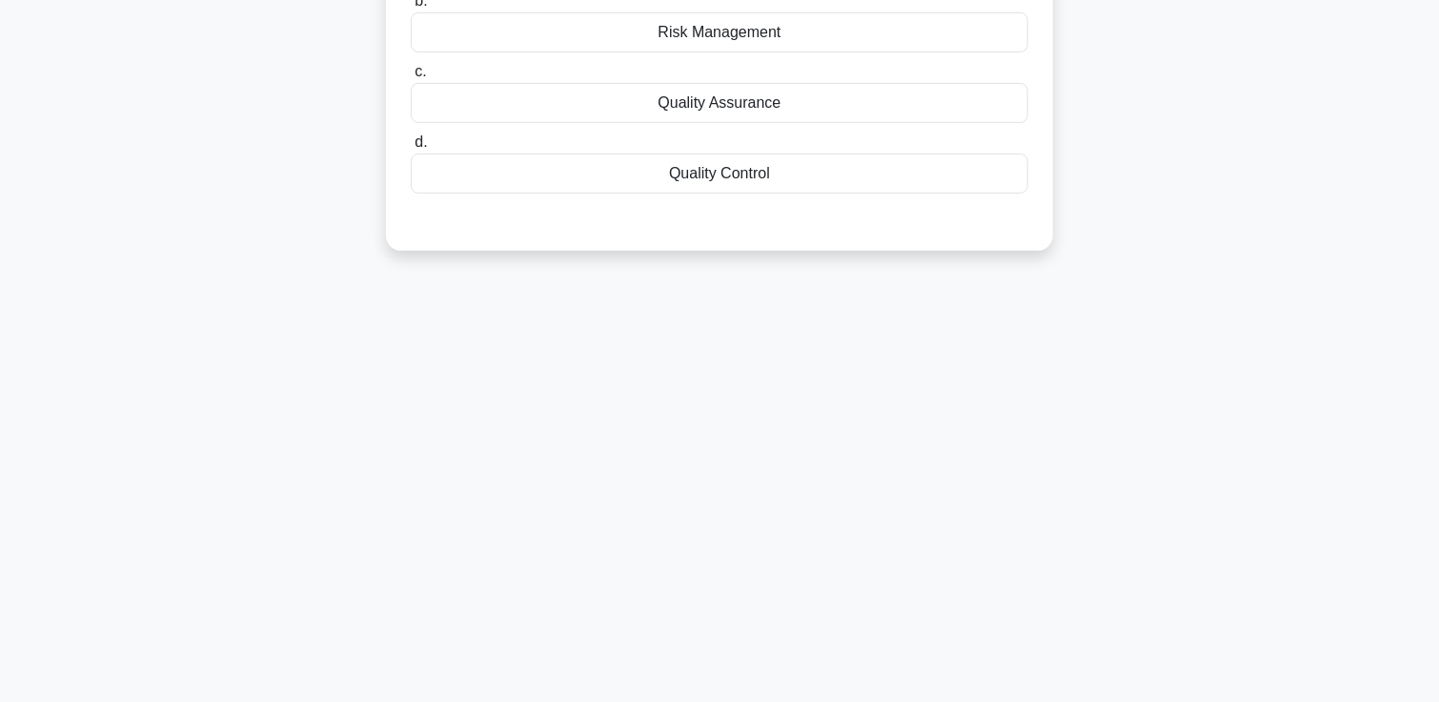
scroll to position [0, 0]
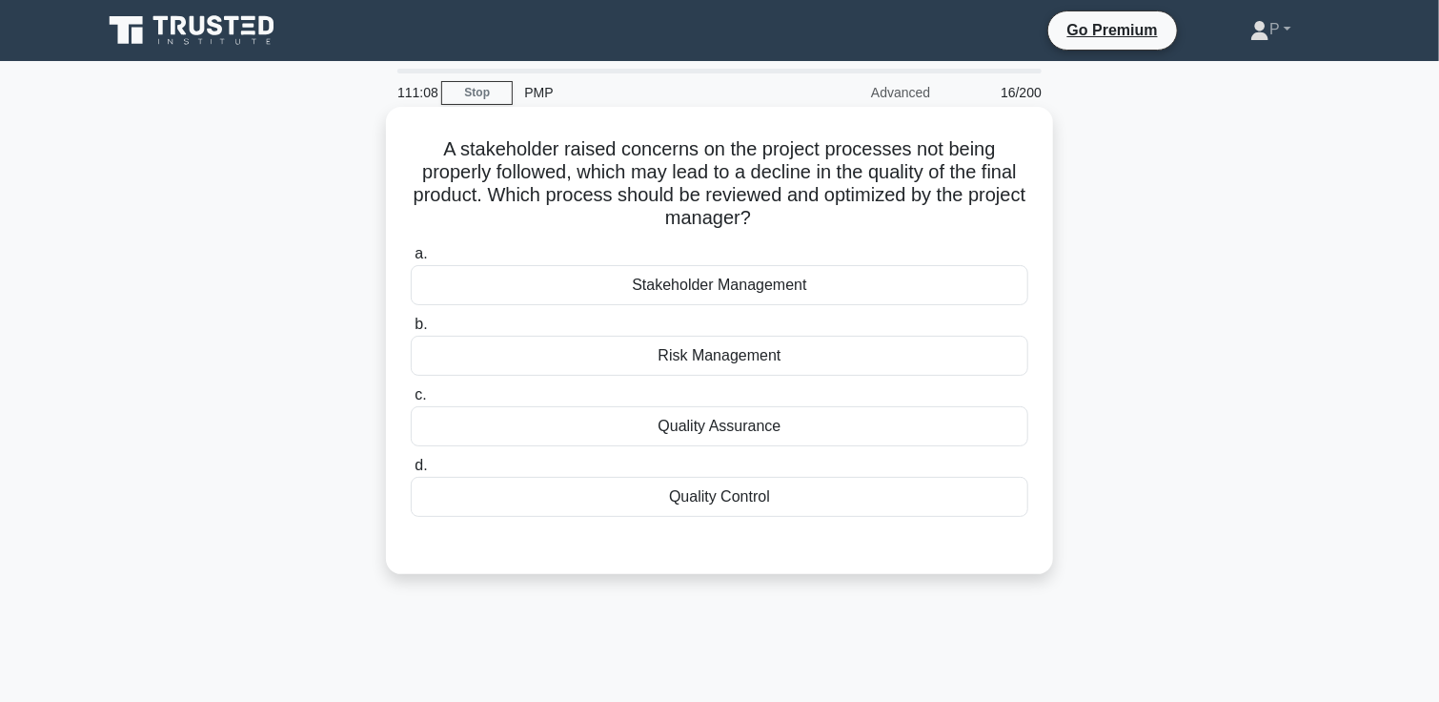
click at [821, 485] on div "Quality Control" at bounding box center [720, 497] width 618 height 40
click at [411, 472] on input "d. Quality Control" at bounding box center [411, 465] width 0 height 12
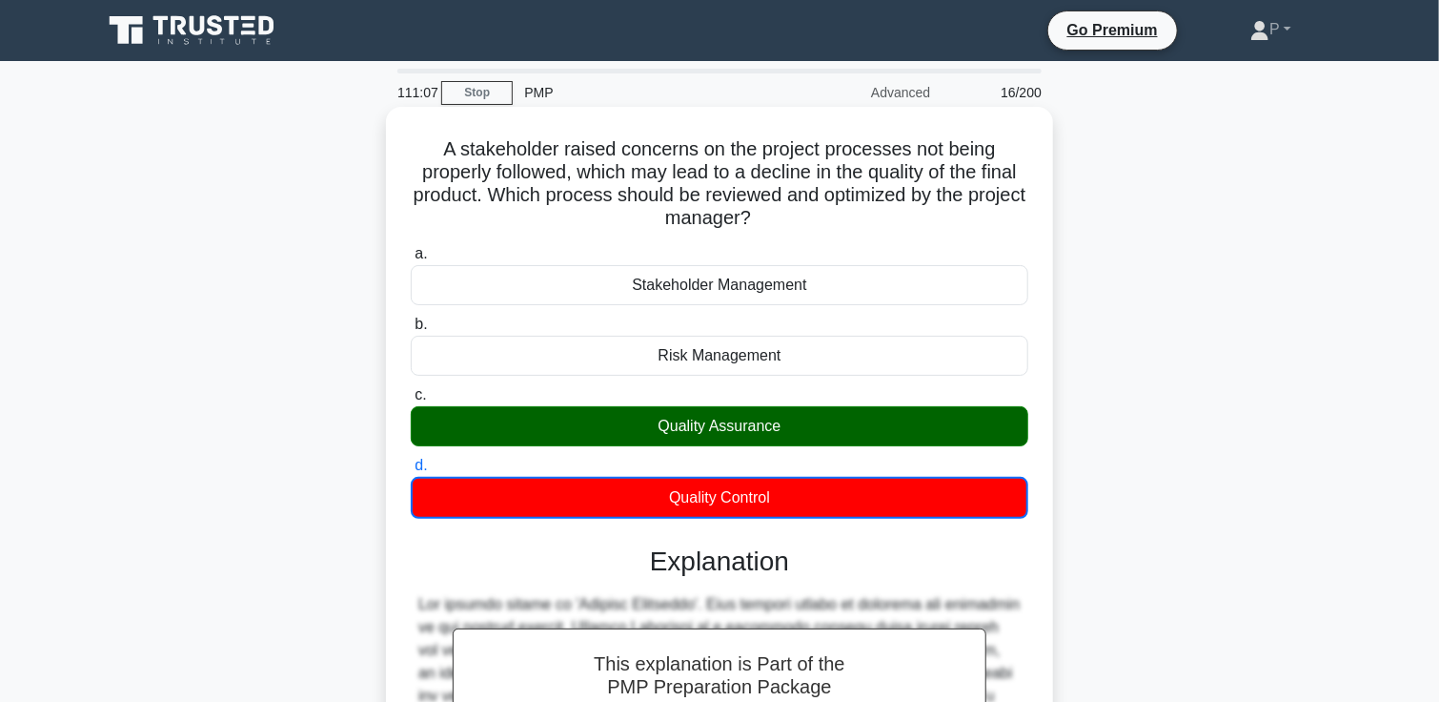
scroll to position [405, 0]
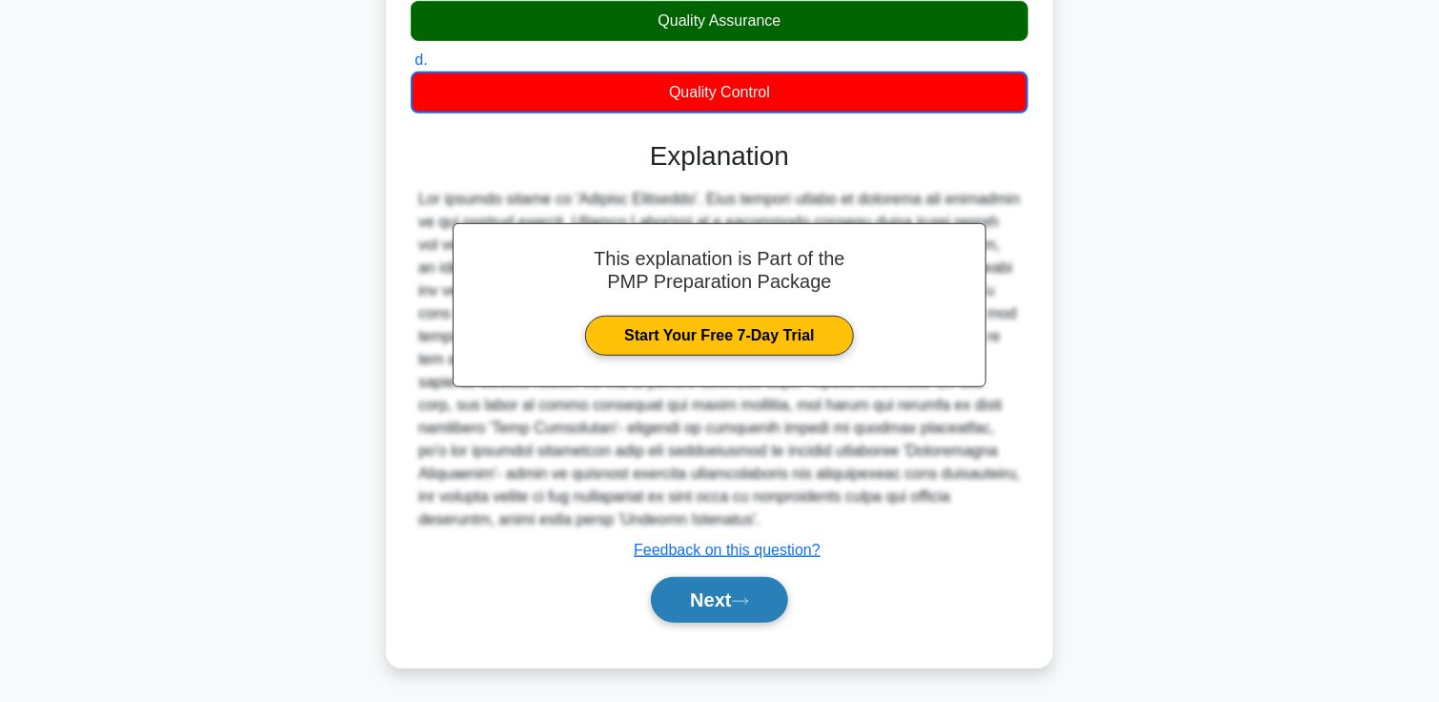
click at [750, 605] on button "Next" at bounding box center [719, 600] width 136 height 46
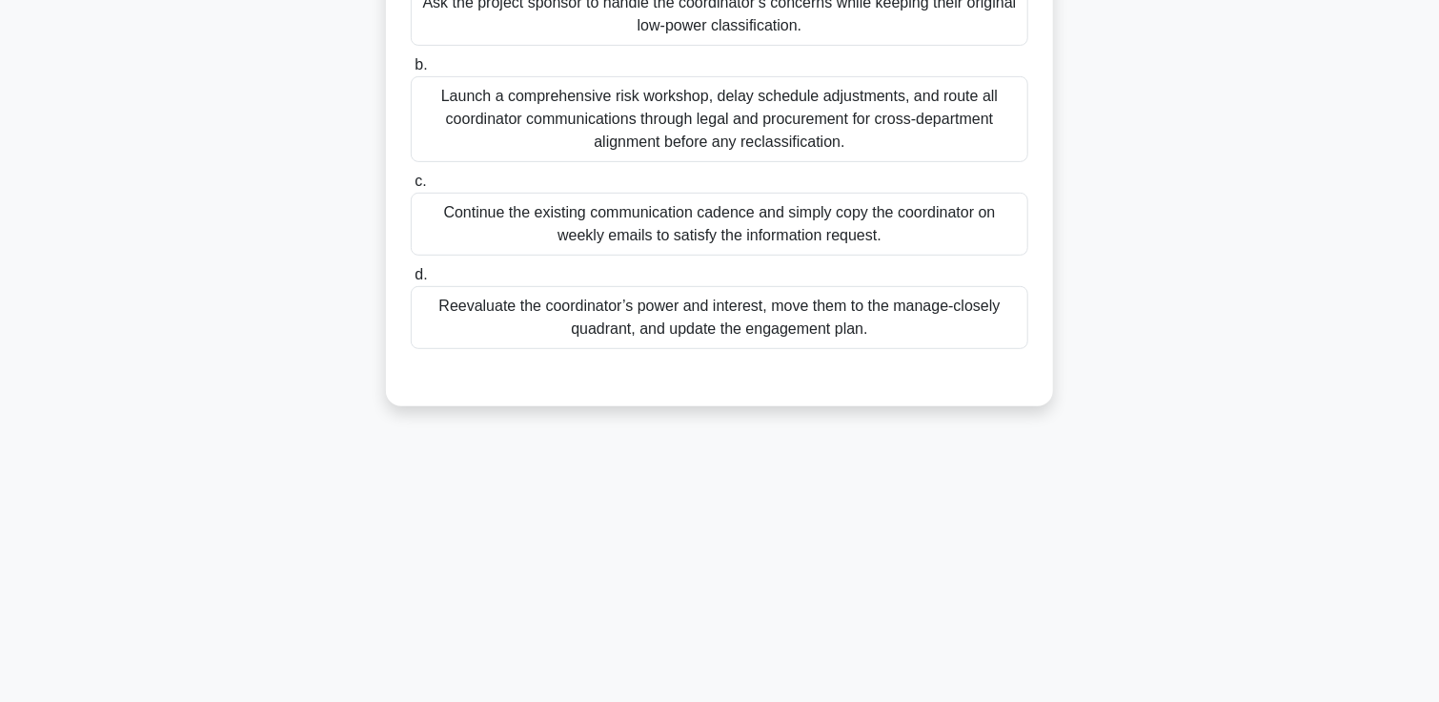
scroll to position [0, 0]
